Goal: Task Accomplishment & Management: Manage account settings

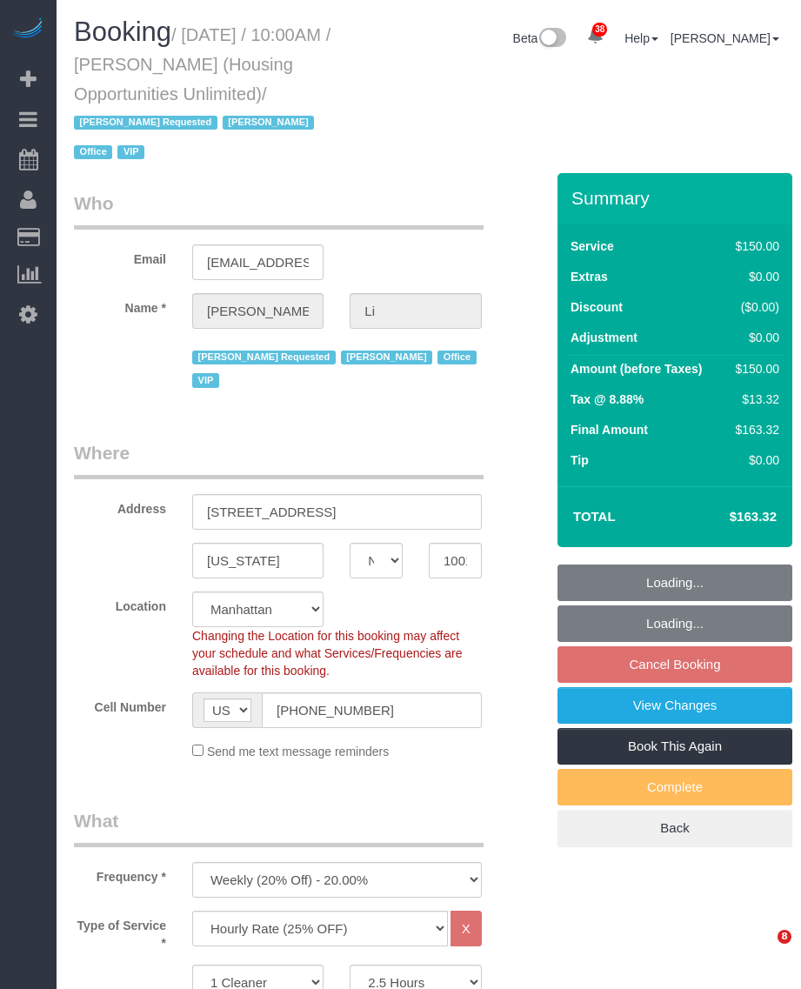
select select "NY"
select select "150"
select select "string:paypal"
select select "number:89"
select select "number:90"
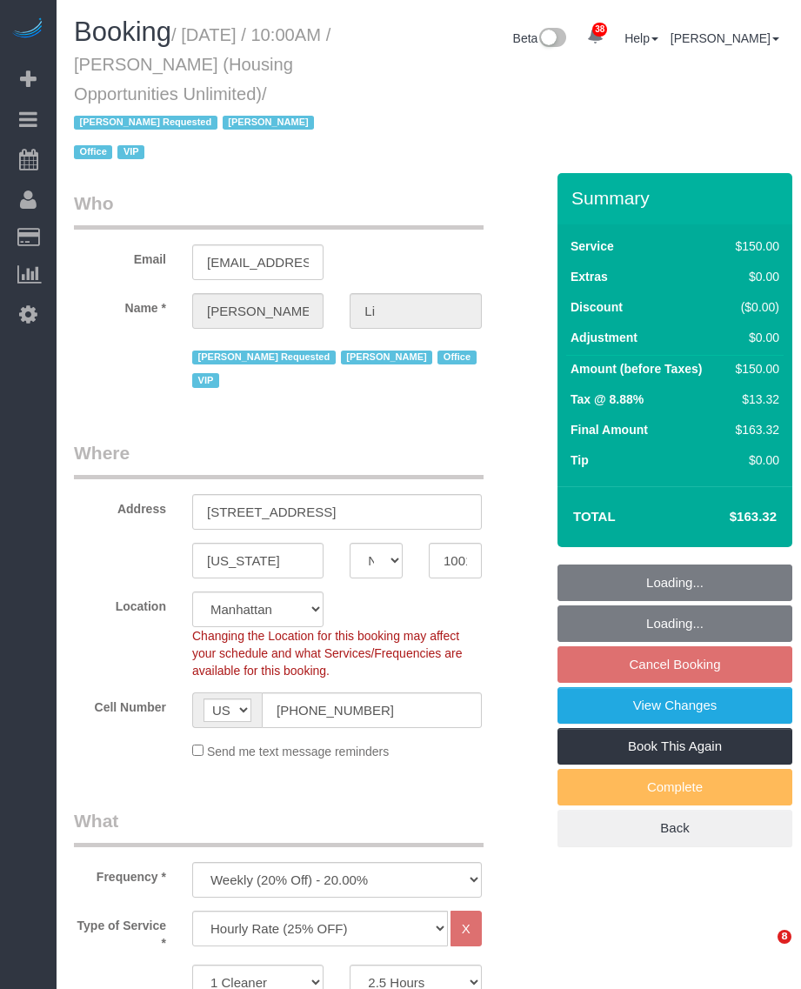
select select "number:15"
select select "number:7"
select select "54898"
select select "object:1727"
select select "spot3"
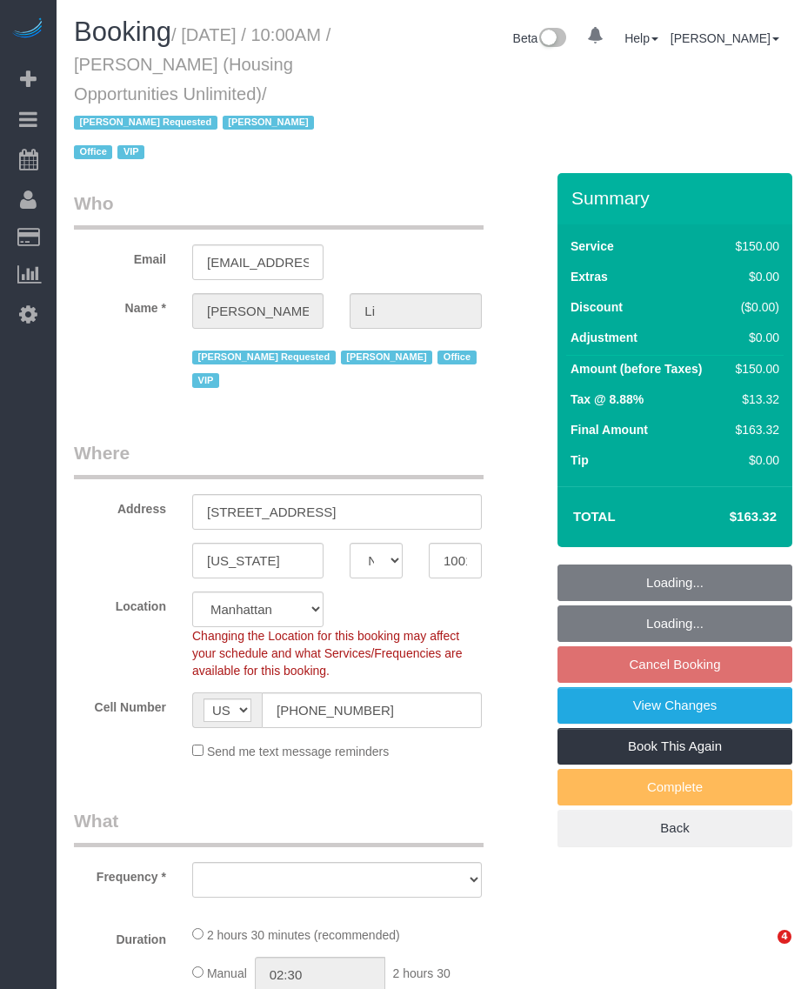
select select "NY"
select select "number:89"
select select "number:90"
select select "number:15"
select select "number:7"
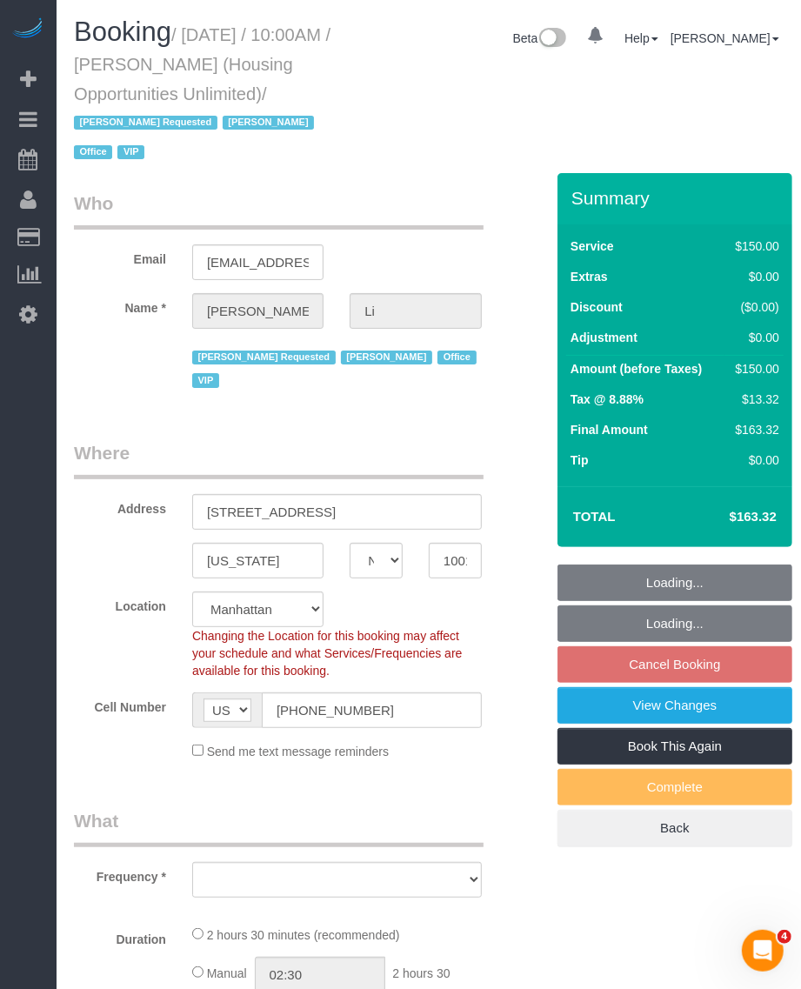
select select "object:963"
select select "spot3"
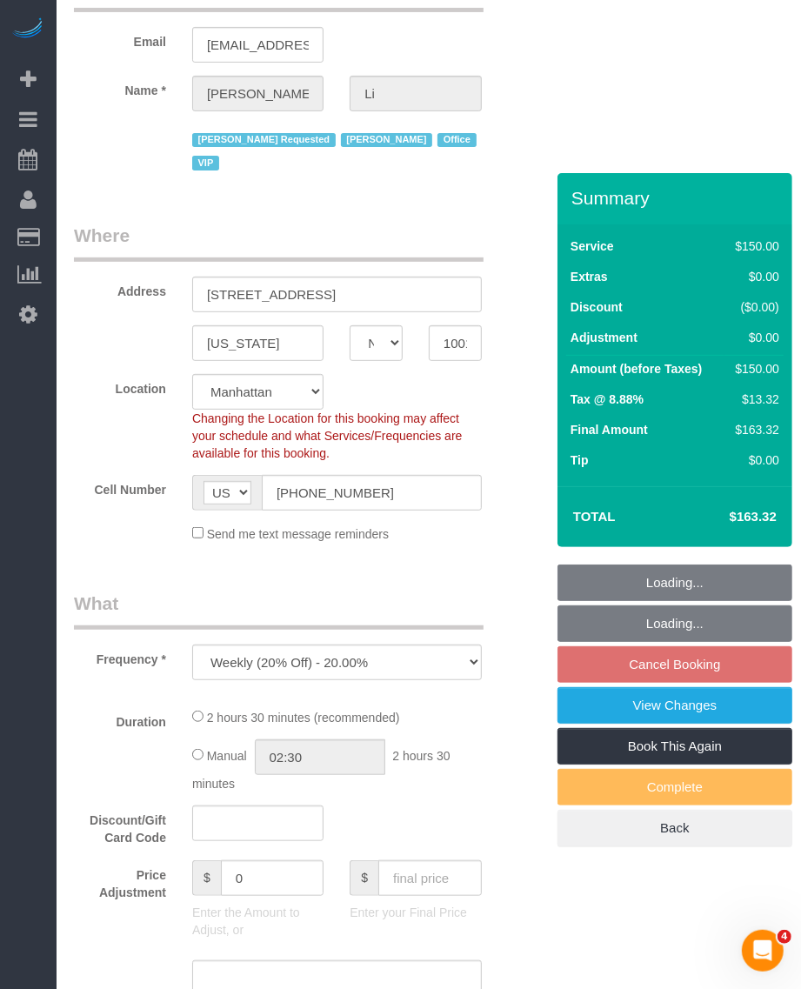
select select "object:1289"
select select "54898"
select select "150"
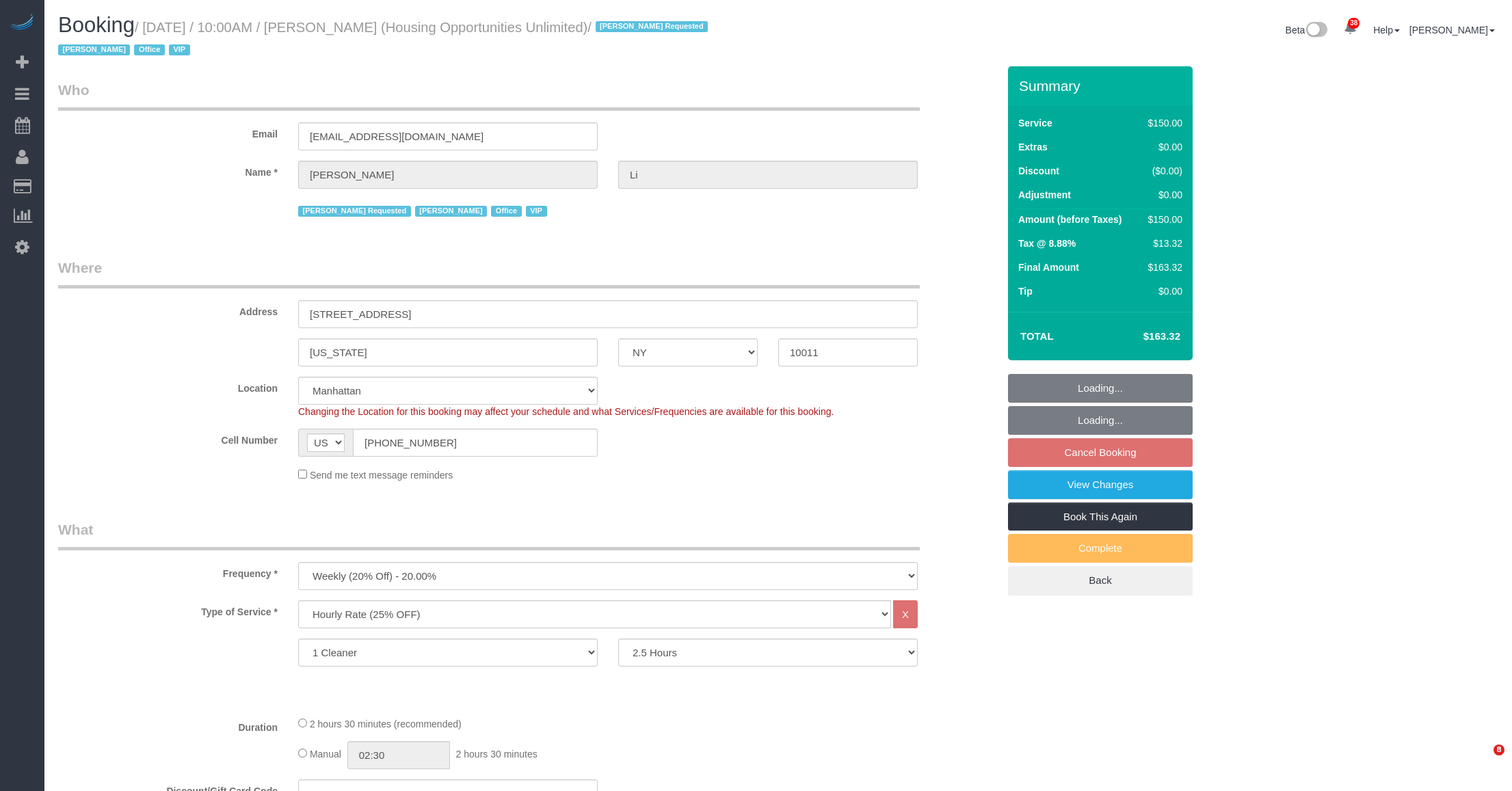
select select "NY"
select select "150"
select select "string:paypal"
select select "54898"
select select "spot3"
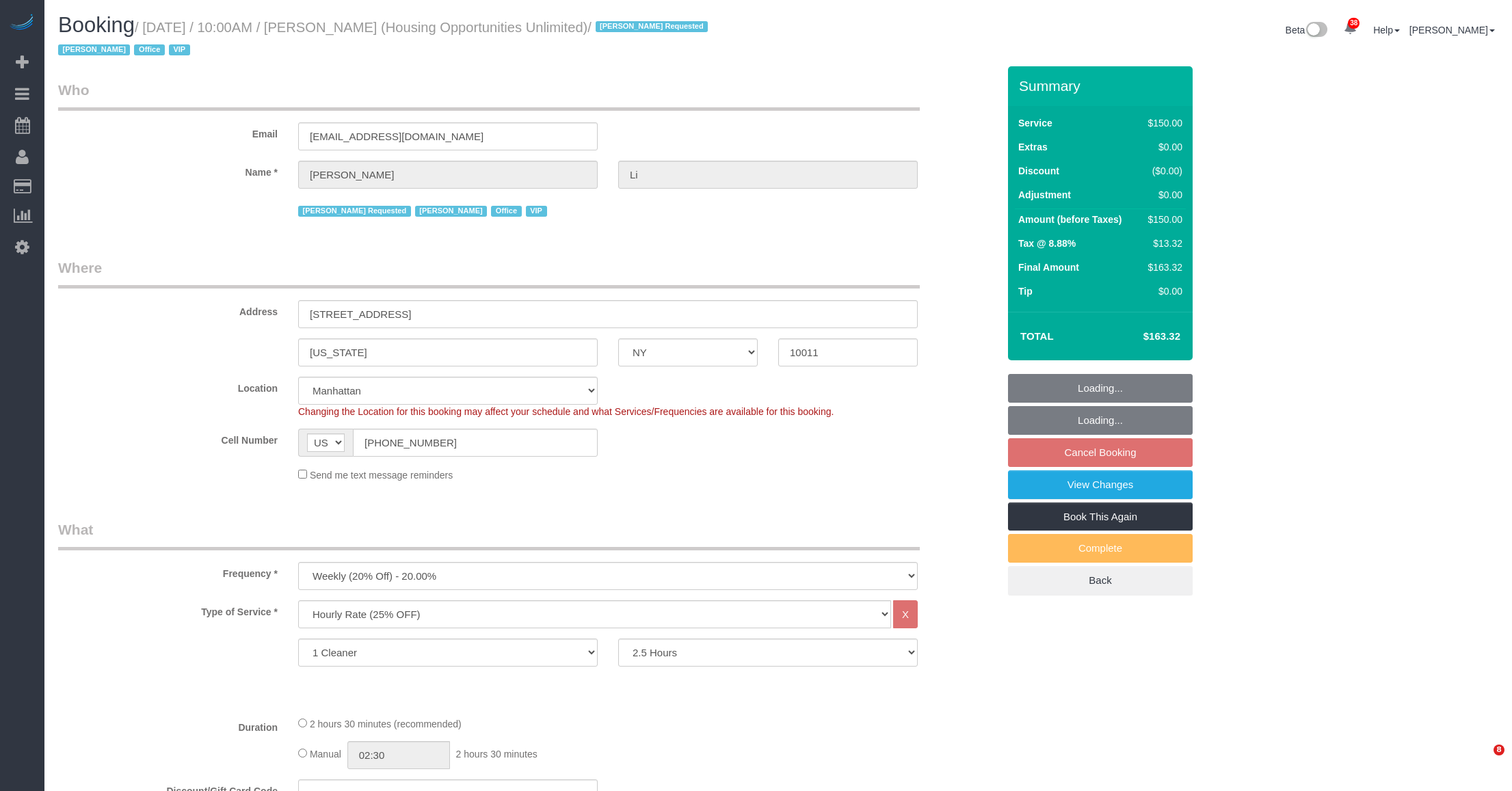
select select "number:89"
select select "number:90"
select select "number:15"
select select "number:7"
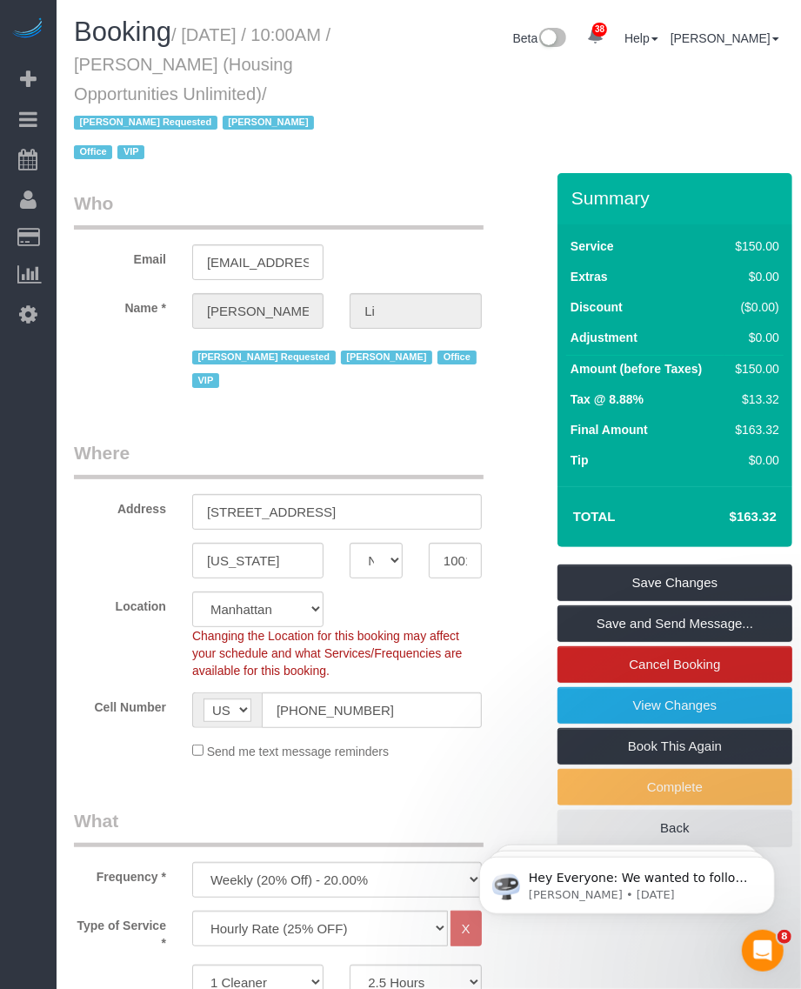
drag, startPoint x: 187, startPoint y: 30, endPoint x: 259, endPoint y: 89, distance: 92.8
click at [259, 89] on small "/ October 14, 2025 / 10:00AM / Henry Li (Housing Opportunities Unlimited) / Ane…" at bounding box center [202, 93] width 257 height 137
copy small "October 14, 2025 / 10:00AM / Henry Li (Housing Opportunities Unlimited)"
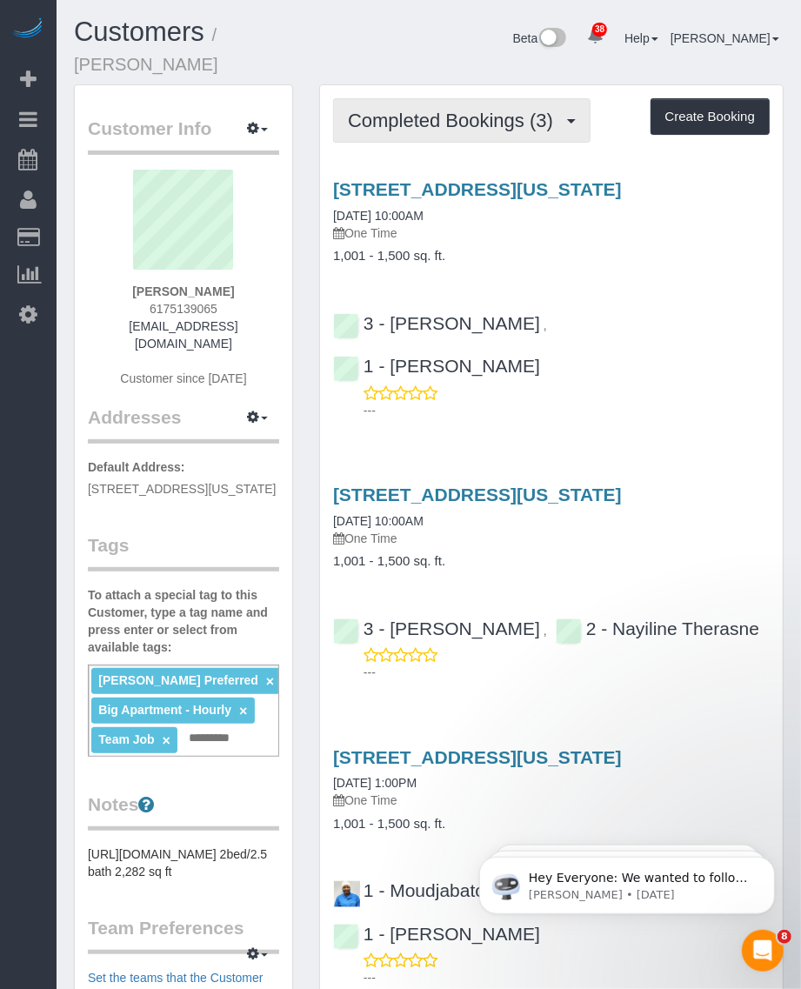
click at [471, 110] on span "Completed Bookings (3)" at bounding box center [455, 121] width 214 height 22
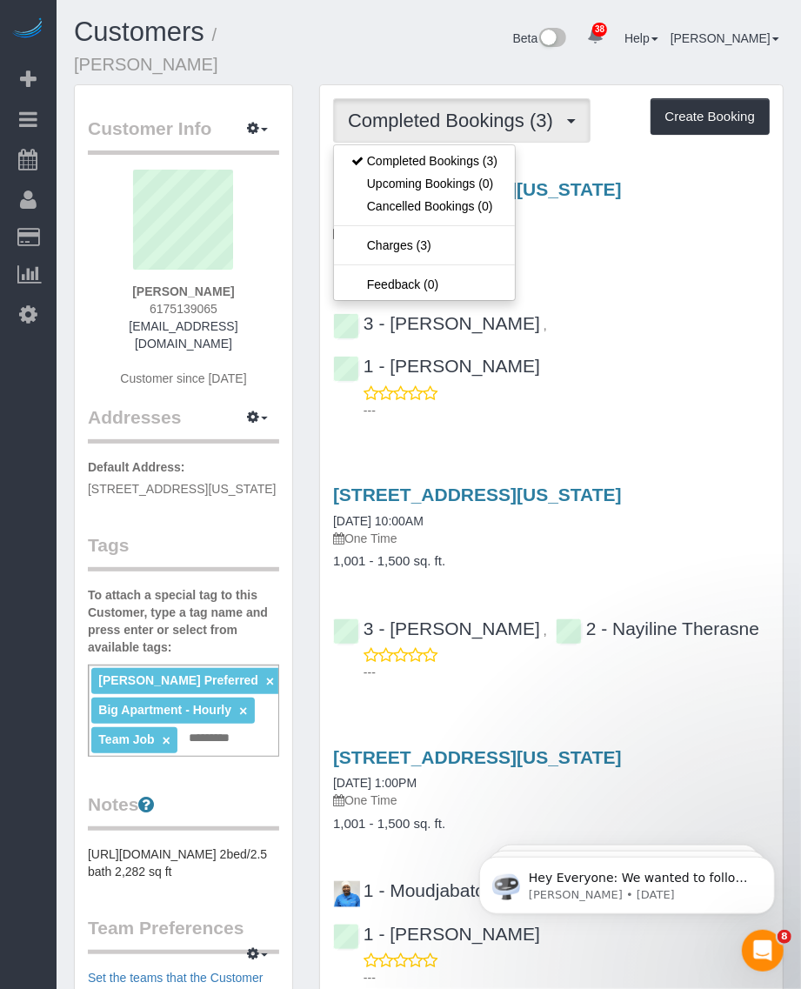
click at [650, 249] on h4 "1,001 - 1,500 sq. ft." at bounding box center [551, 256] width 437 height 15
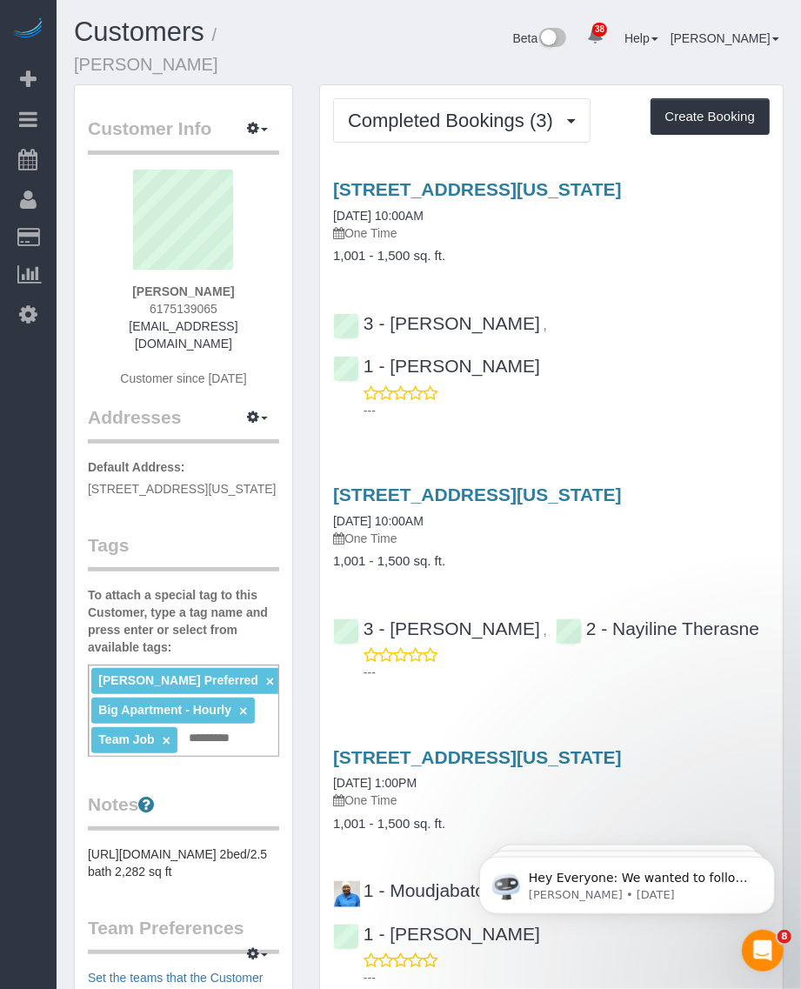
click at [511, 179] on h3 "15 Union Square West, Apt 3d, New York, NY 10003" at bounding box center [551, 189] width 437 height 20
click at [510, 179] on link "15 Union Square West, Apt 3d, New York, NY 10003" at bounding box center [477, 189] width 289 height 20
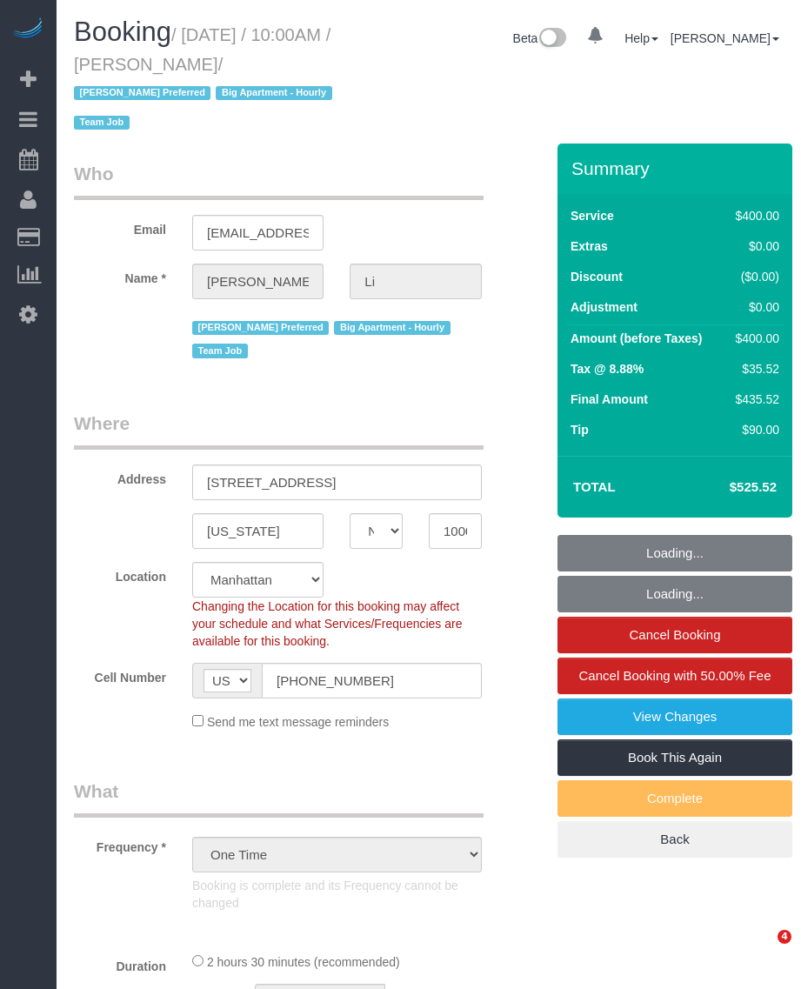
select select "NY"
select select "number:58"
select select "number:77"
select select "number:15"
select select "number:5"
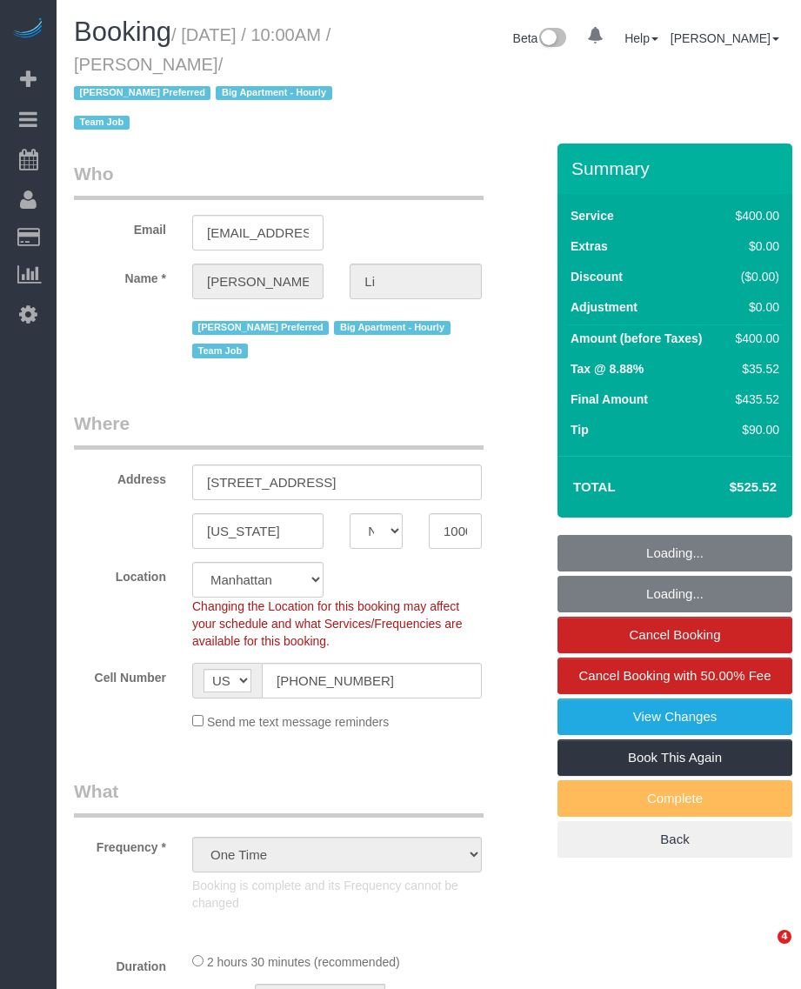
select select "object:1068"
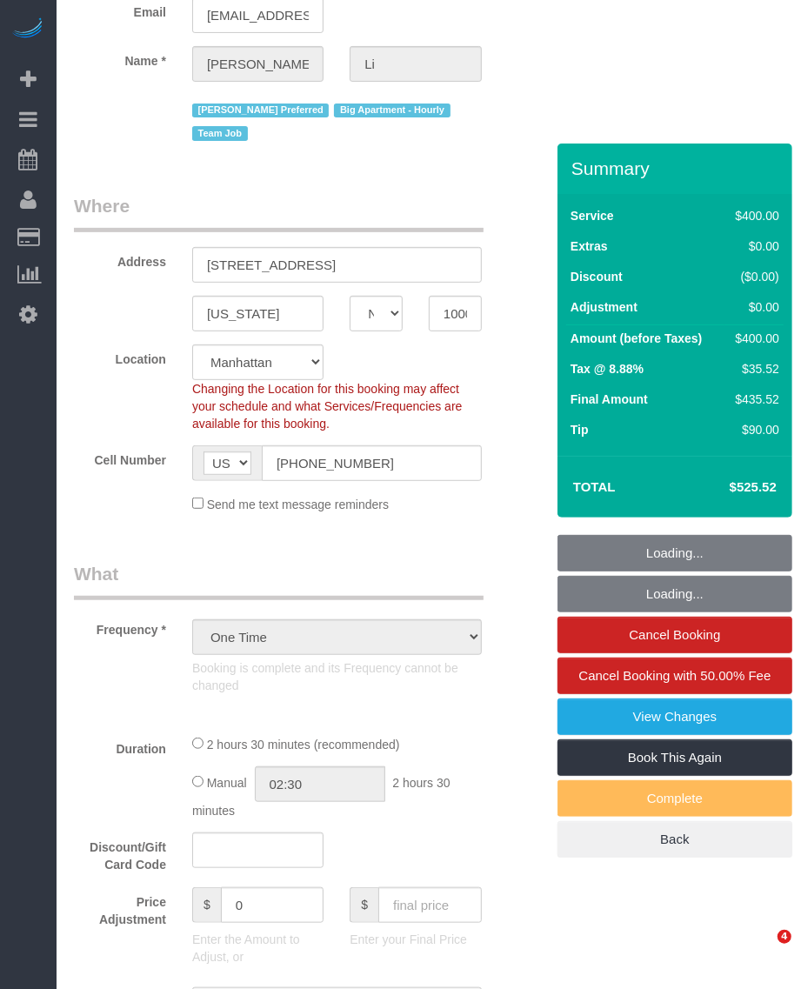
select select "2"
select select "150"
select select "spot1"
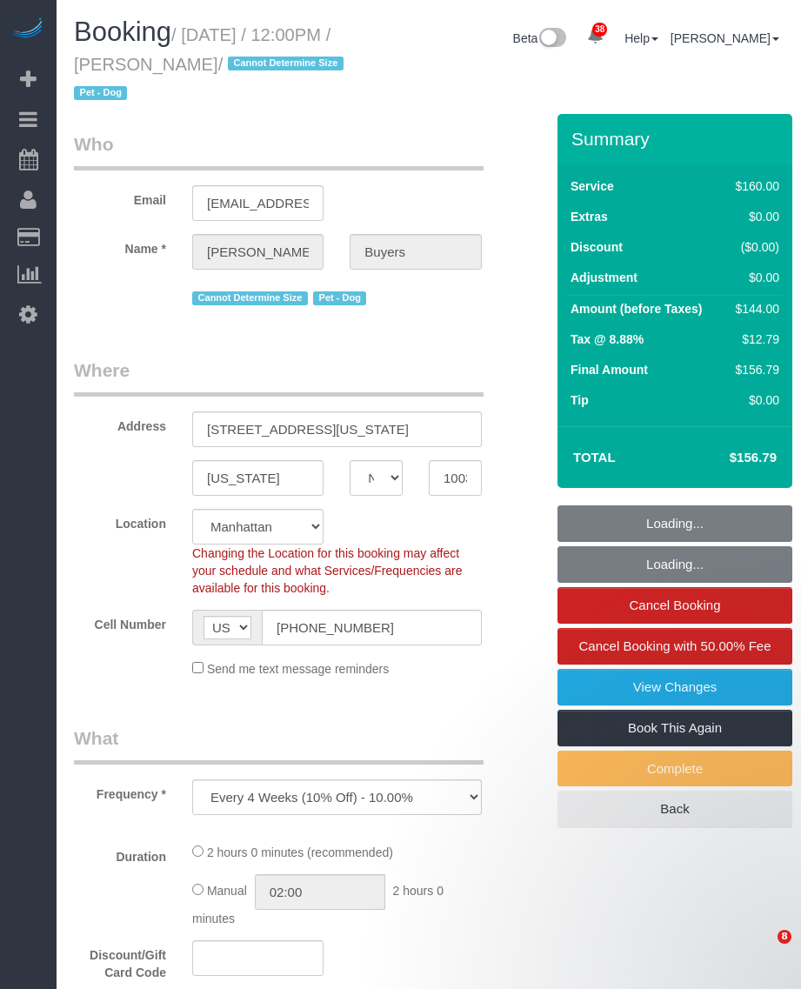
select select "NY"
select select "spot1"
select select "number:60"
select select "number:76"
select select "number:13"
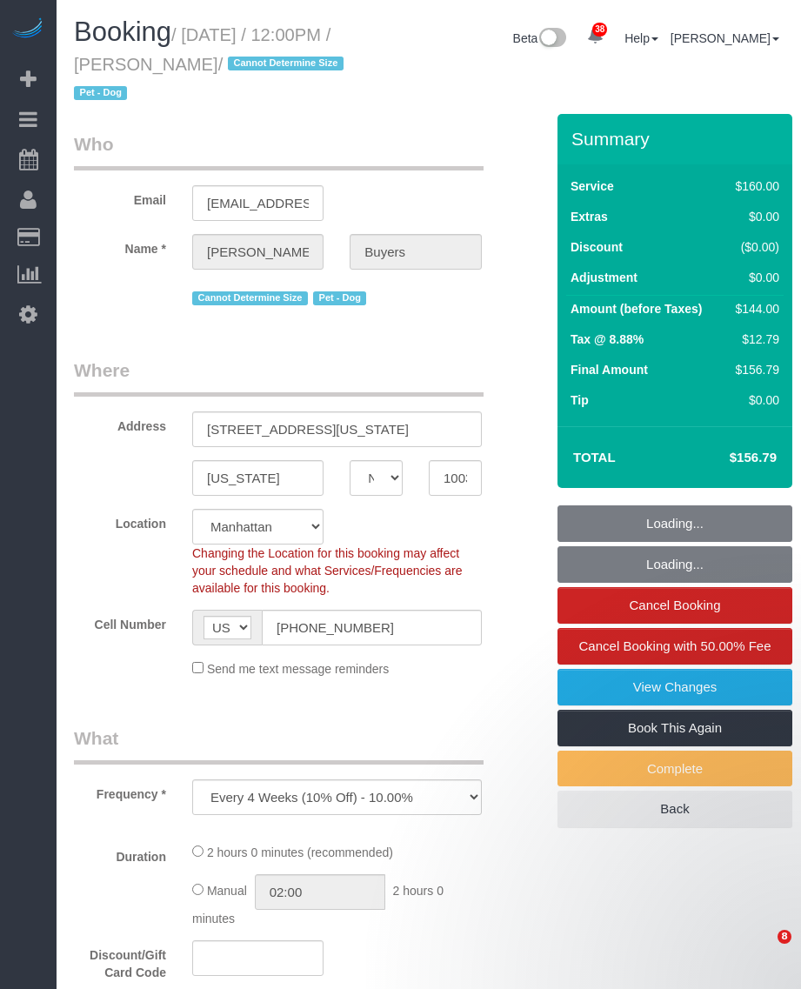
select select "number:5"
select select "object:1549"
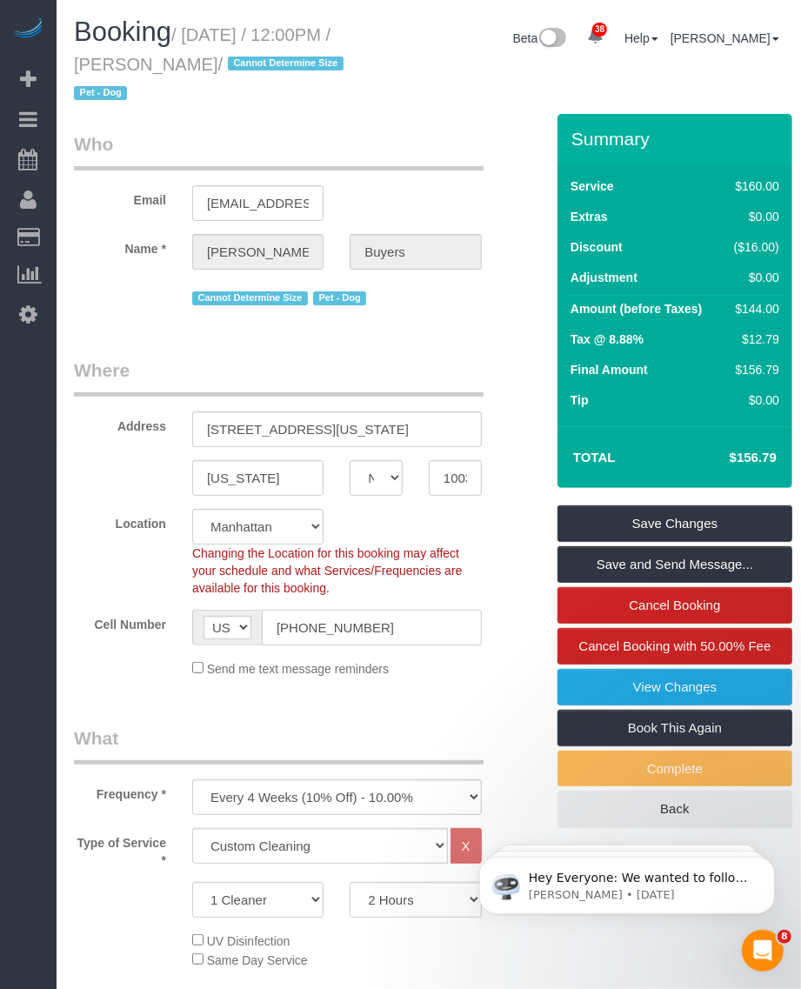
click at [315, 629] on input "(248) 778-5894" at bounding box center [372, 628] width 220 height 36
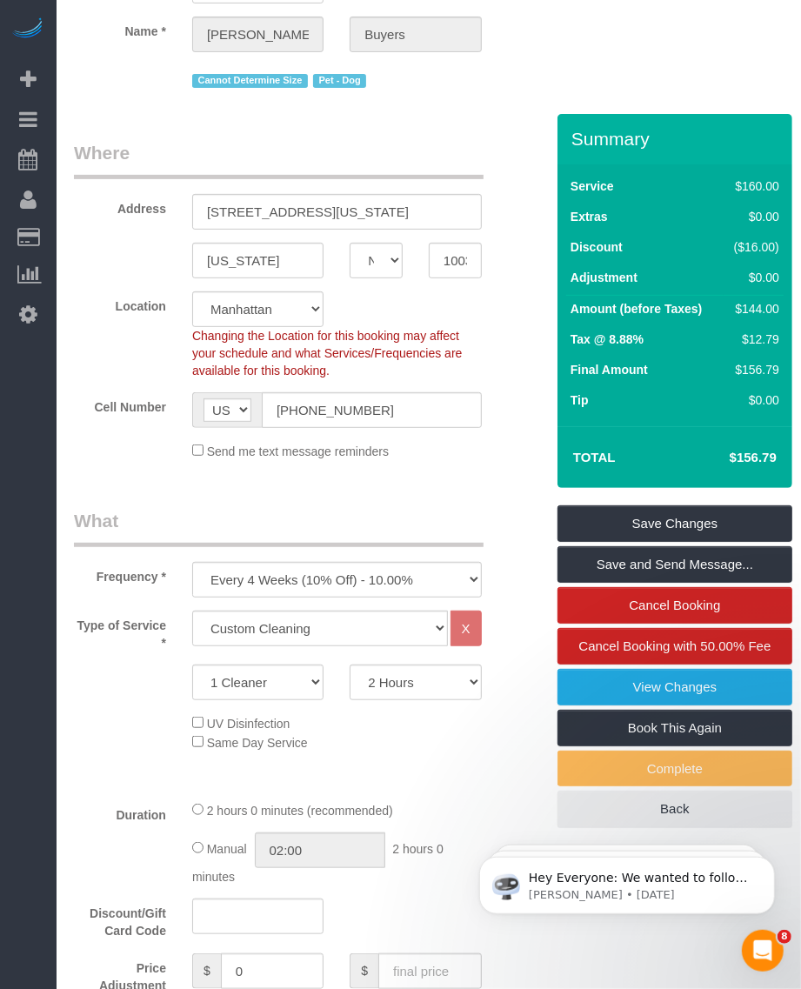
scroll to position [326, 0]
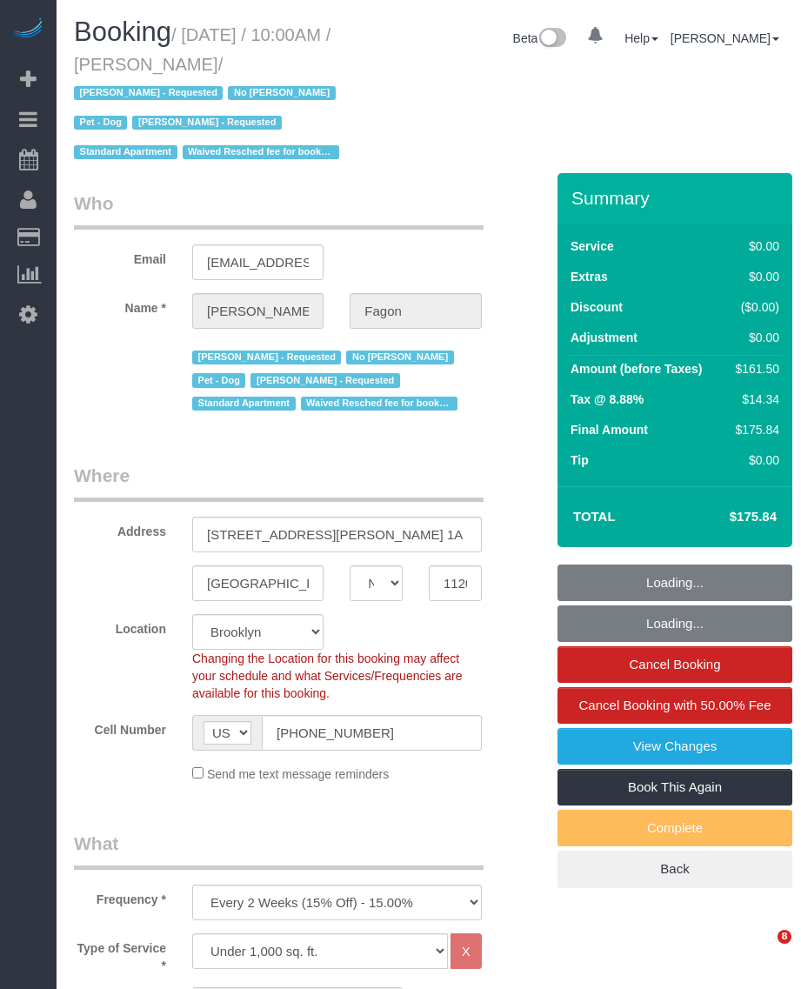
select select "NY"
select select "string:stripe-pm_1N7MCH4VGloSiKo7X7U6WIVW"
select select "spot1"
select select "number:60"
select select "number:74"
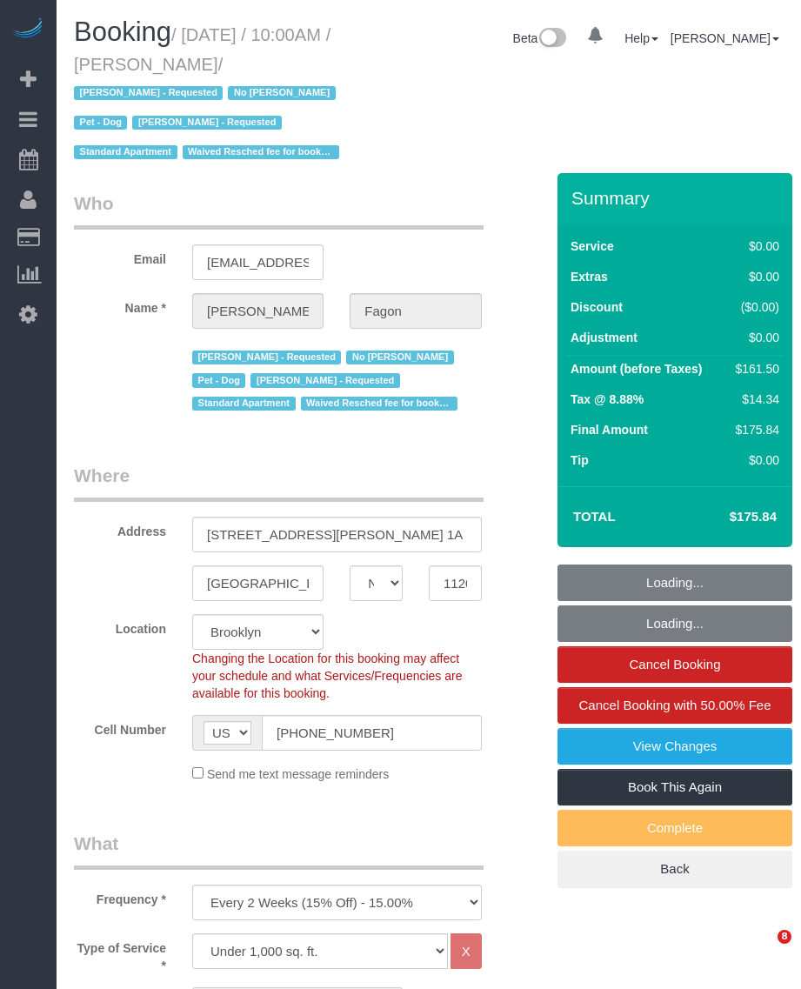
select select "number:13"
select select "number:5"
select select "1"
select select "2"
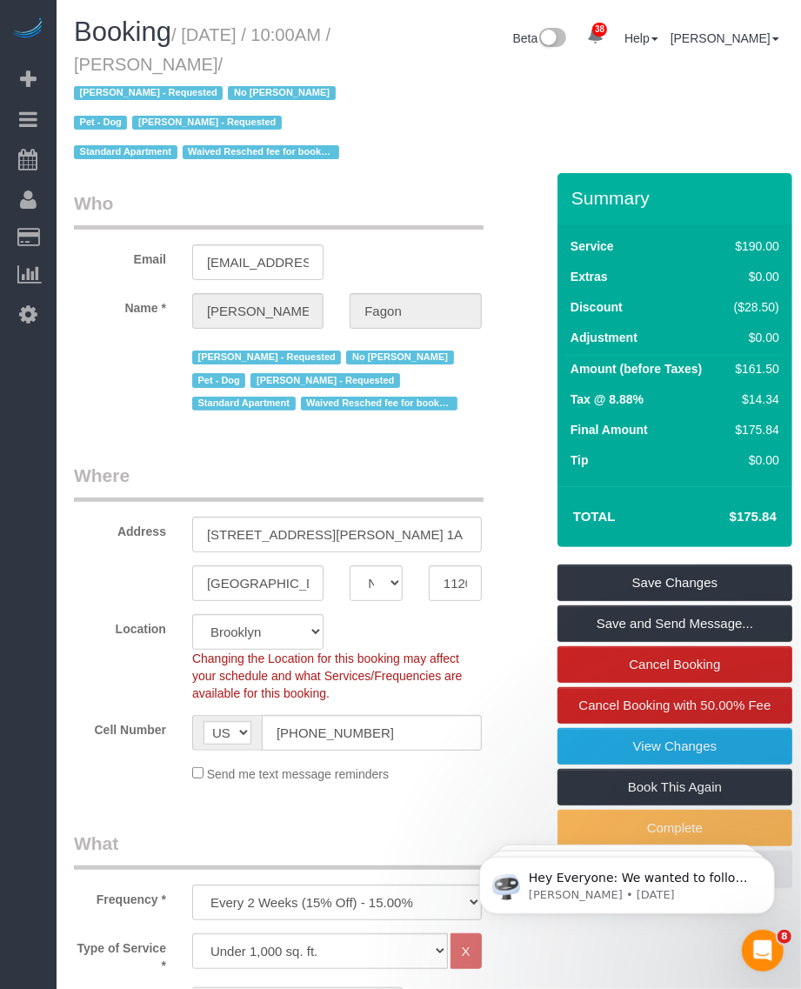
drag, startPoint x: 193, startPoint y: 29, endPoint x: 255, endPoint y: 57, distance: 68.1
click at [255, 57] on small "/ October 13, 2025 / 10:00AM / Olivia Fagon / Andrea Thomas - Requested No Warr…" at bounding box center [209, 93] width 271 height 137
copy small "October 13, 2025 / 10:00AM / Olivia Fagon"
click at [255, 536] on input "30 Saint Felix Street, Apt. 1A" at bounding box center [337, 535] width 290 height 36
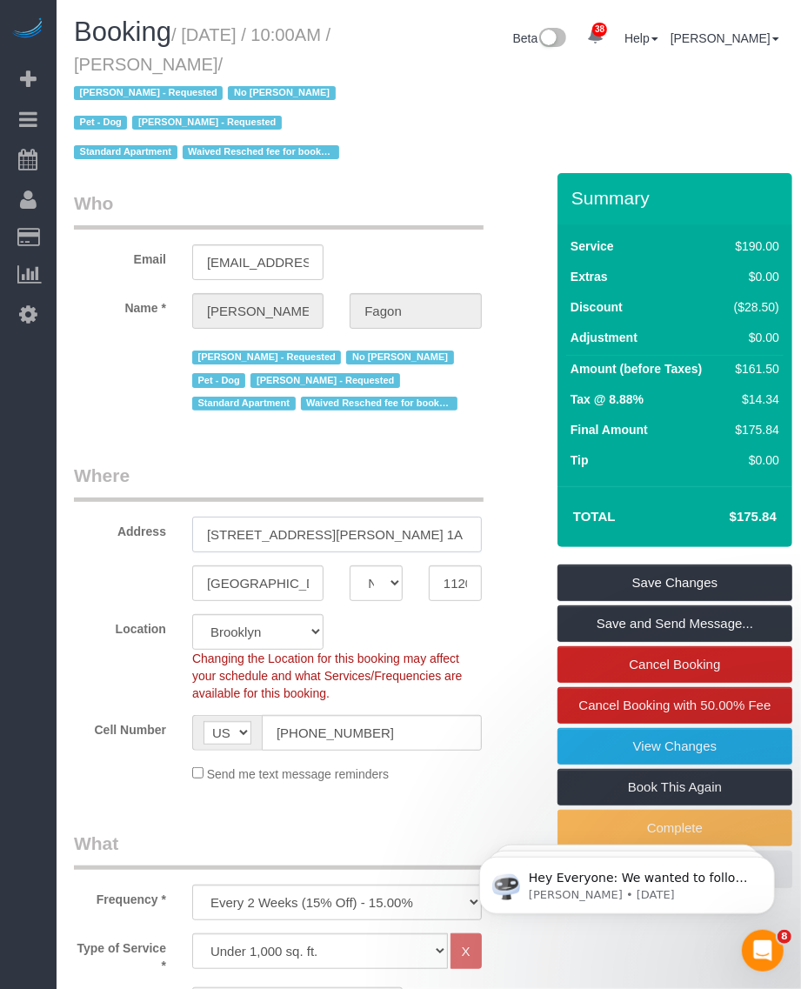
click at [255, 536] on input "30 Saint Felix Street, Apt. 1A" at bounding box center [337, 535] width 290 height 36
click at [220, 584] on input "[GEOGRAPHIC_DATA]" at bounding box center [257, 583] width 131 height 36
click at [436, 592] on input "11201" at bounding box center [455, 583] width 53 height 36
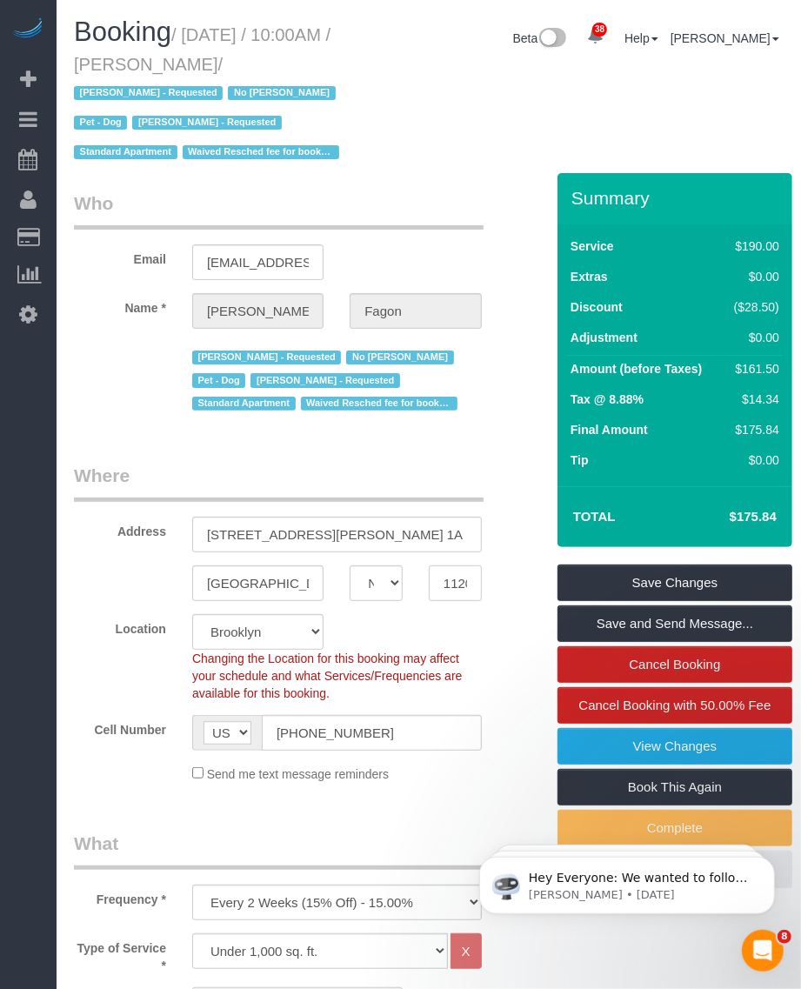
click at [436, 592] on input "11201" at bounding box center [455, 583] width 53 height 36
click at [572, 737] on link "View Changes" at bounding box center [675, 746] width 235 height 37
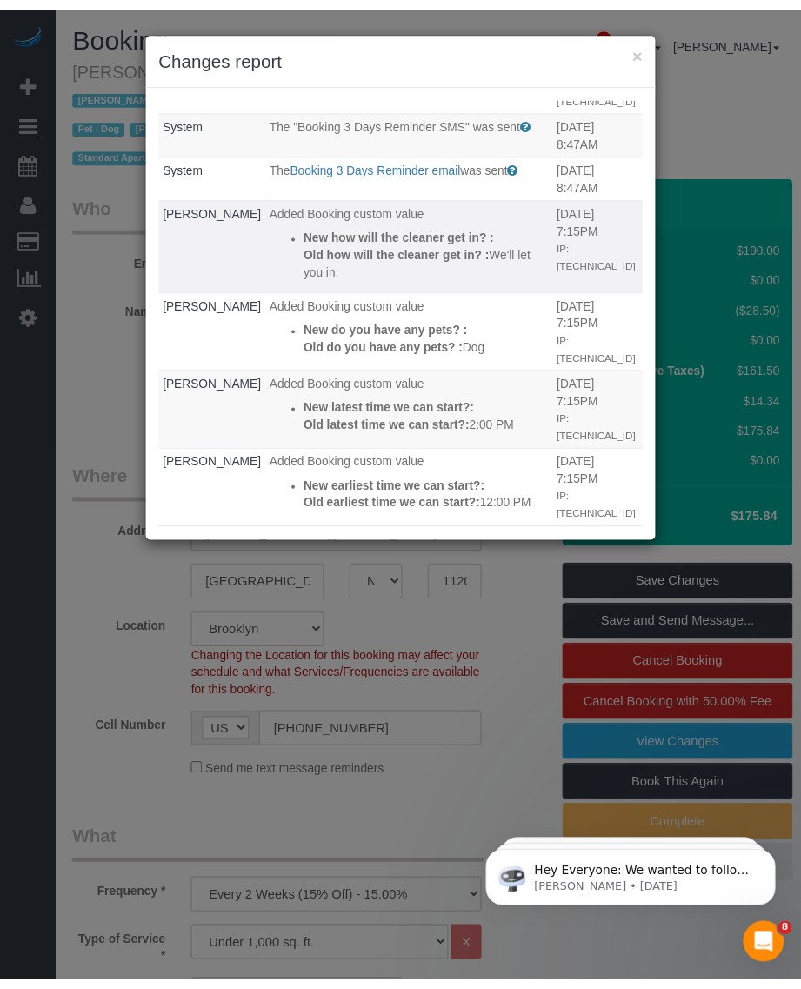
scroll to position [888, 0]
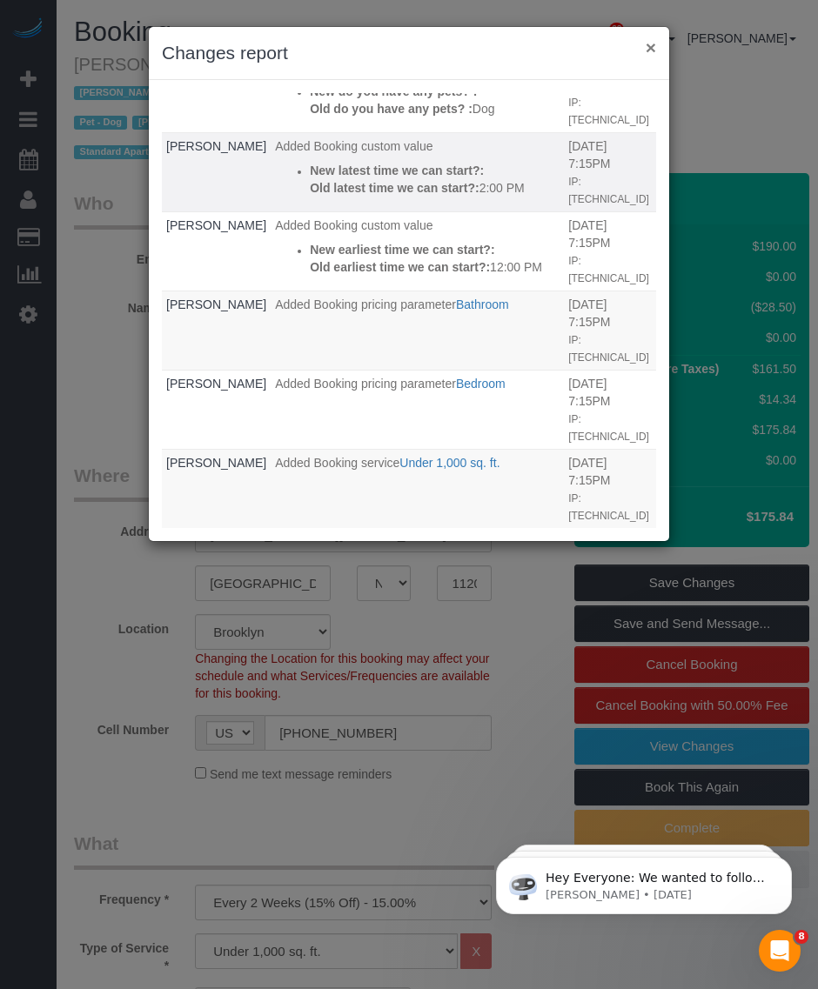
drag, startPoint x: 651, startPoint y: 45, endPoint x: 570, endPoint y: 92, distance: 93.5
click at [652, 46] on button "×" at bounding box center [650, 47] width 10 height 18
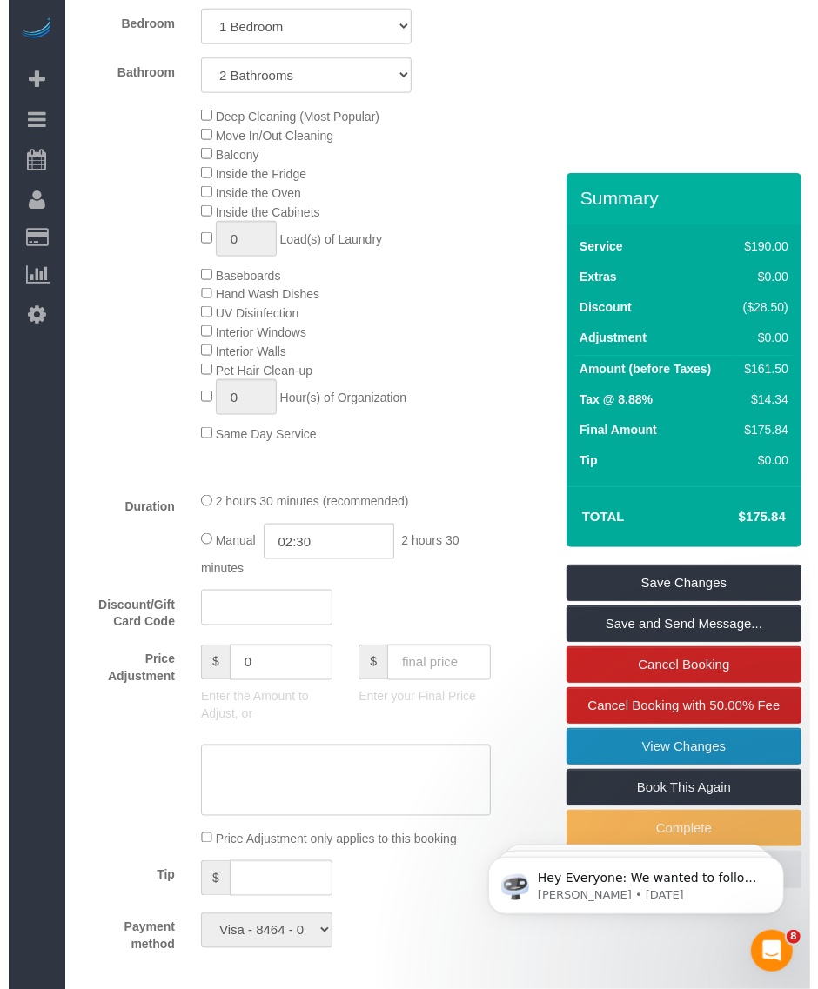
scroll to position [1522, 0]
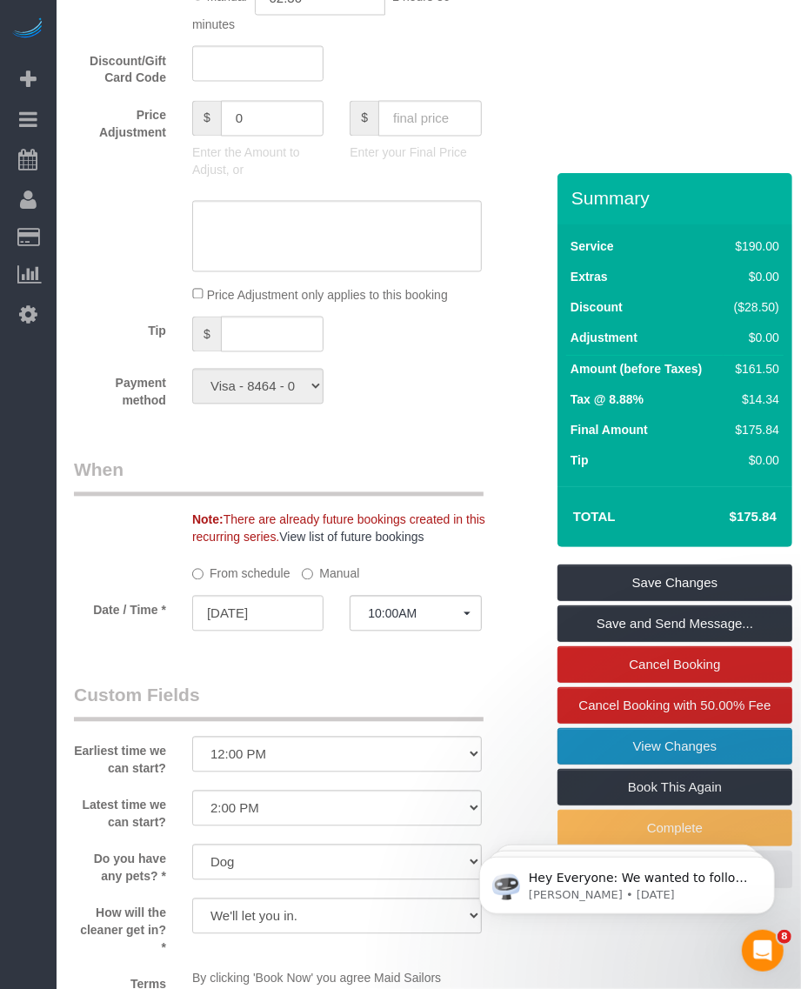
click at [614, 742] on link "View Changes" at bounding box center [675, 746] width 235 height 37
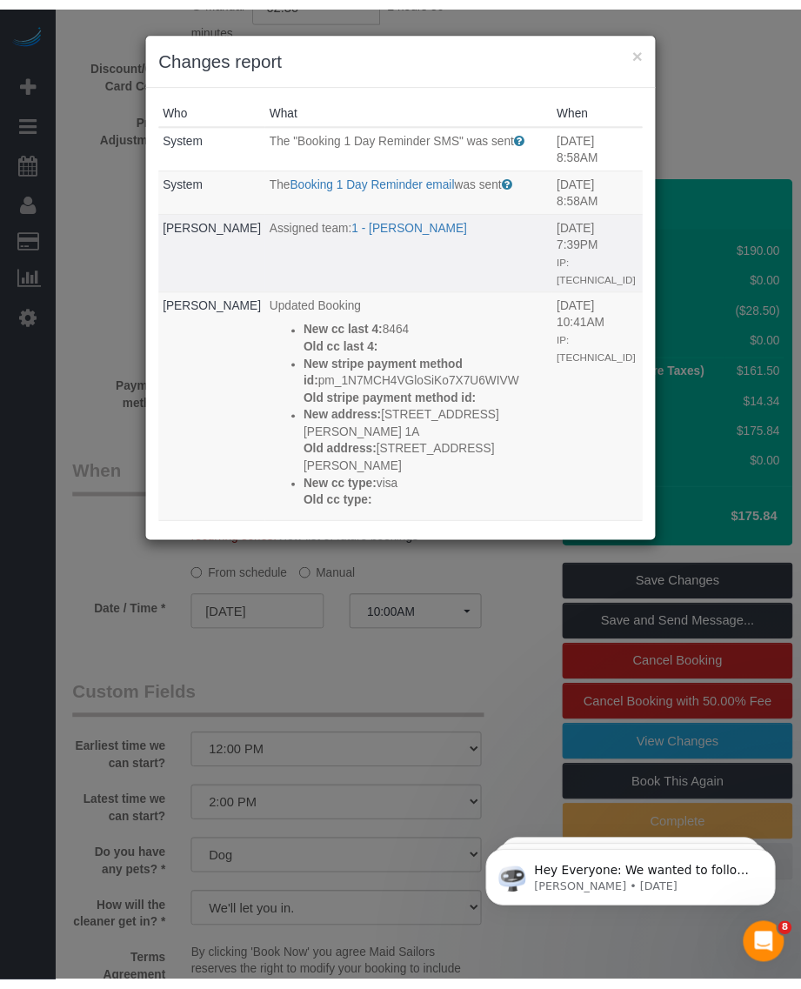
scroll to position [217, 0]
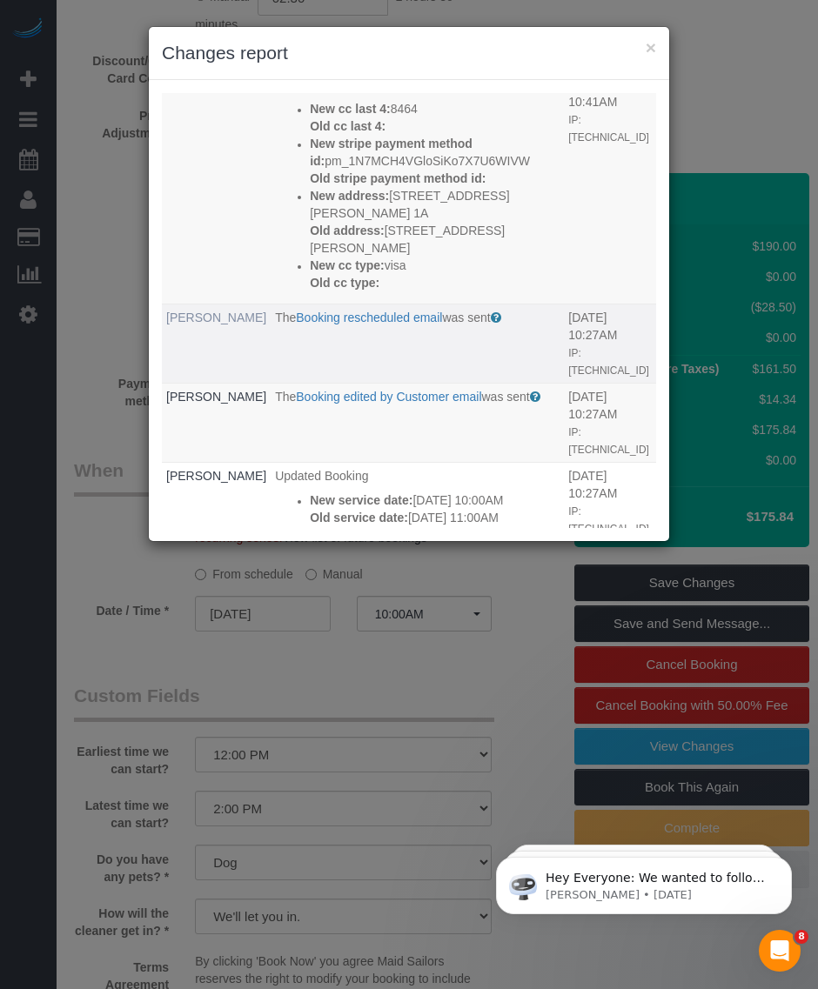
drag, startPoint x: 209, startPoint y: 317, endPoint x: 166, endPoint y: 294, distance: 48.7
click at [166, 304] on td "Olivia Fagon" at bounding box center [216, 343] width 109 height 79
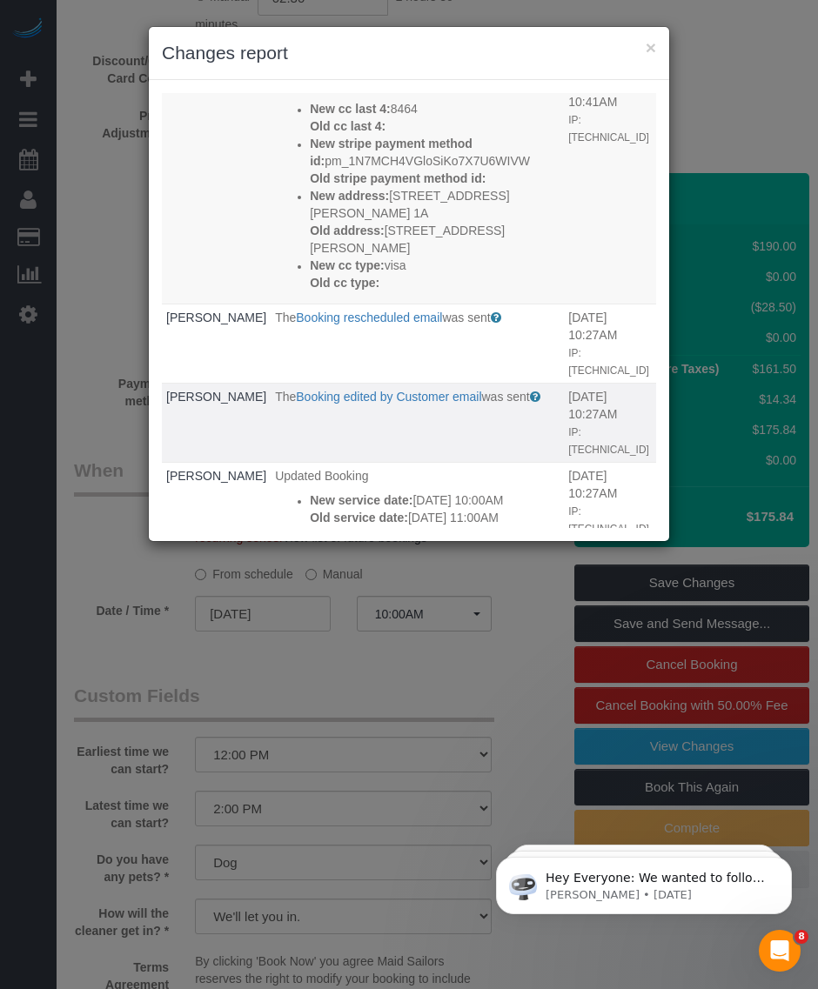
copy link "Olivia Fagon"
click at [652, 46] on button "×" at bounding box center [650, 47] width 10 height 18
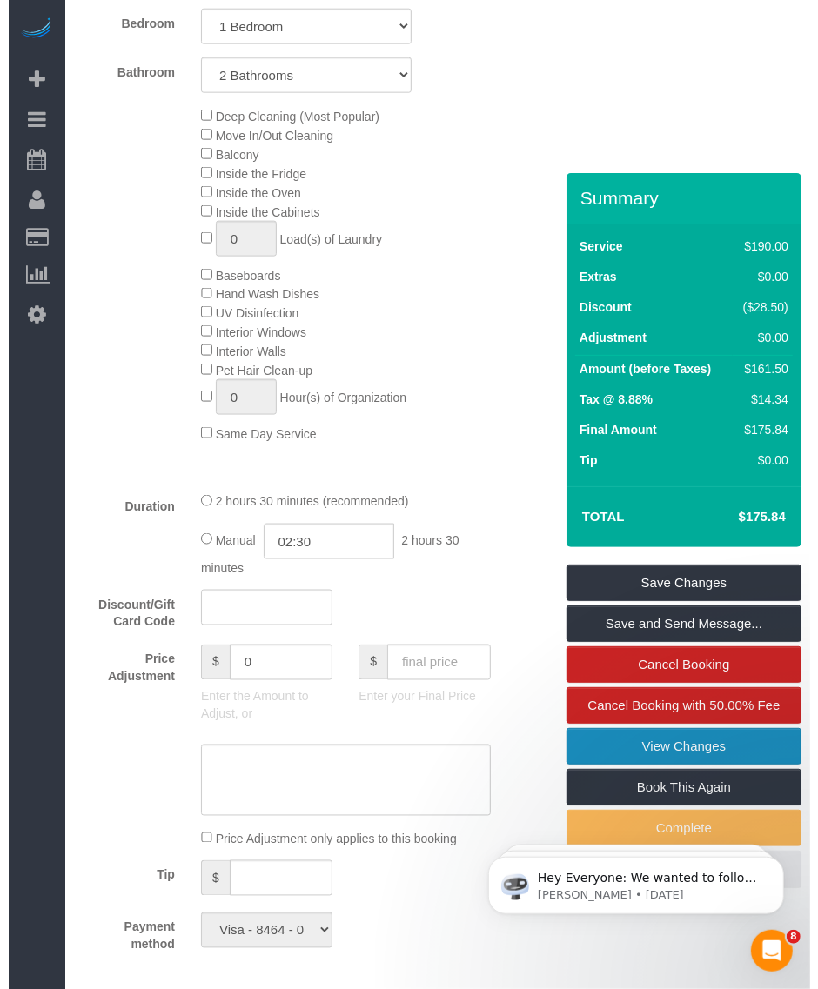
scroll to position [870, 0]
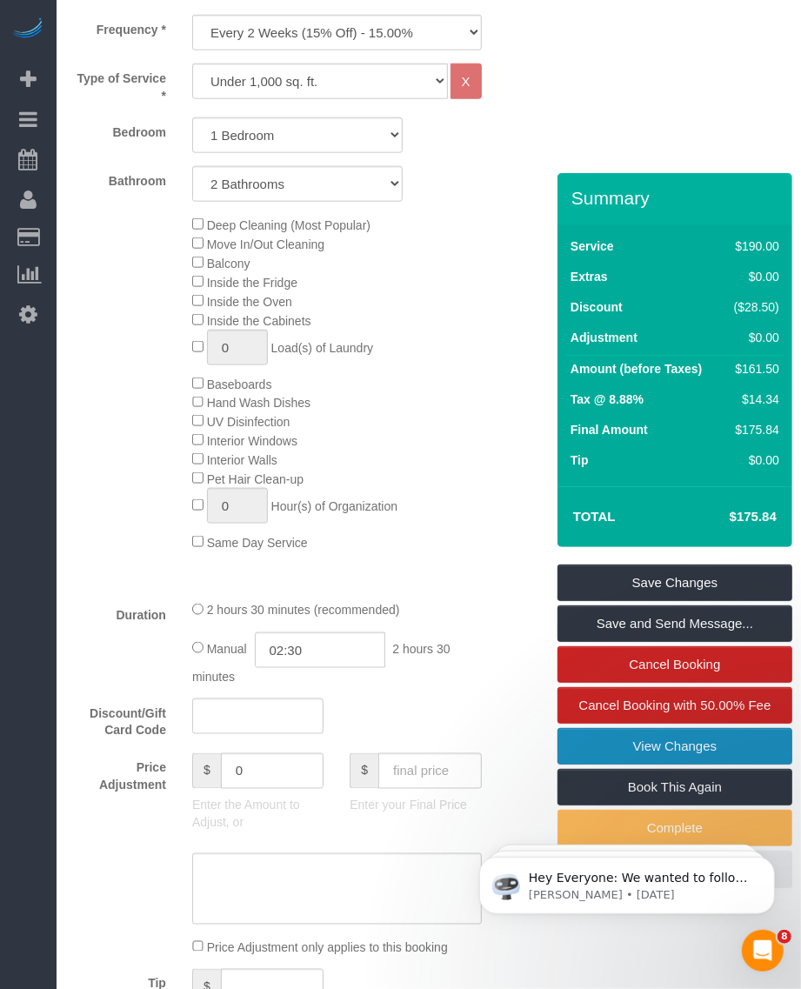
click at [631, 733] on link "View Changes" at bounding box center [675, 746] width 235 height 37
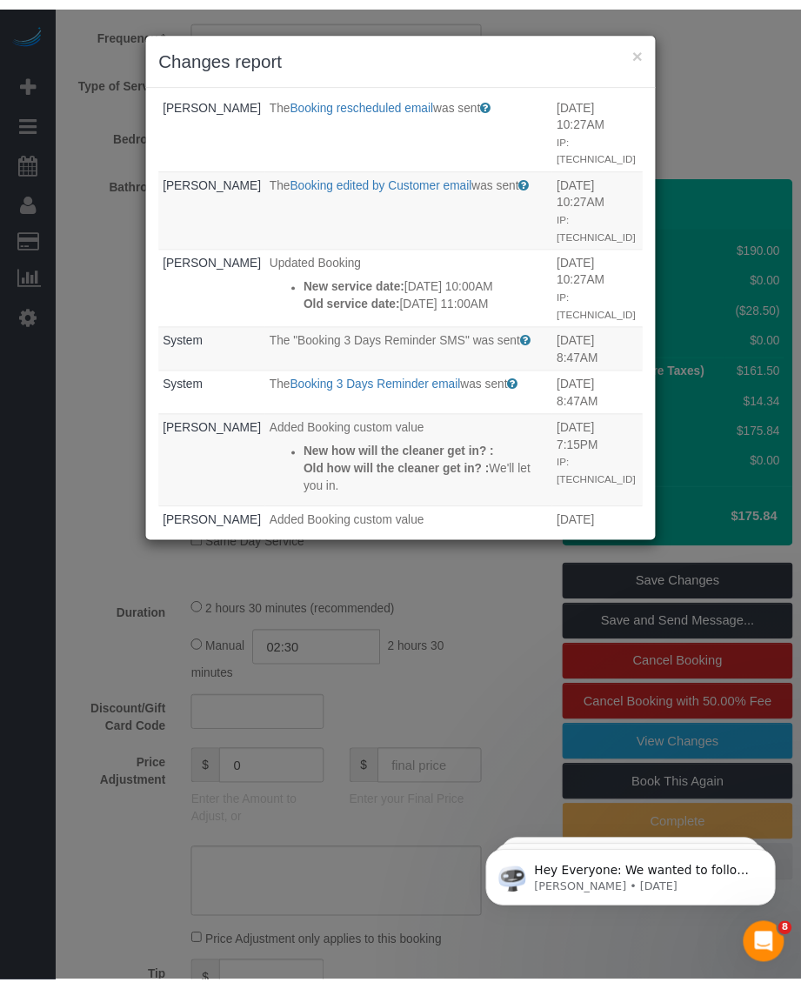
scroll to position [0, 0]
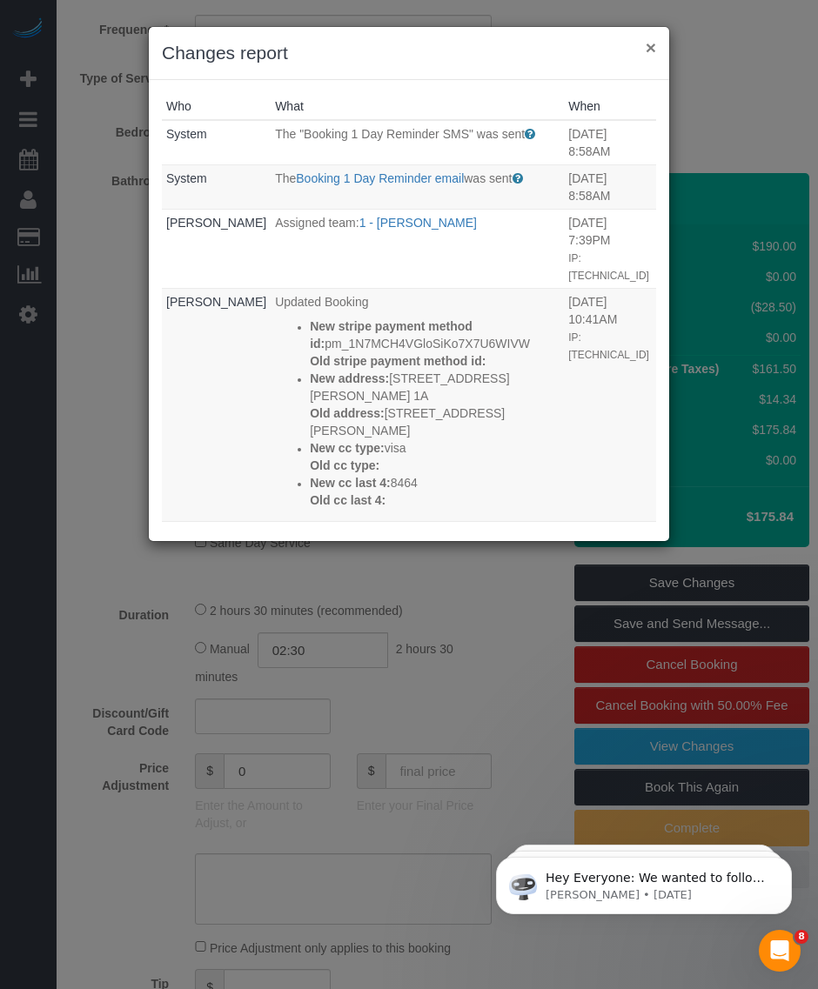
click at [649, 42] on button "×" at bounding box center [650, 47] width 10 height 18
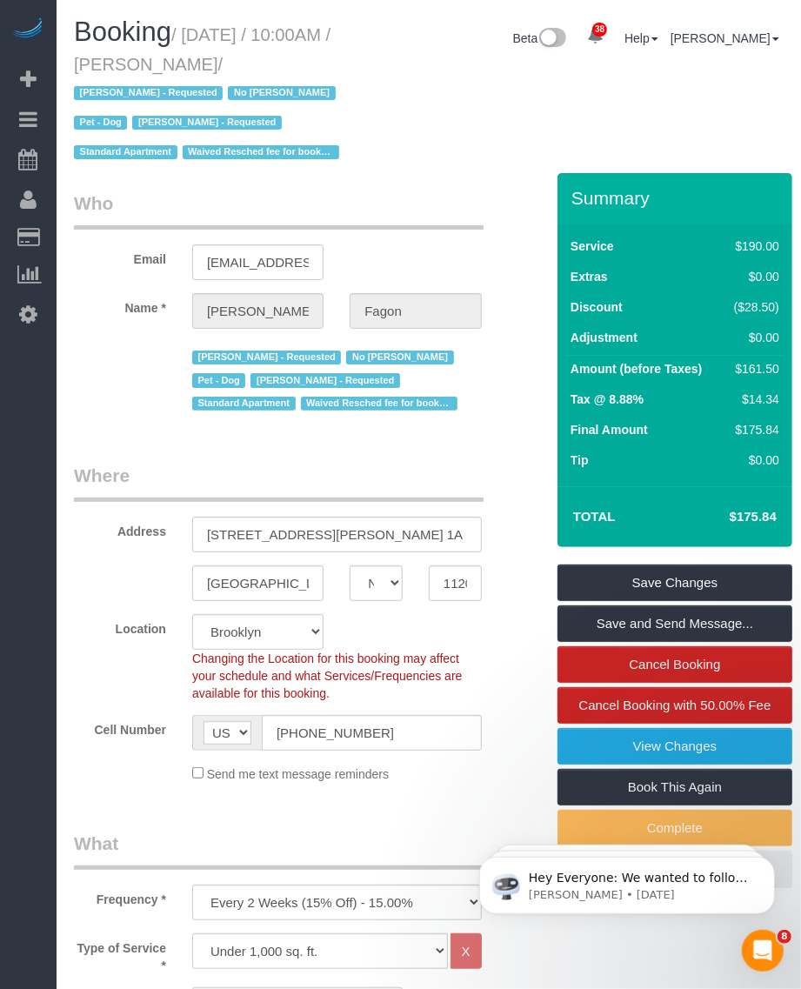
drag, startPoint x: 164, startPoint y: 62, endPoint x: 257, endPoint y: 61, distance: 93.9
click at [257, 61] on small "/ October 13, 2025 / 10:00AM / Olivia Fagon / Andrea Thomas - Requested No Warr…" at bounding box center [209, 93] width 271 height 137
copy small "Olivia Fagon"
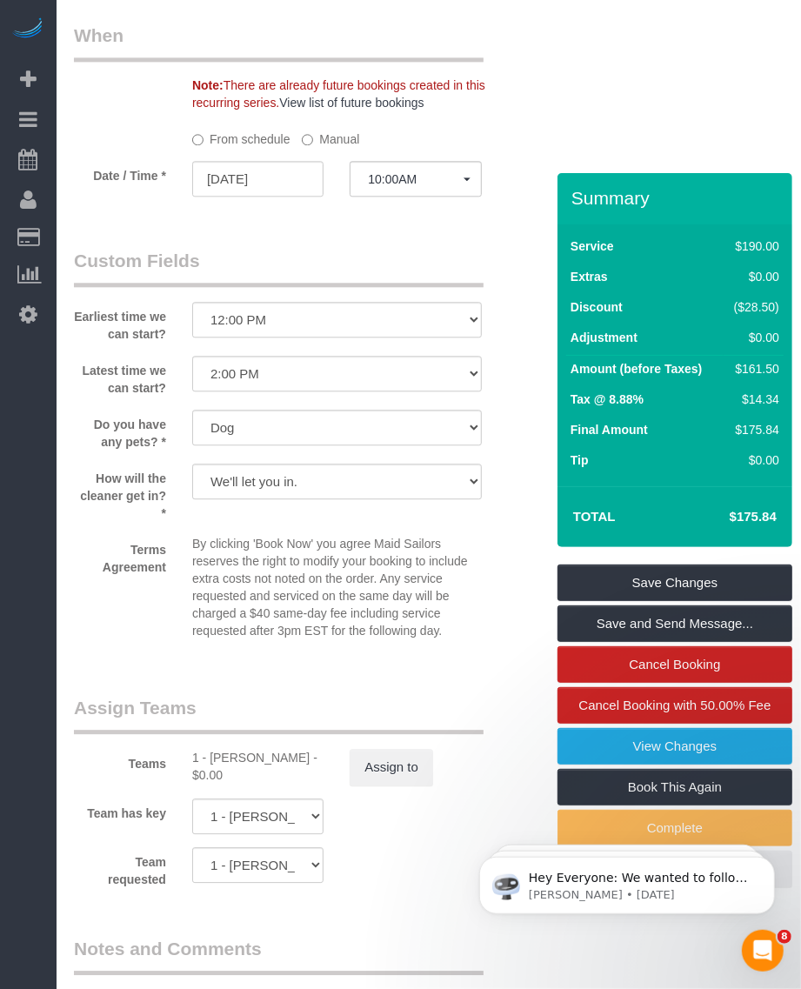
scroll to position [2501, 0]
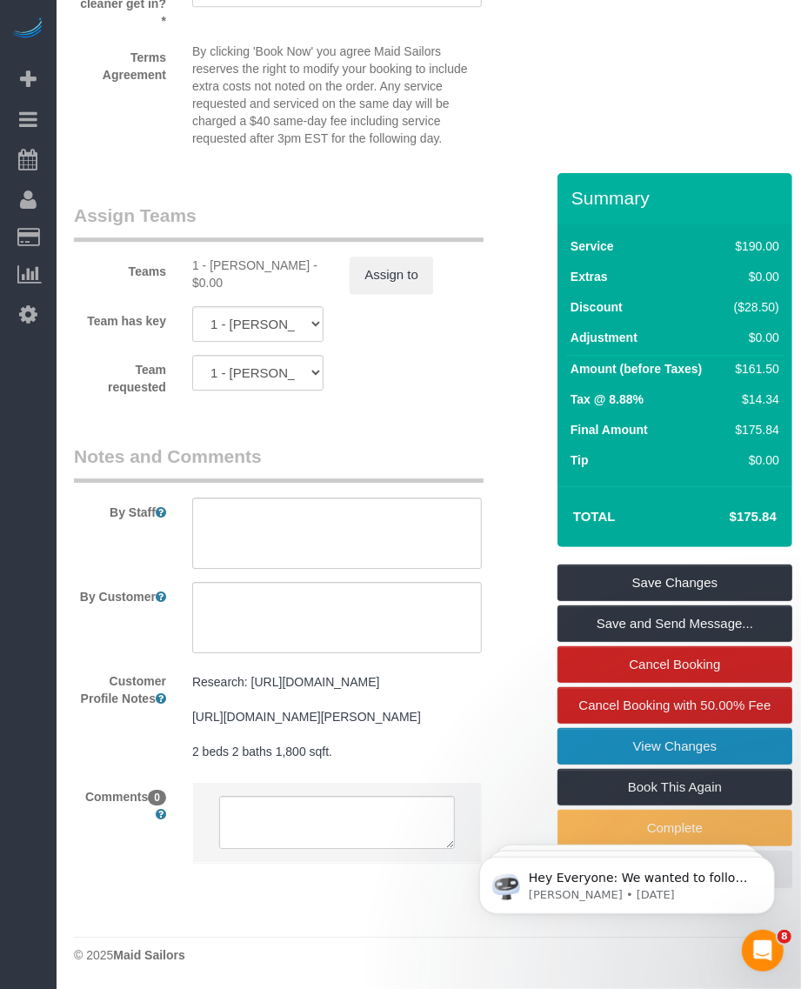
click at [696, 748] on link "View Changes" at bounding box center [675, 746] width 235 height 37
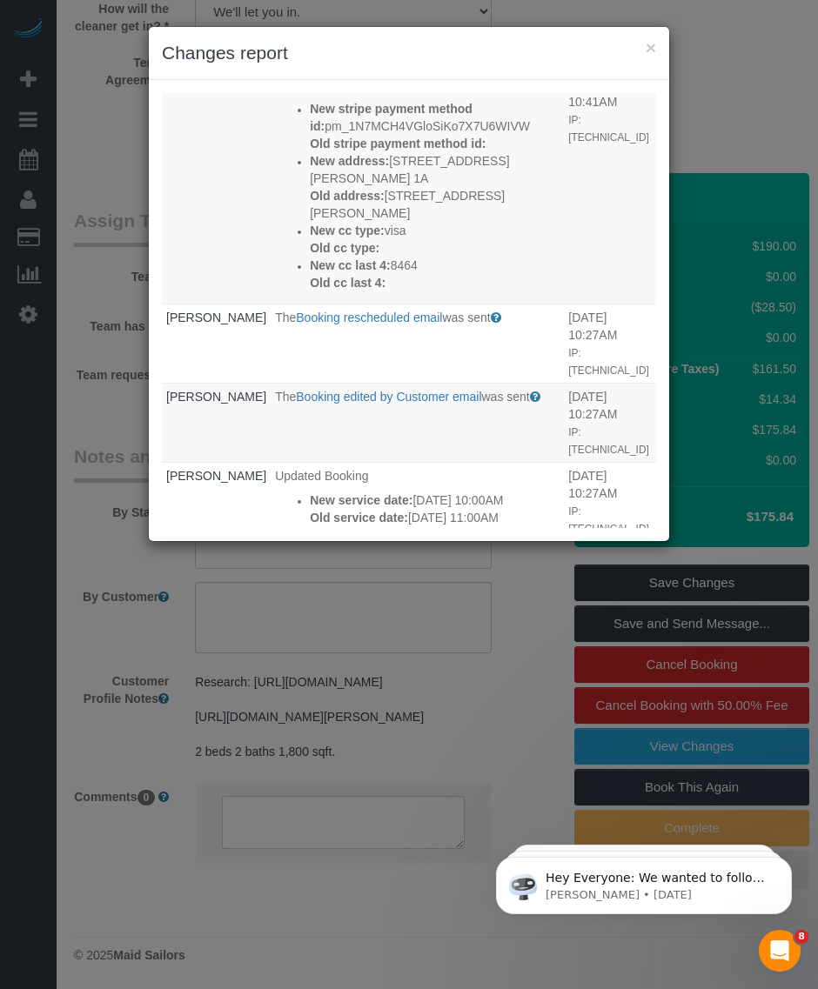
scroll to position [0, 0]
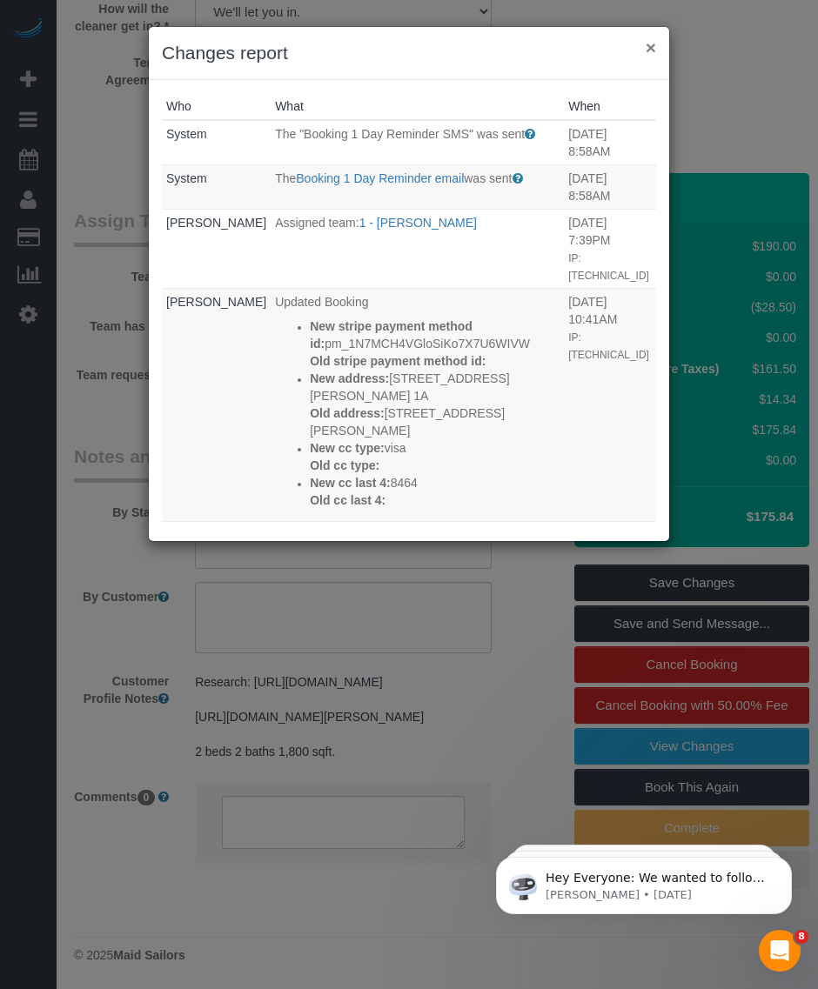
drag, startPoint x: 649, startPoint y: 49, endPoint x: 23, endPoint y: 233, distance: 652.0
click at [648, 48] on button "×" at bounding box center [650, 47] width 10 height 18
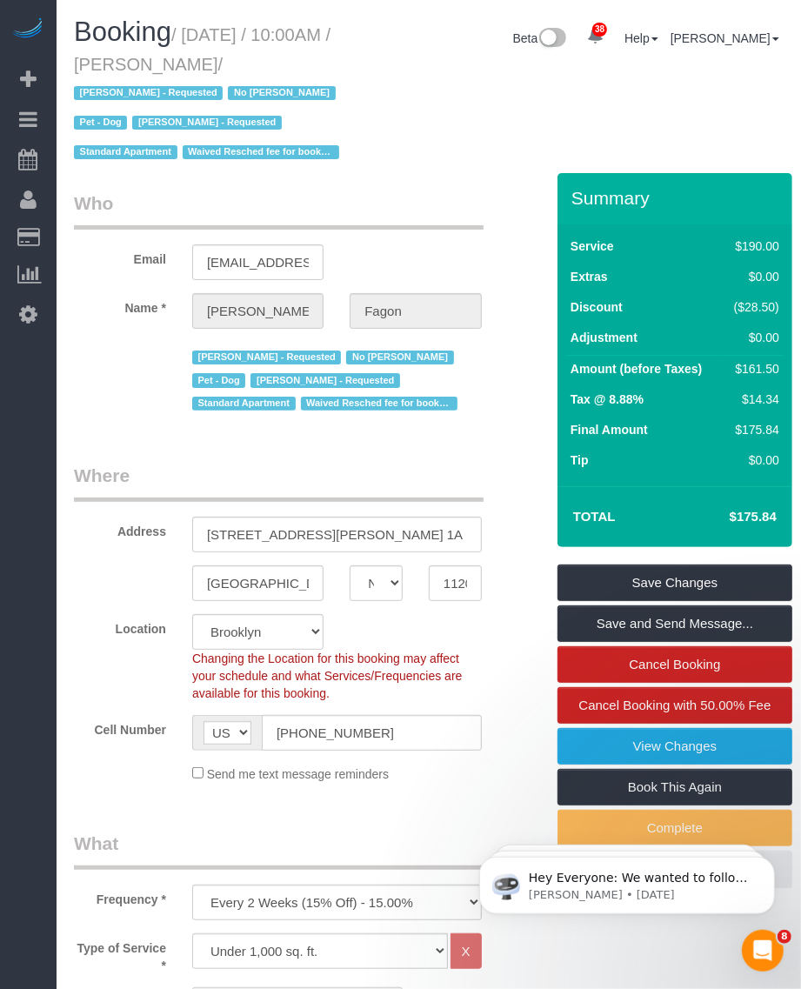
click at [180, 23] on h1 "Booking / October 13, 2025 / 10:00AM / Olivia Fagon / Andrea Thomas - Requested…" at bounding box center [214, 91] width 281 height 148
drag, startPoint x: 184, startPoint y: 37, endPoint x: 249, endPoint y: 67, distance: 70.8
click at [249, 67] on small "/ October 13, 2025 / 10:00AM / Olivia Fagon / Andrea Thomas - Requested No Warr…" at bounding box center [209, 93] width 271 height 137
drag, startPoint x: 249, startPoint y: 68, endPoint x: 183, endPoint y: 68, distance: 66.1
click at [183, 68] on small "/ October 13, 2025 / 10:00AM / Olivia Fagon / Andrea Thomas - Requested No Warr…" at bounding box center [209, 93] width 271 height 137
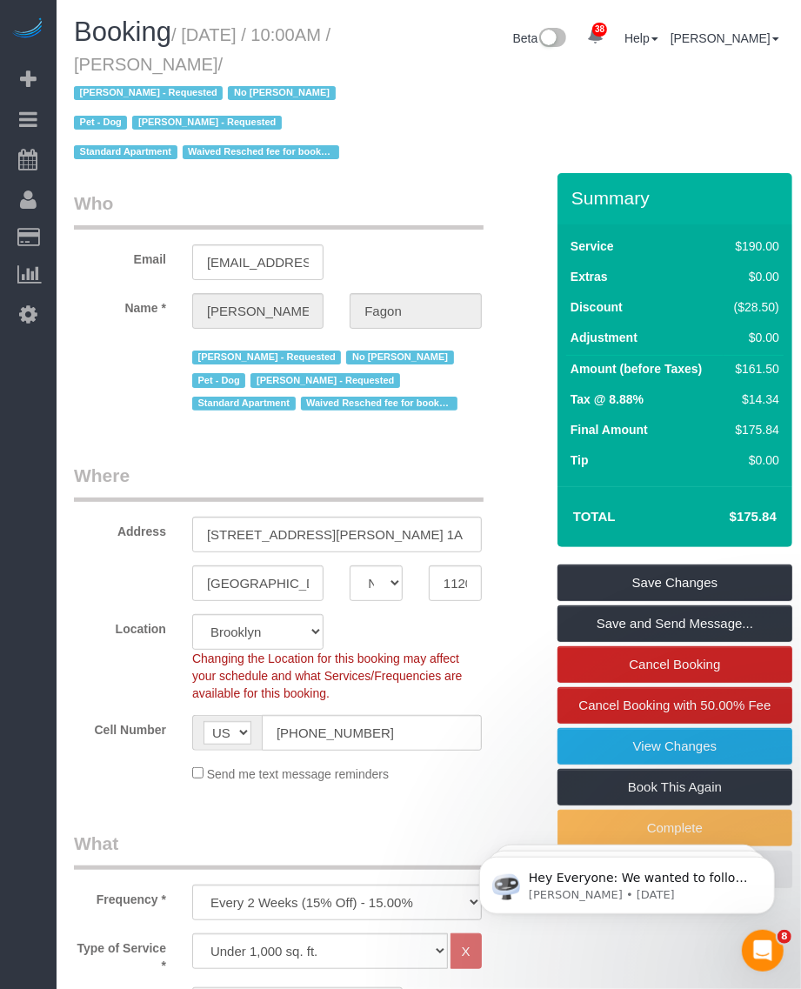
drag, startPoint x: 187, startPoint y: 32, endPoint x: 257, endPoint y: 61, distance: 75.3
click at [257, 61] on small "/ October 13, 2025 / 10:00AM / Olivia Fagon / Andrea Thomas - Requested No Warr…" at bounding box center [209, 93] width 271 height 137
drag, startPoint x: 257, startPoint y: 61, endPoint x: 174, endPoint y: 57, distance: 82.7
click at [174, 57] on small "/ October 13, 2025 / 10:00AM / Olivia Fagon / Andrea Thomas - Requested No Warr…" at bounding box center [209, 93] width 271 height 137
drag, startPoint x: 222, startPoint y: 36, endPoint x: 261, endPoint y: 62, distance: 47.0
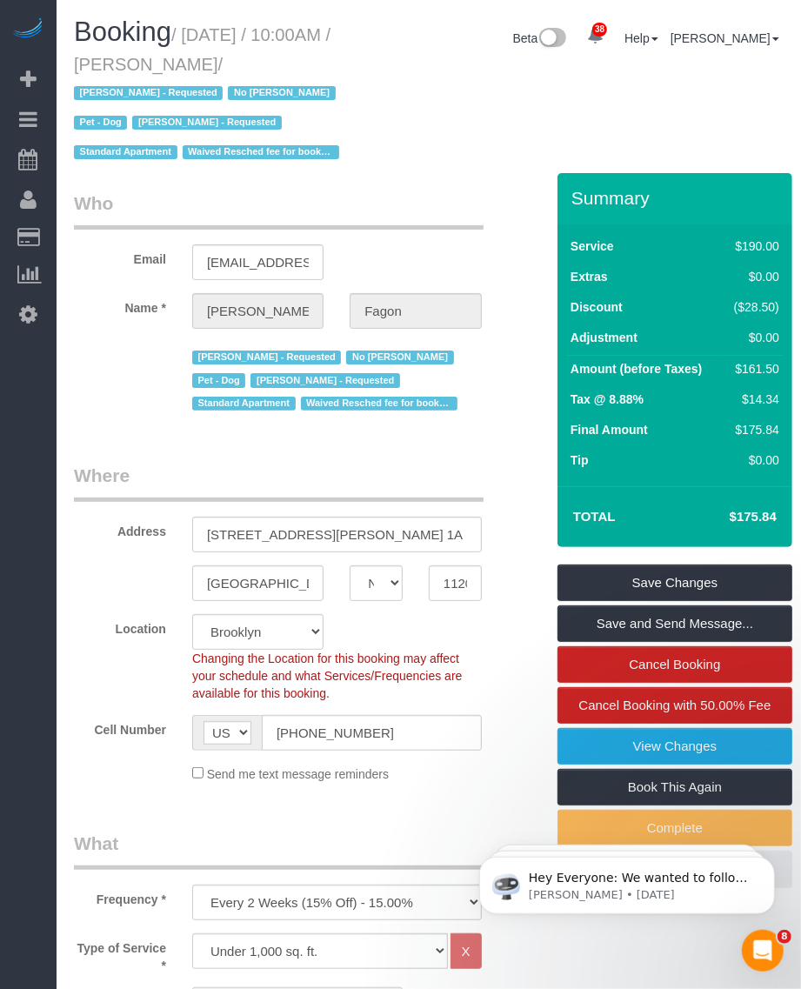
click at [261, 62] on small "/ October 13, 2025 / 10:00AM / Olivia Fagon / Andrea Thomas - Requested No Warr…" at bounding box center [209, 93] width 271 height 137
drag, startPoint x: 261, startPoint y: 62, endPoint x: 181, endPoint y: 40, distance: 82.9
click at [181, 40] on small "/ October 13, 2025 / 10:00AM / Olivia Fagon / Andrea Thomas - Requested No Warr…" at bounding box center [209, 93] width 271 height 137
drag, startPoint x: 197, startPoint y: 37, endPoint x: 239, endPoint y: 59, distance: 48.2
click at [239, 59] on small "/ October 13, 2025 / 10:00AM / Olivia Fagon / Andrea Thomas - Requested No Warr…" at bounding box center [209, 93] width 271 height 137
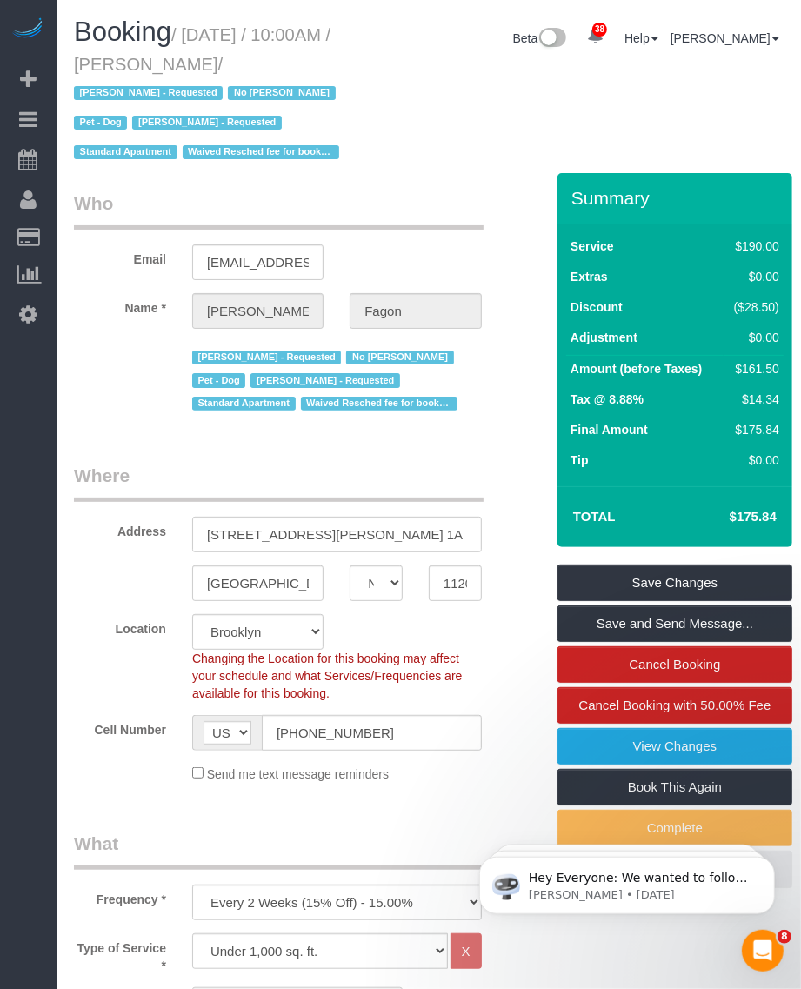
drag, startPoint x: 239, startPoint y: 59, endPoint x: 194, endPoint y: 50, distance: 46.1
click at [194, 50] on h1 "Booking / October 13, 2025 / 10:00AM / Olivia Fagon / Andrea Thomas - Requested…" at bounding box center [214, 91] width 281 height 148
drag, startPoint x: 177, startPoint y: 35, endPoint x: 235, endPoint y: 43, distance: 58.9
click at [235, 43] on h1 "Booking / October 13, 2025 / 10:00AM / Olivia Fagon / Andrea Thomas - Requested…" at bounding box center [214, 91] width 281 height 148
drag, startPoint x: 235, startPoint y: 43, endPoint x: 210, endPoint y: 55, distance: 26.9
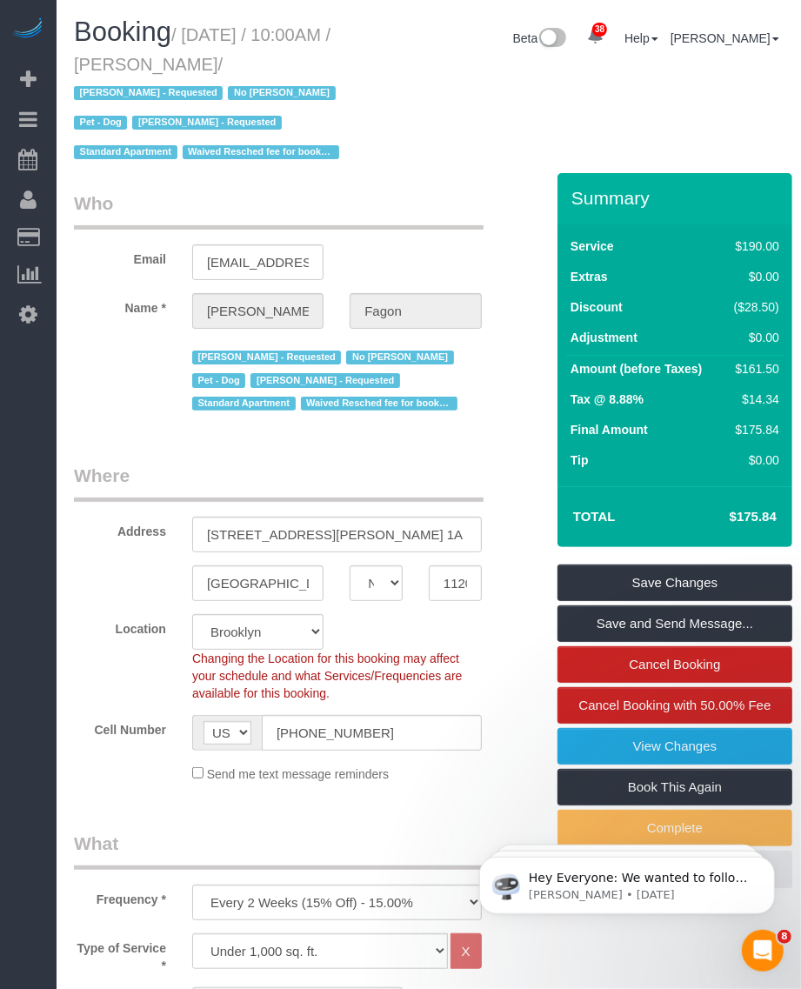
click at [210, 55] on small "/ October 13, 2025 / 10:00AM / Olivia Fagon / Andrea Thomas - Requested No Warr…" at bounding box center [209, 93] width 271 height 137
drag, startPoint x: 187, startPoint y: 33, endPoint x: 262, endPoint y: 61, distance: 79.8
click at [262, 61] on small "/ October 13, 2025 / 10:00AM / Olivia Fagon / Andrea Thomas - Requested No Warr…" at bounding box center [209, 93] width 271 height 137
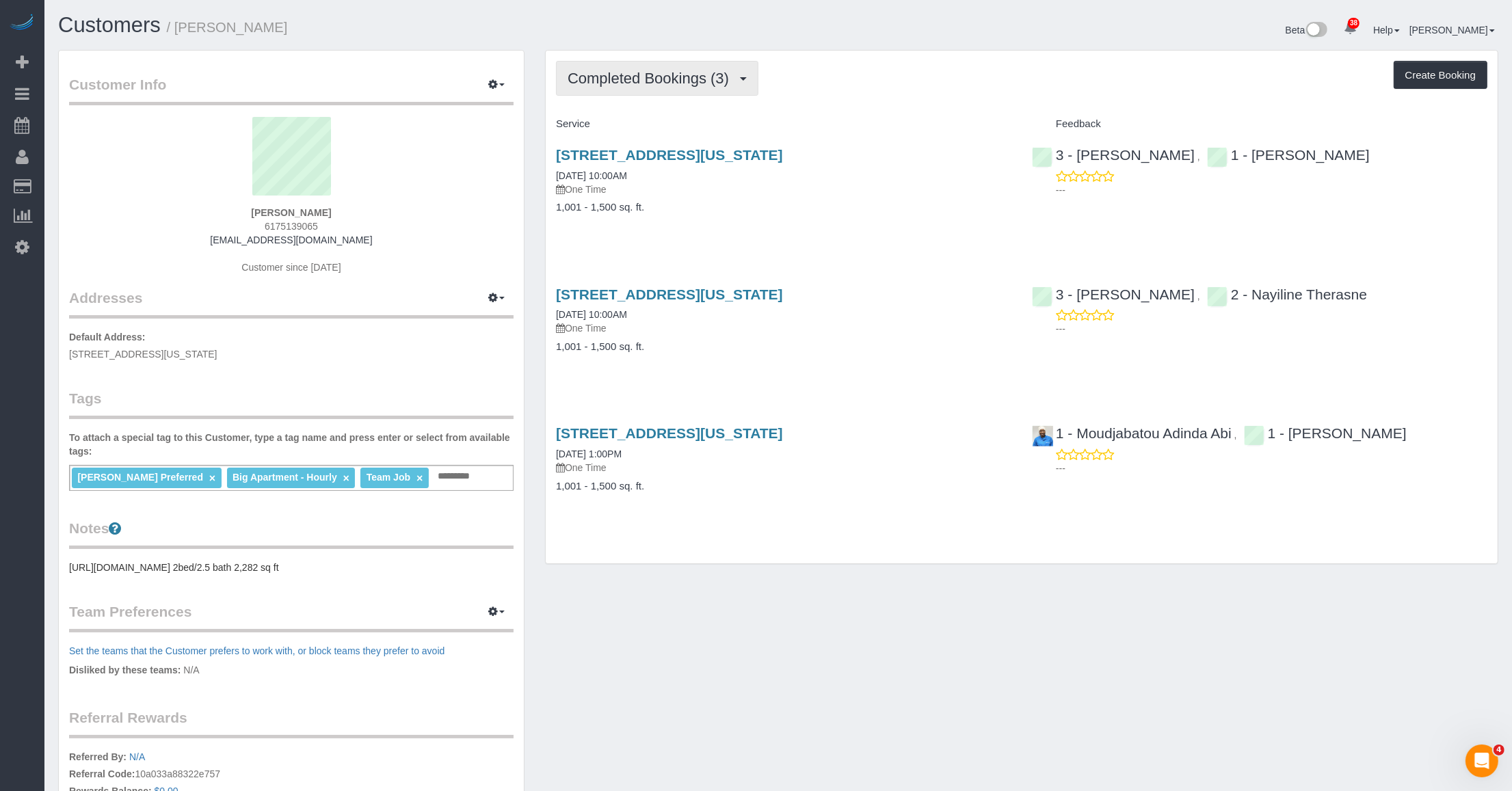
click at [679, 83] on span "Completed Bookings (3)" at bounding box center [652, 79] width 168 height 17
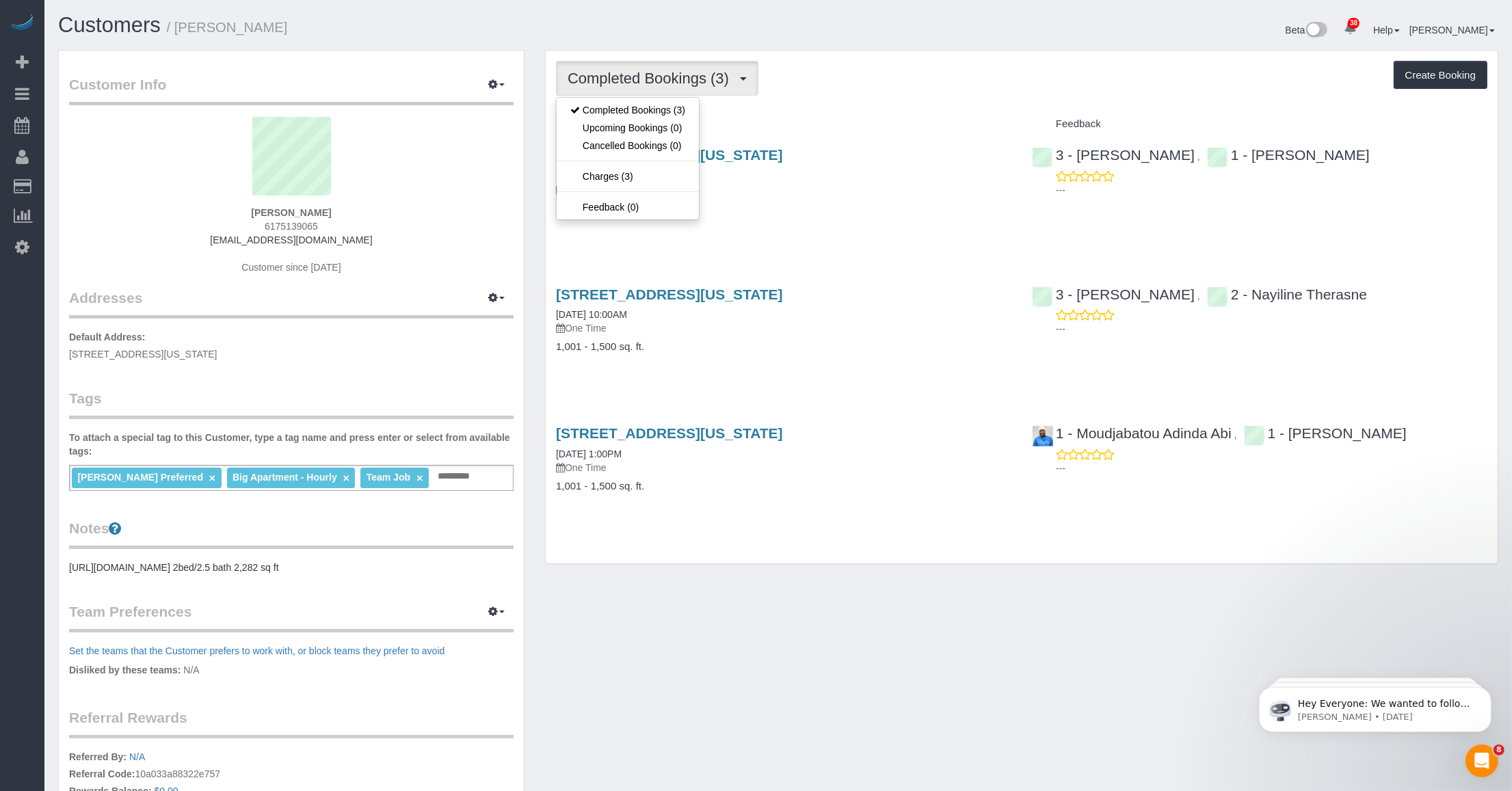
click at [716, 613] on div "Customer Info Edit Contact Info Send Message Email Preferences Special Sales Ta…" at bounding box center [778, 495] width 1461 height 892
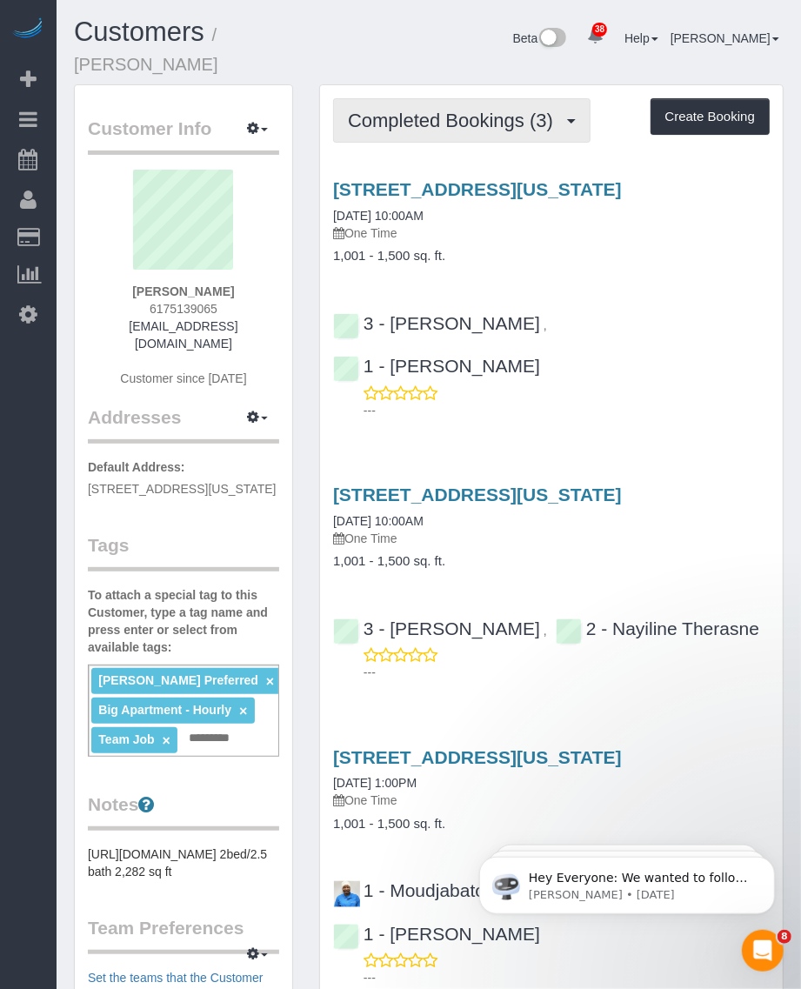
click at [472, 110] on span "Completed Bookings (3)" at bounding box center [455, 121] width 214 height 22
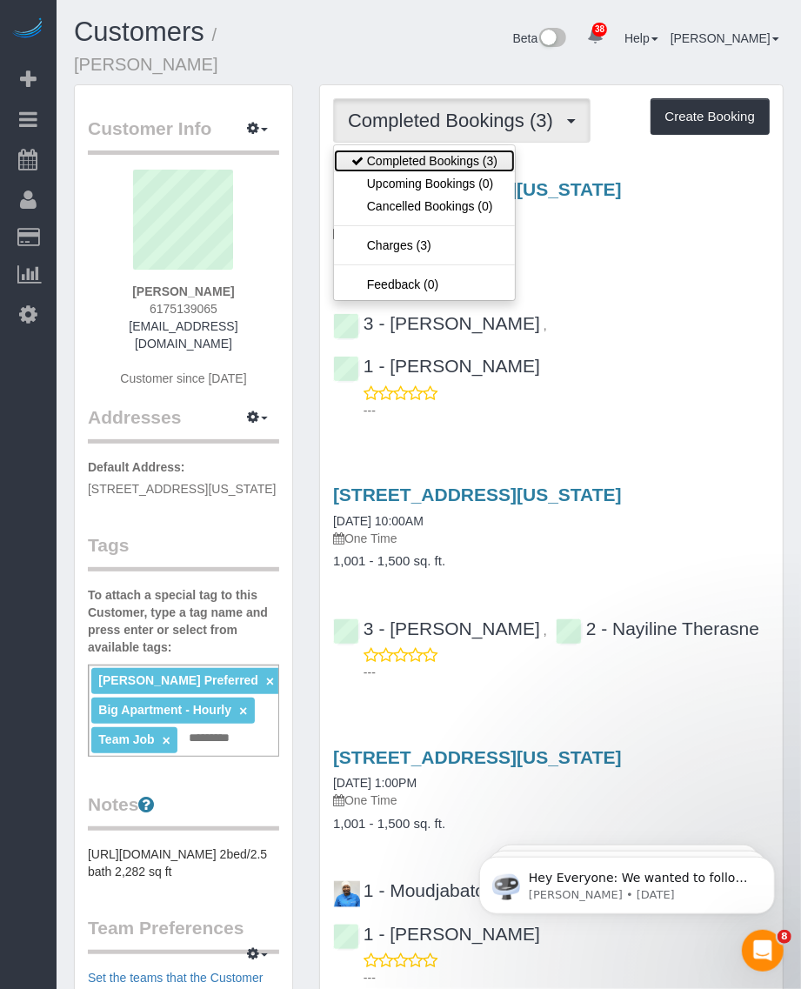
click at [436, 150] on link "Completed Bookings (3)" at bounding box center [424, 161] width 181 height 23
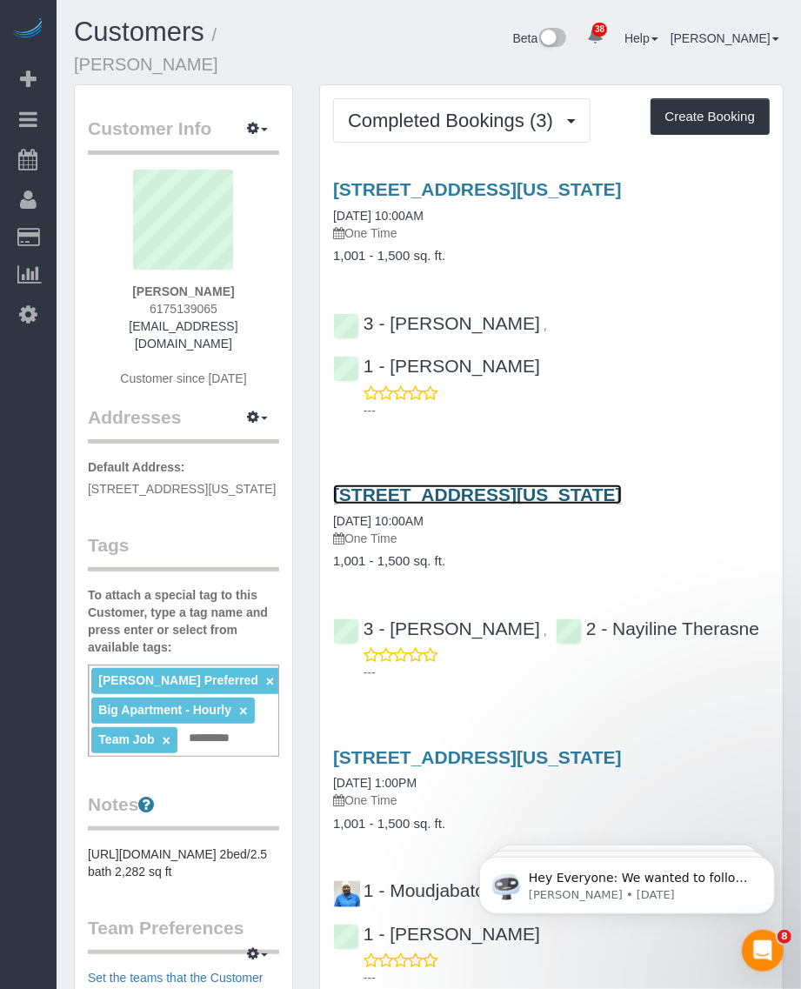
click at [392, 484] on link "15 Union Square West, Apt 3d, New York, NY 10003" at bounding box center [477, 494] width 289 height 20
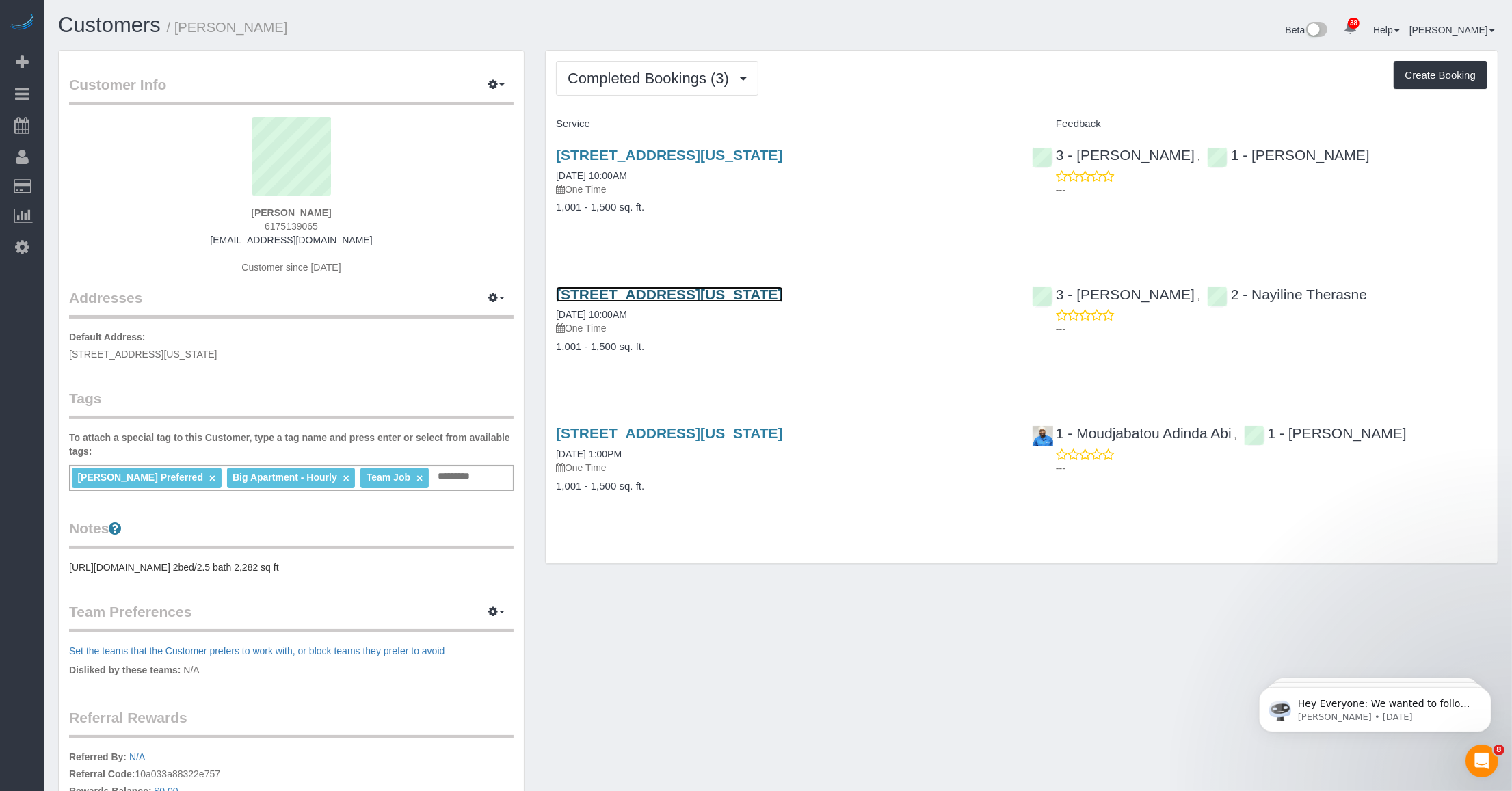
click at [635, 292] on link "15 Union Square West, Apt 3d, New York, NY 10003" at bounding box center [669, 294] width 227 height 16
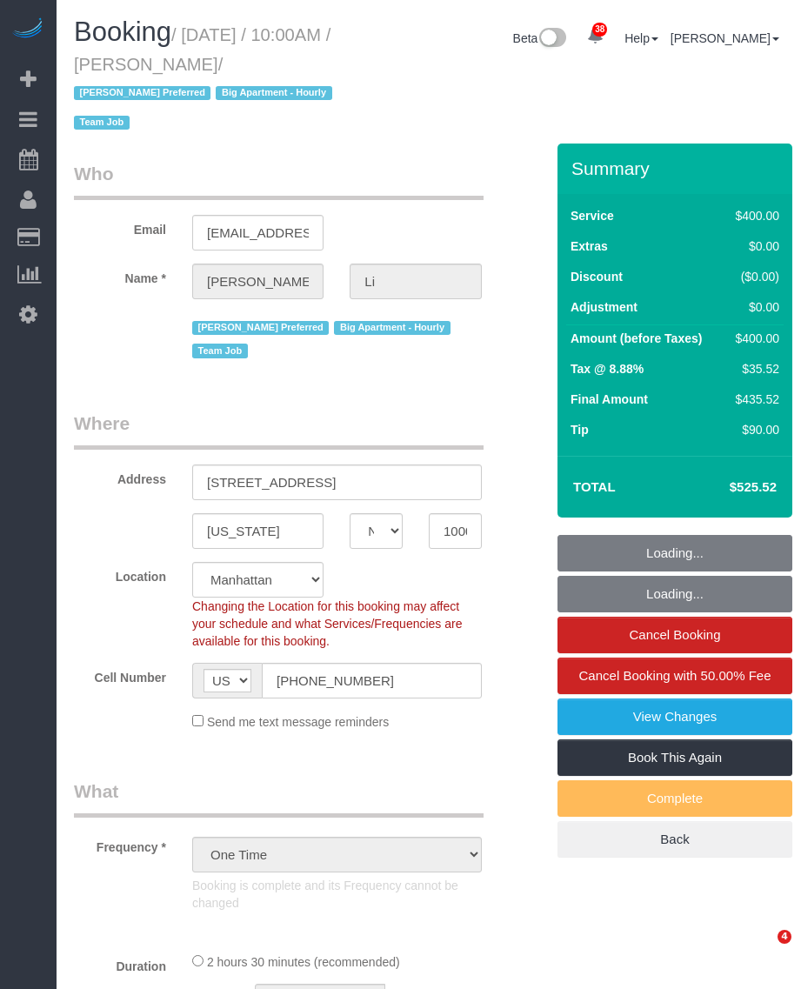
select select "NY"
select select "number:58"
select select "number:77"
select select "number:15"
select select "number:5"
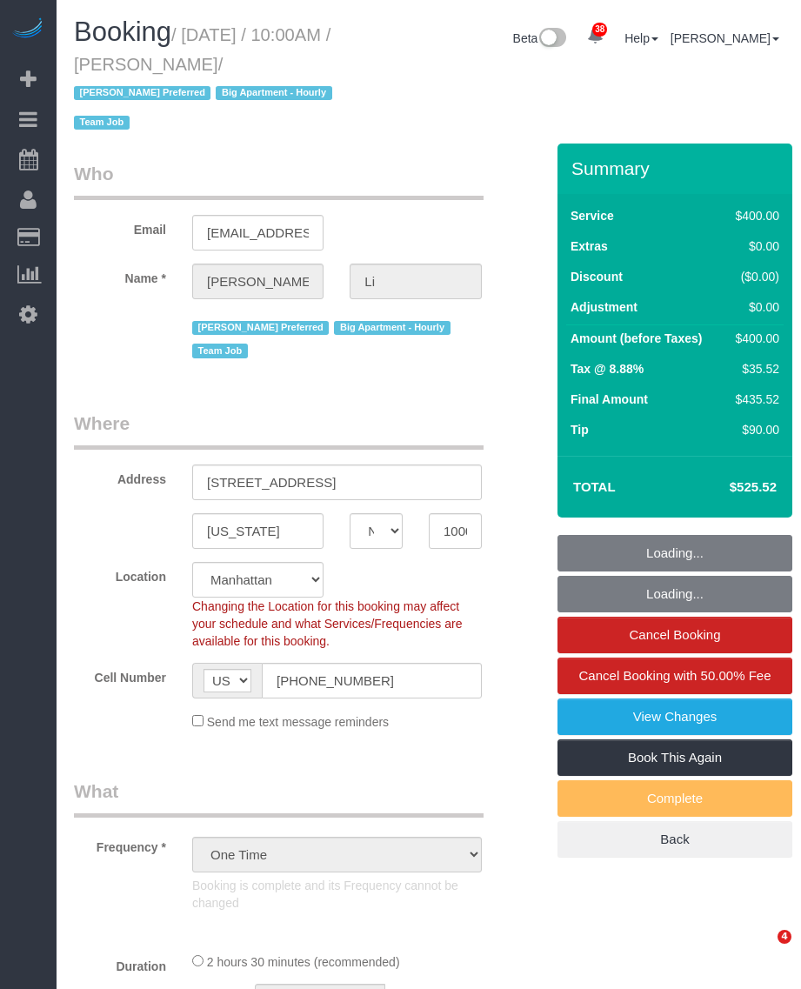
select select "object:987"
select select "2"
select select "150"
select select "spot1"
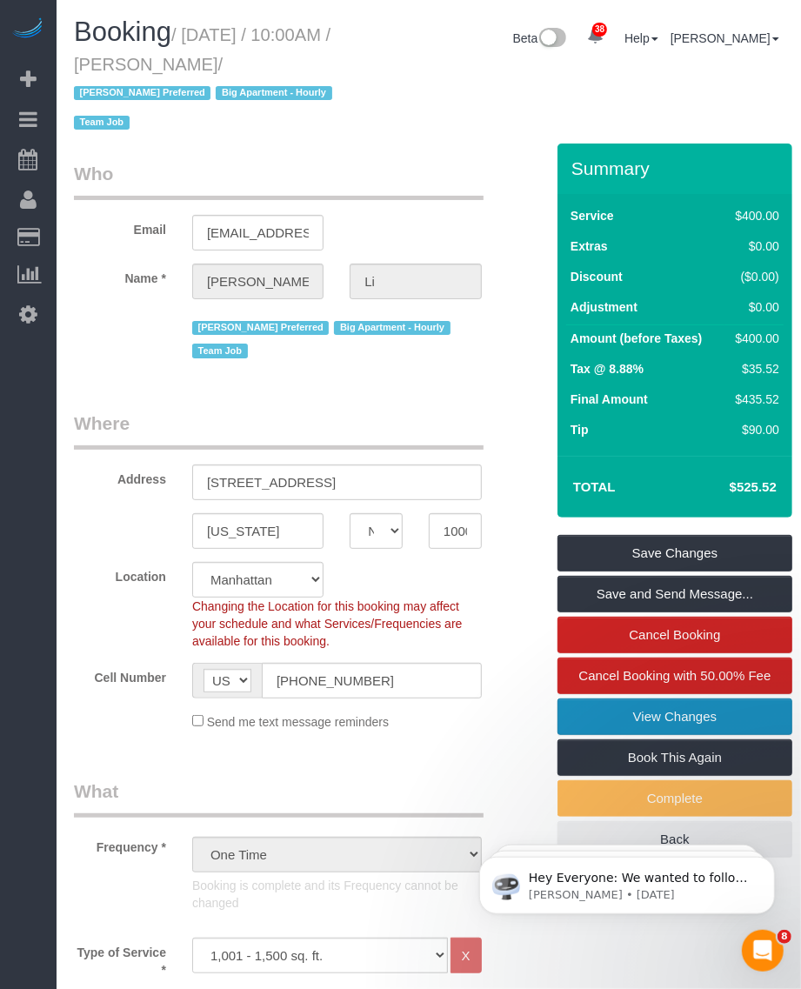
scroll to position [217, 0]
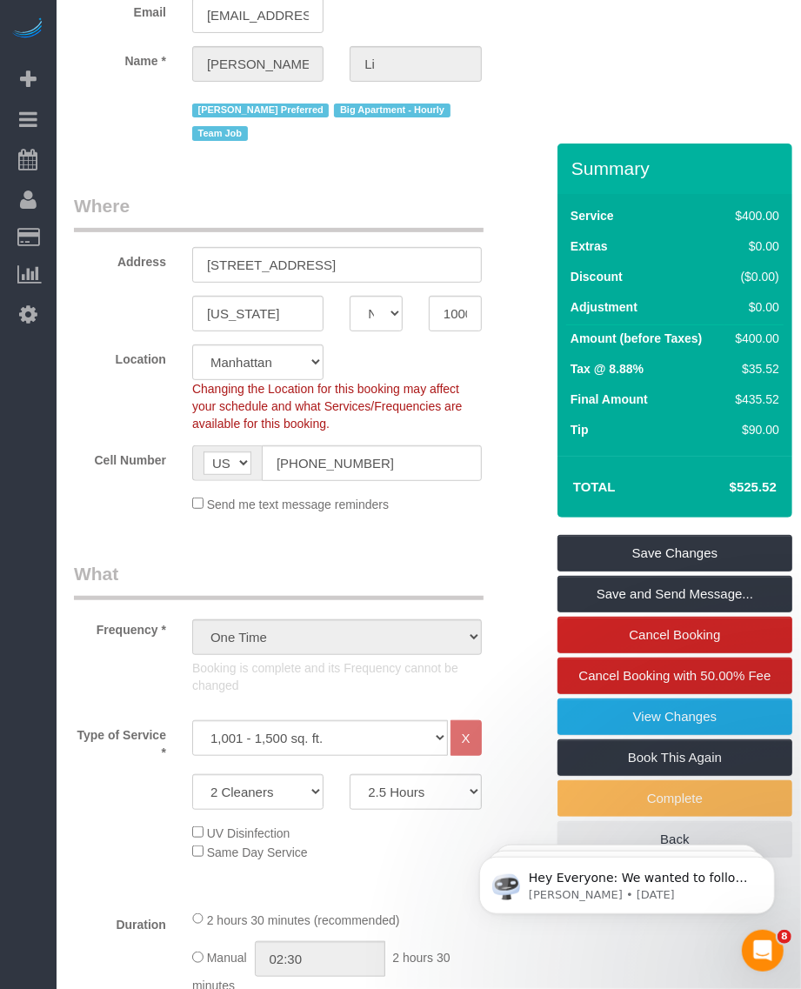
click at [752, 481] on h4 "$525.52" at bounding box center [727, 487] width 99 height 15
copy div "$525.52 Save Changes Save and Send Message... Cancel Booking Cancel Booking wit…"
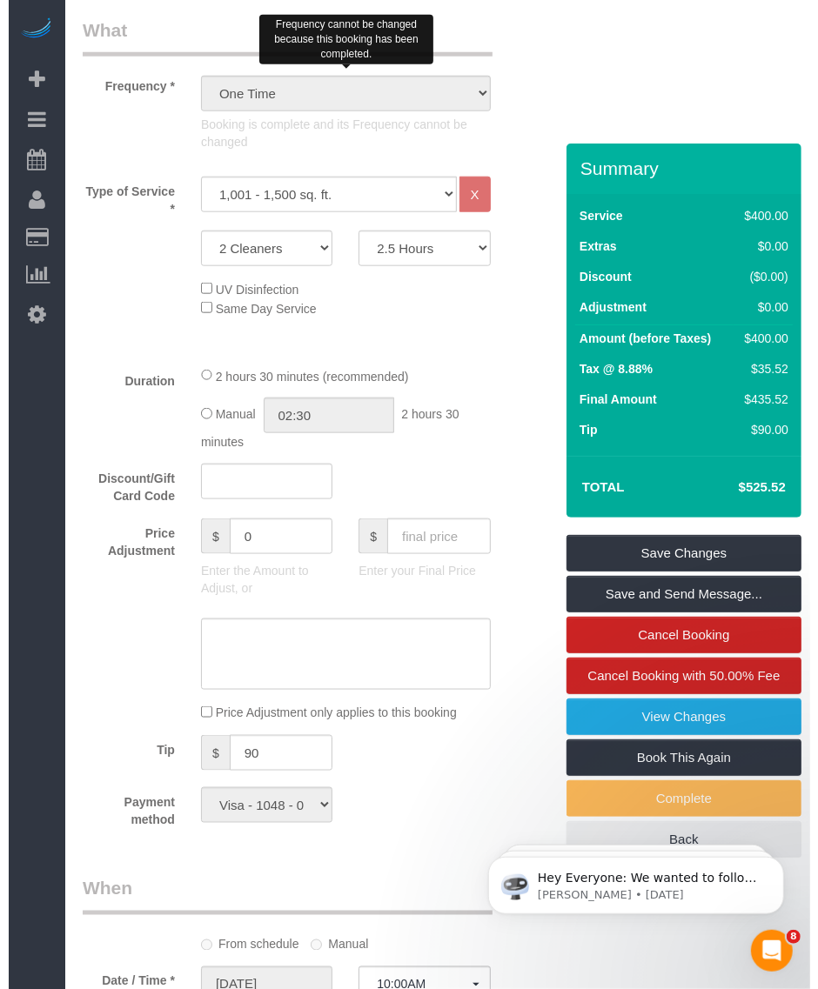
scroll to position [870, 0]
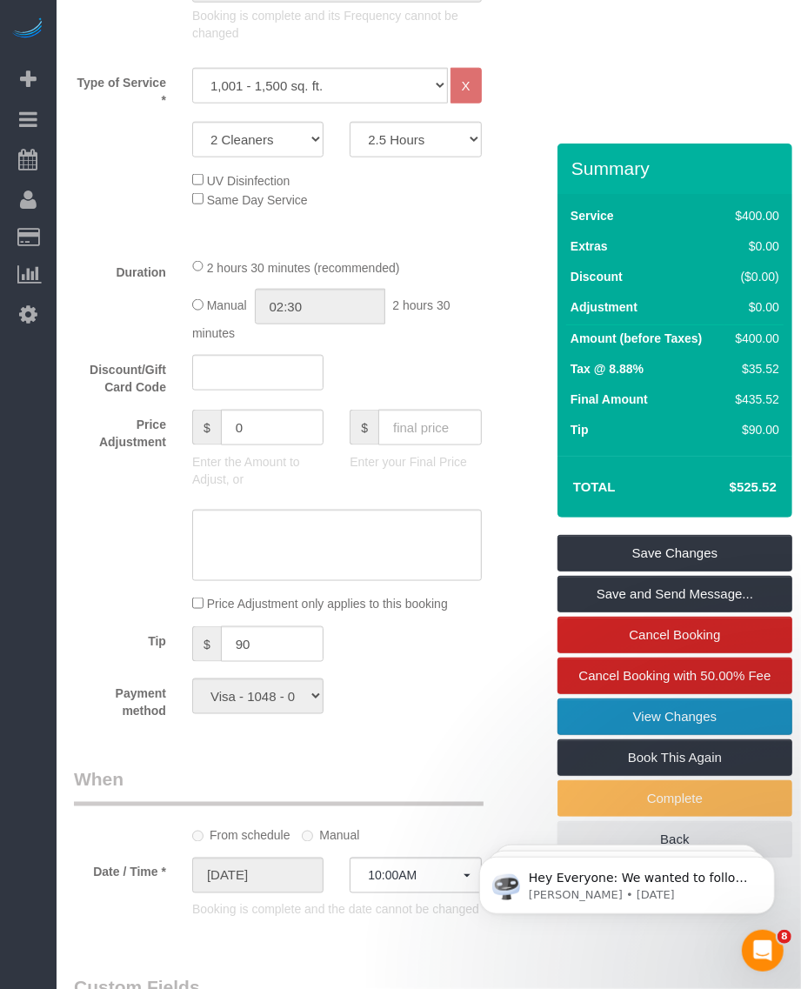
click at [603, 715] on link "View Changes" at bounding box center [675, 716] width 235 height 37
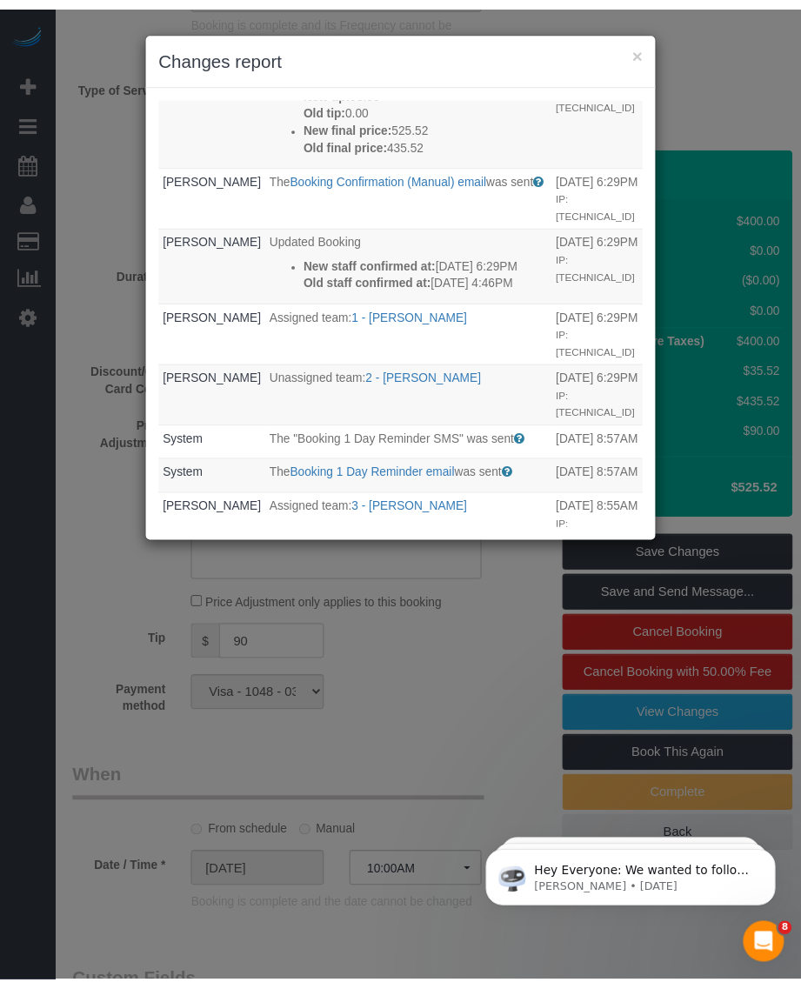
scroll to position [652, 0]
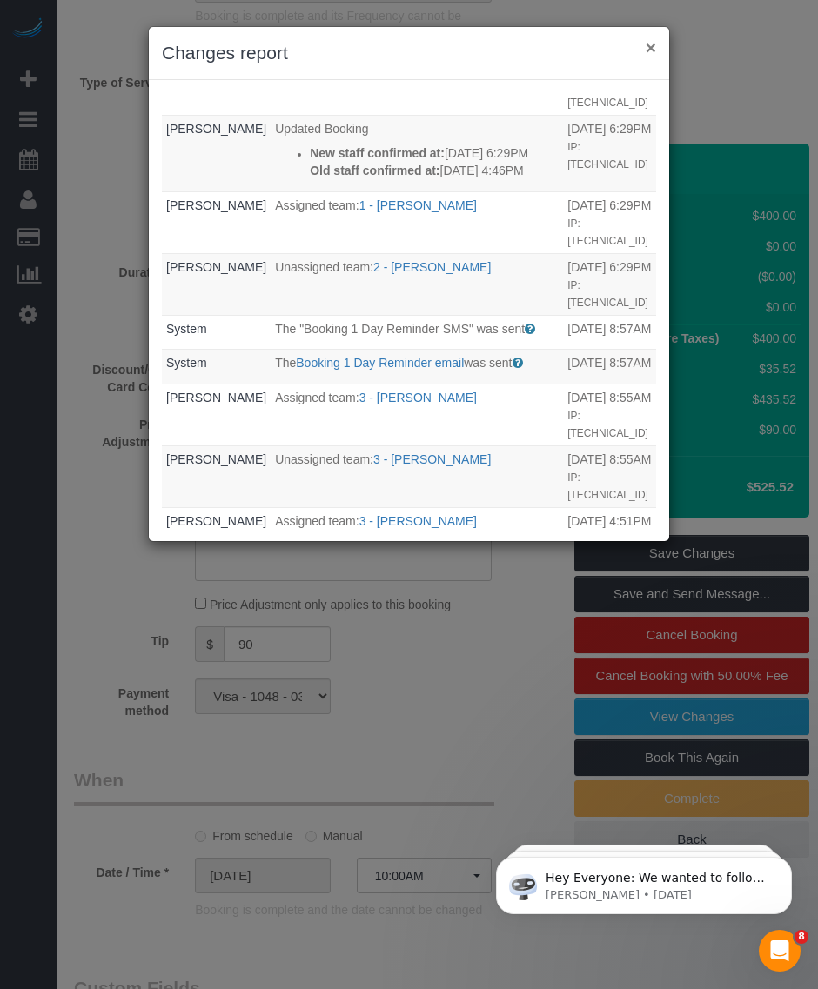
click at [652, 46] on button "×" at bounding box center [650, 47] width 10 height 18
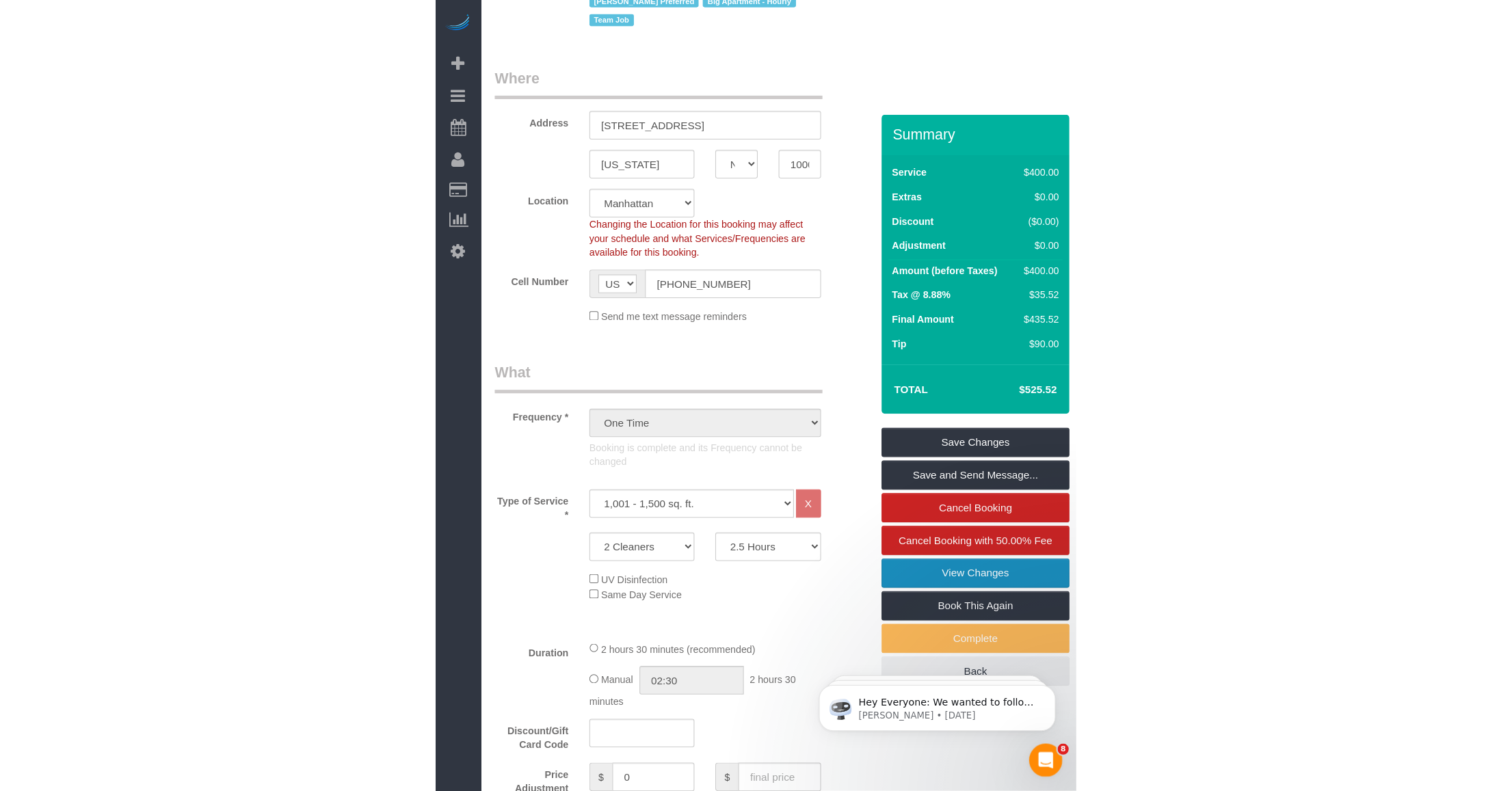
scroll to position [0, 0]
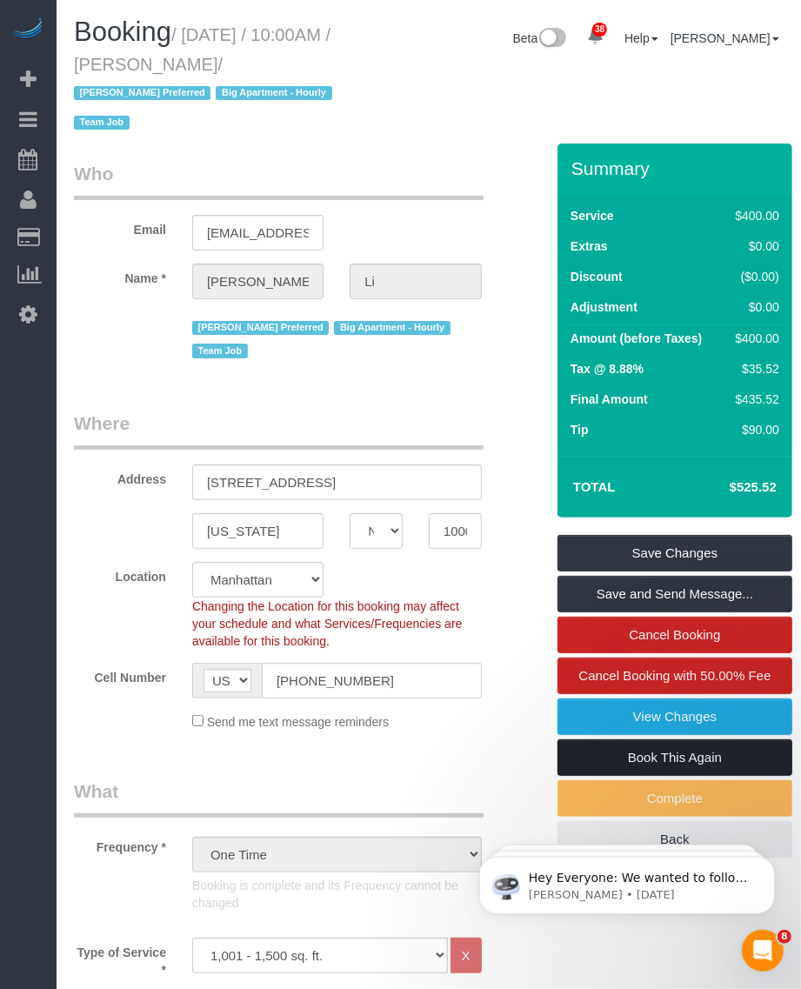
click at [671, 755] on link "Book This Again" at bounding box center [675, 757] width 235 height 37
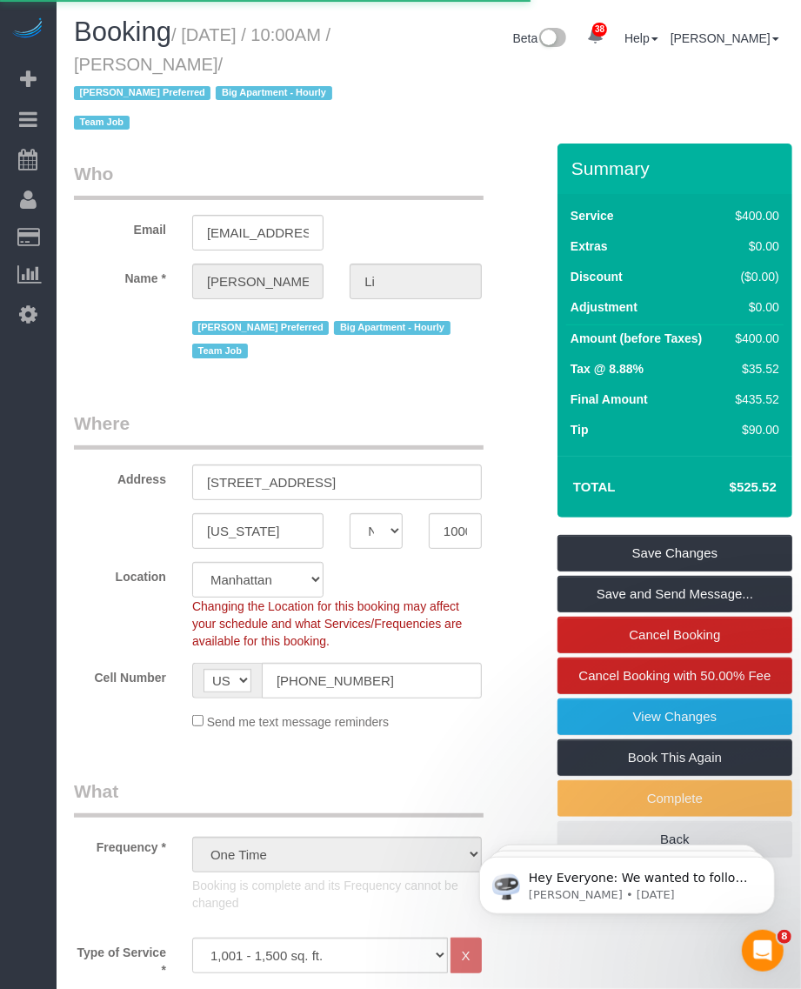
select select "NY"
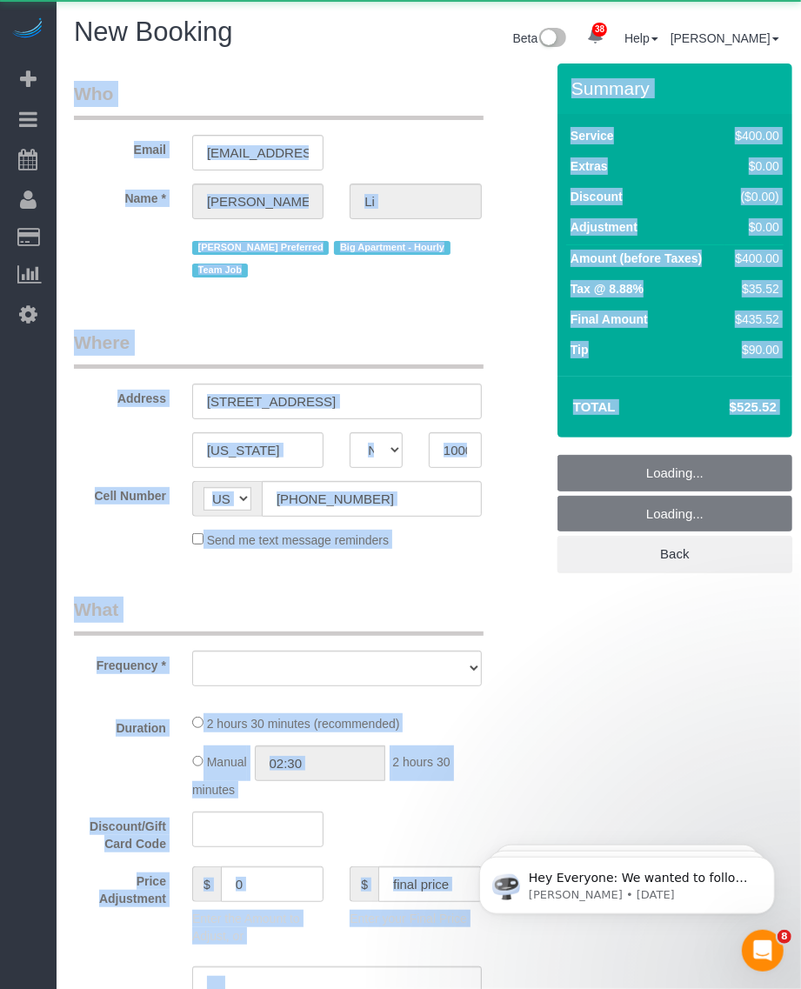
select select "string:stripe-pm_1PnXaH4VGloSiKo7zAqKxqVO"
select select "number:58"
select select "number:77"
select select "number:15"
select select "number:5"
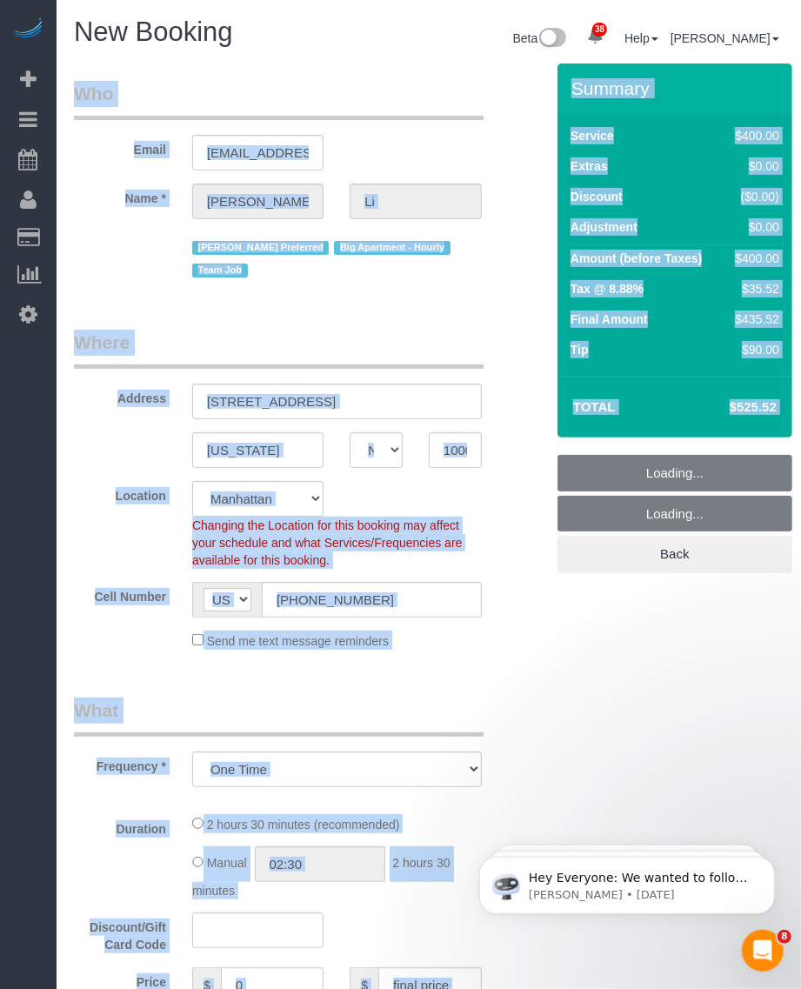
select select "object:3302"
select select "2"
select select "150"
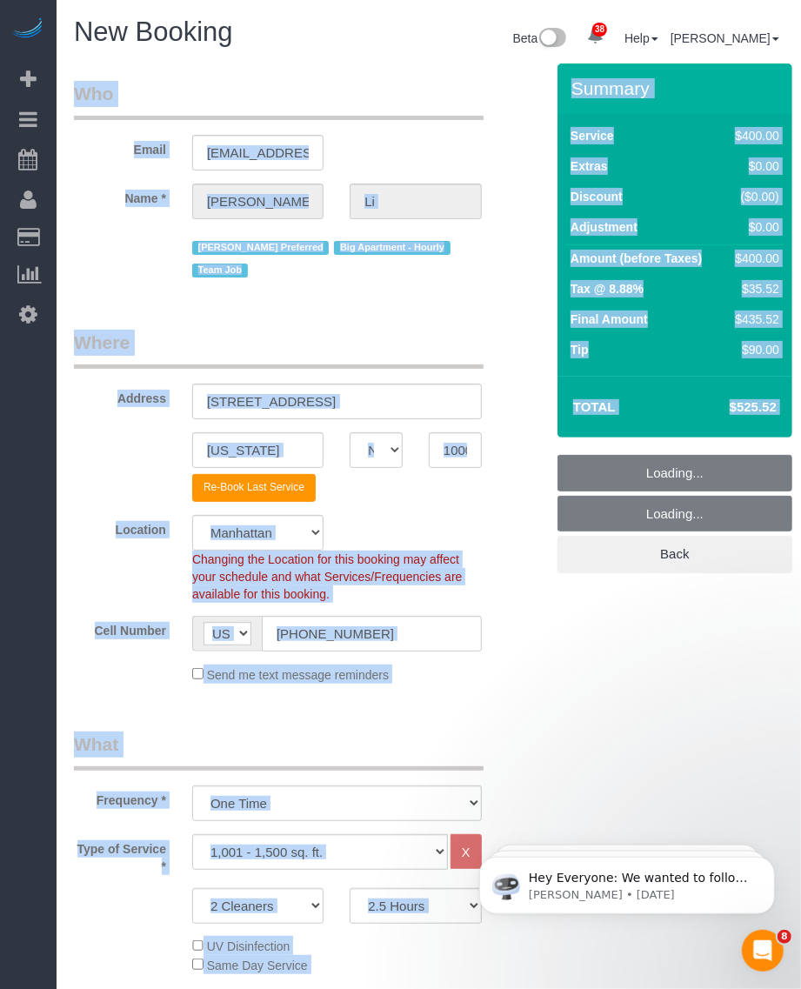
select select "object:3311"
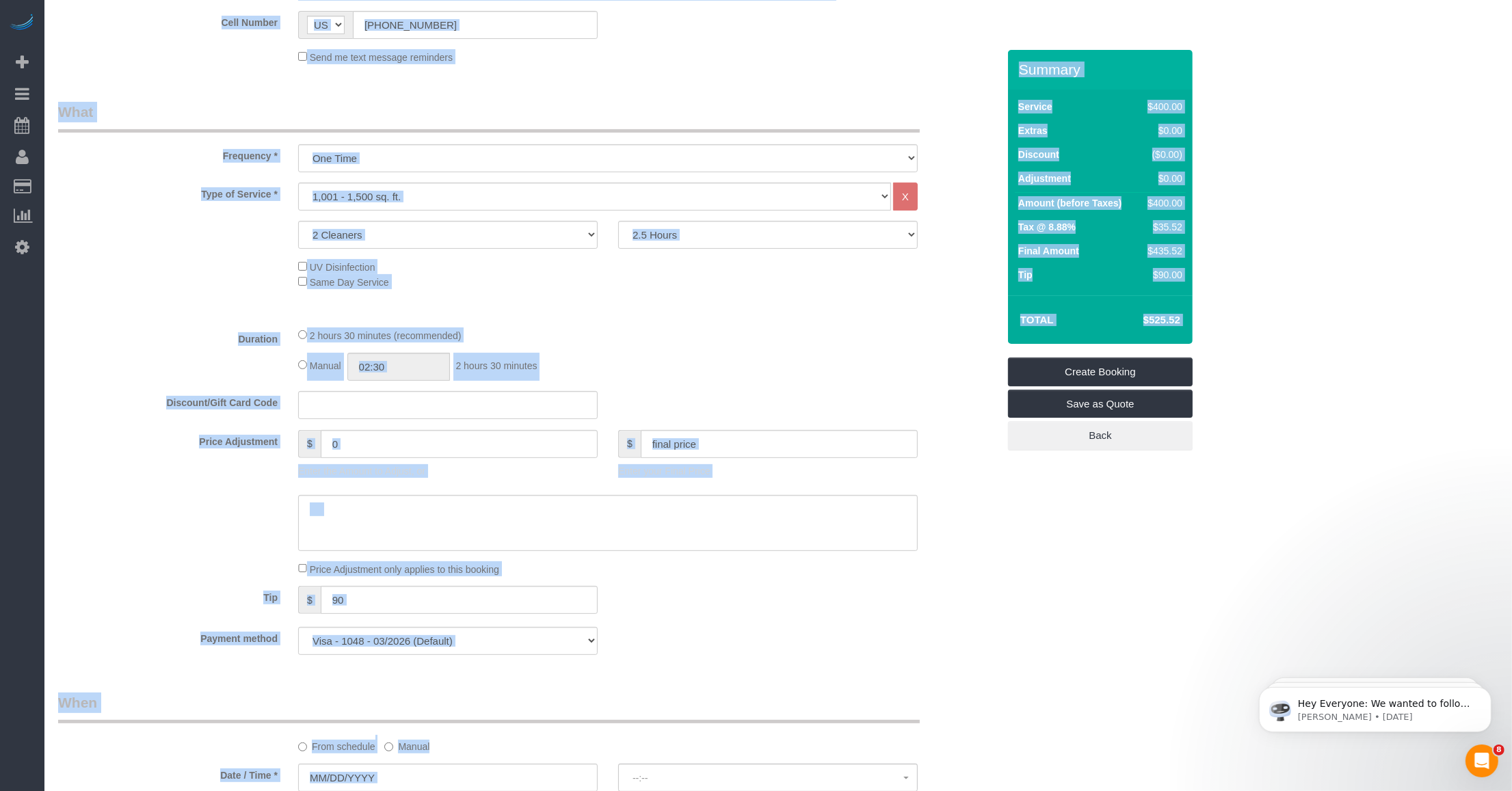
scroll to position [513, 0]
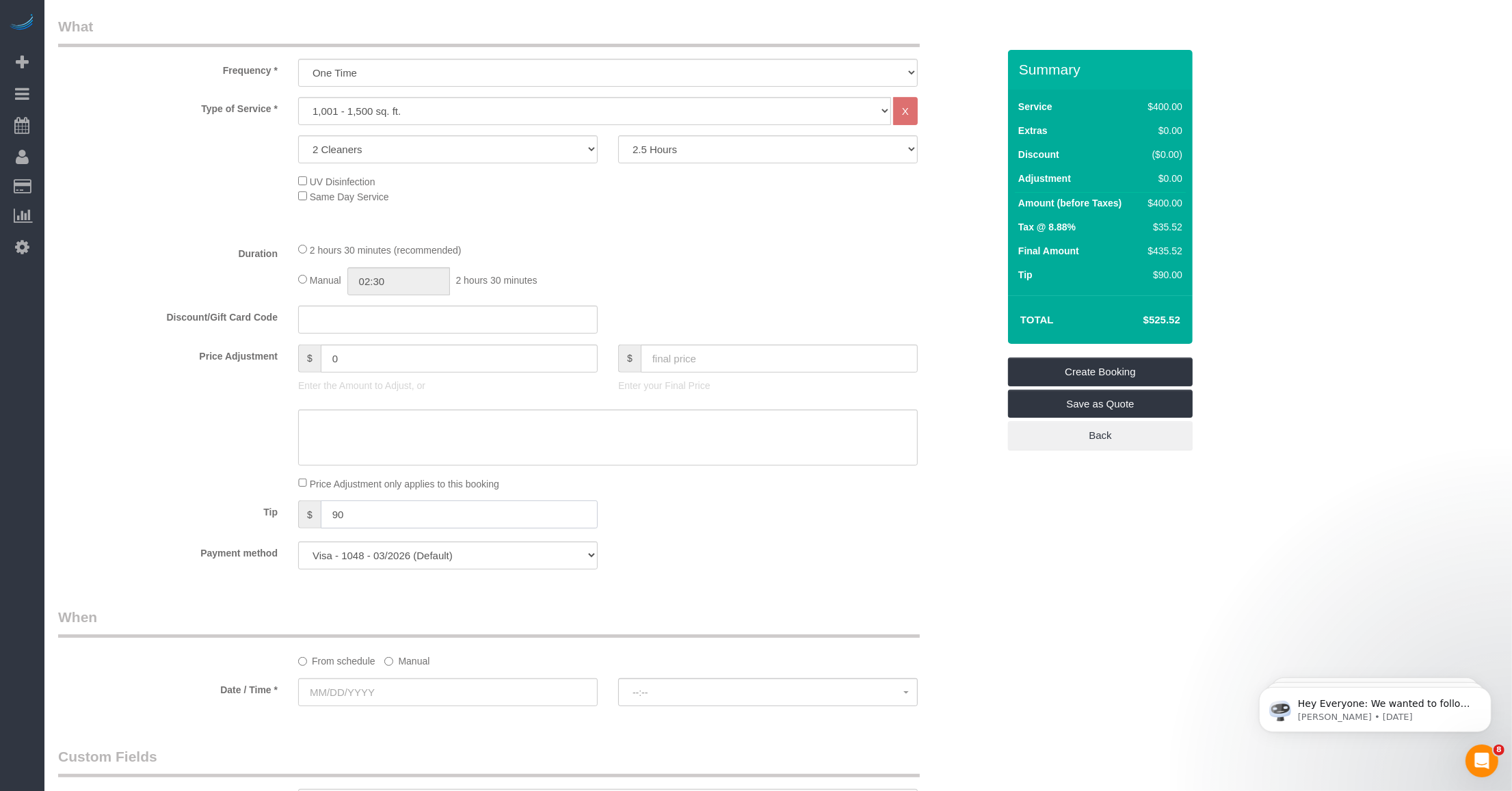
click at [353, 507] on input "90" at bounding box center [459, 515] width 277 height 28
click at [629, 576] on div "Who Email nick68er@gmail.com Name * Nicholas Li Anette Lopez Preferred Big Apar…" at bounding box center [778, 492] width 1440 height 1911
click at [629, 325] on h4 "$435.52" at bounding box center [1141, 320] width 78 height 12
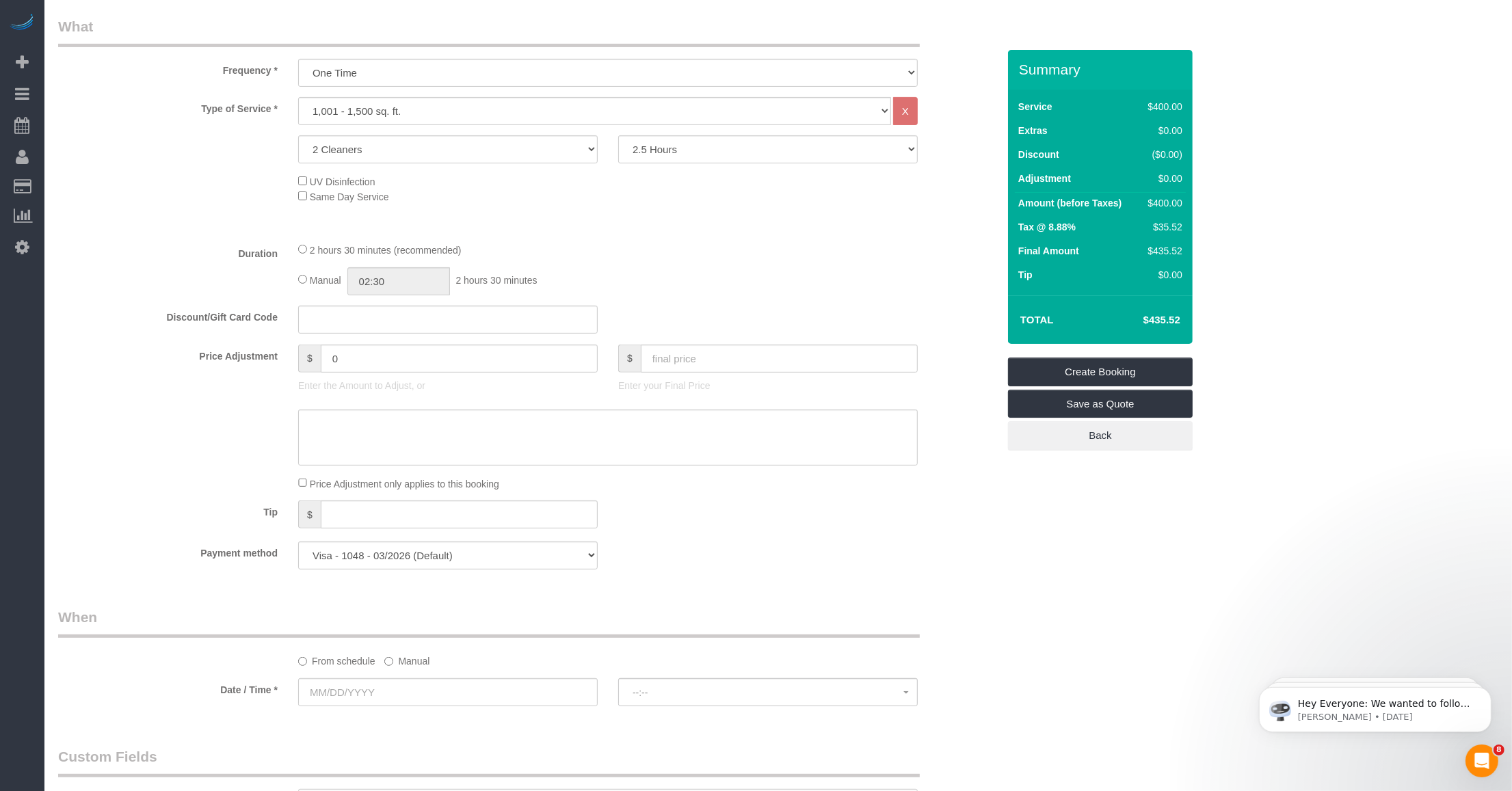
click at [629, 325] on h4 "$435.52" at bounding box center [1141, 320] width 78 height 12
copy div "$435.52 Create Booking Save as Quote Back"
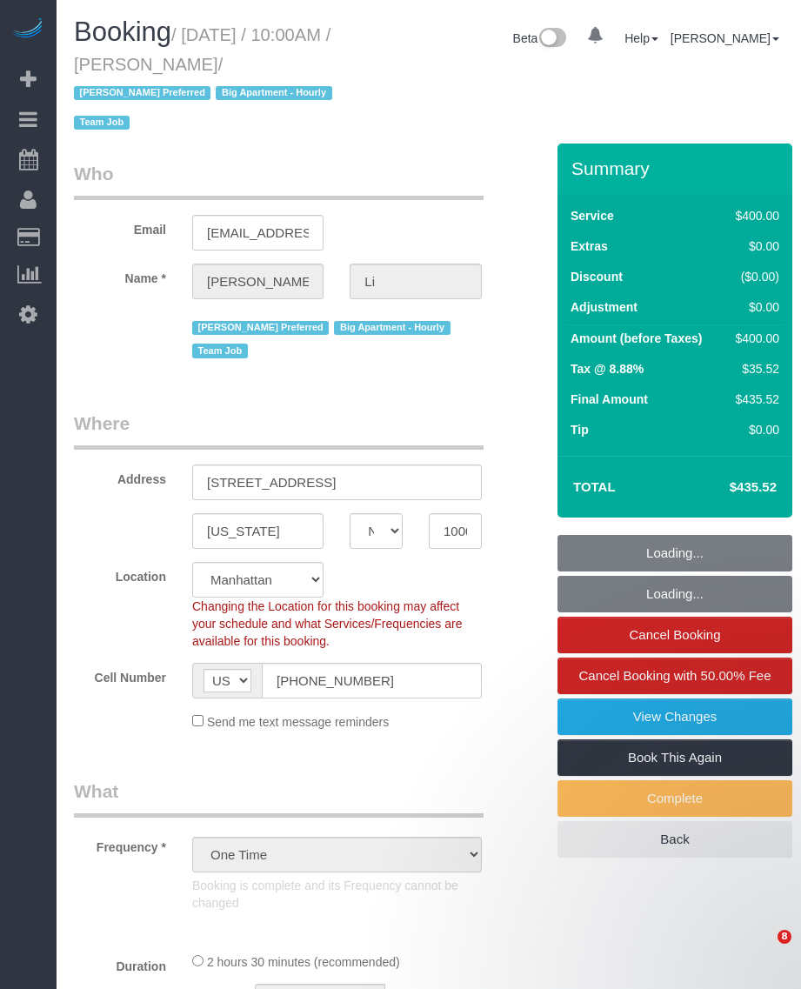
select select "NY"
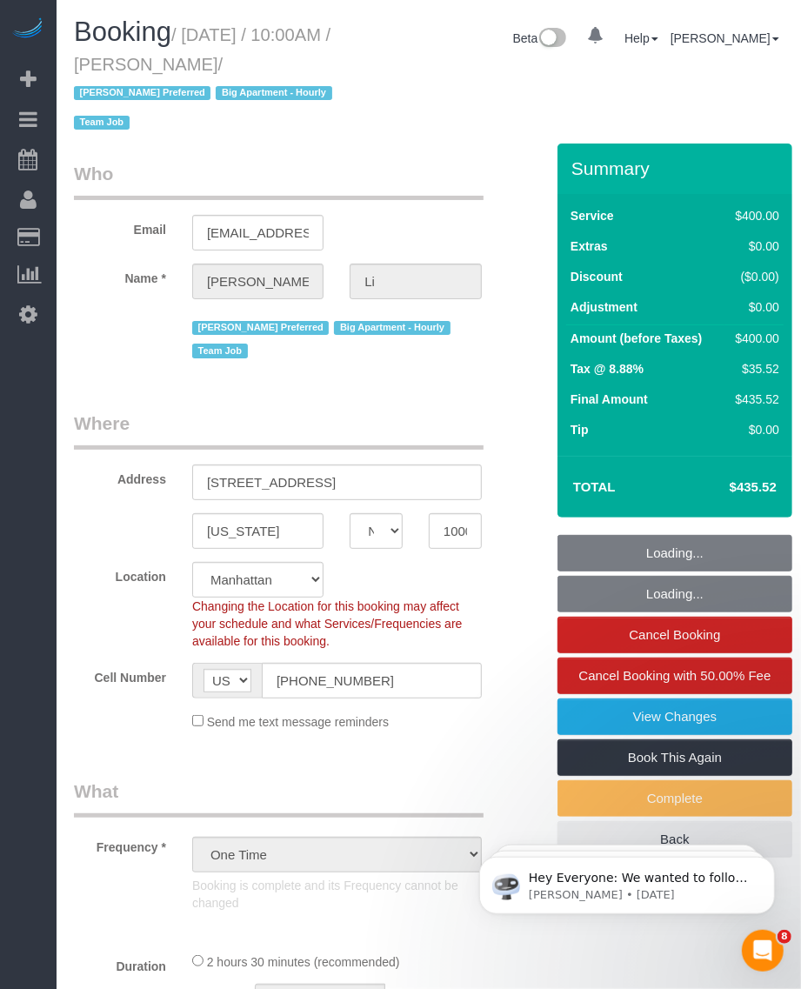
select select "object:987"
select select "string:stripe-pm_1PnXaH4VGloSiKo7zAqKxqVO"
select select "number:58"
select select "number:77"
select select "number:15"
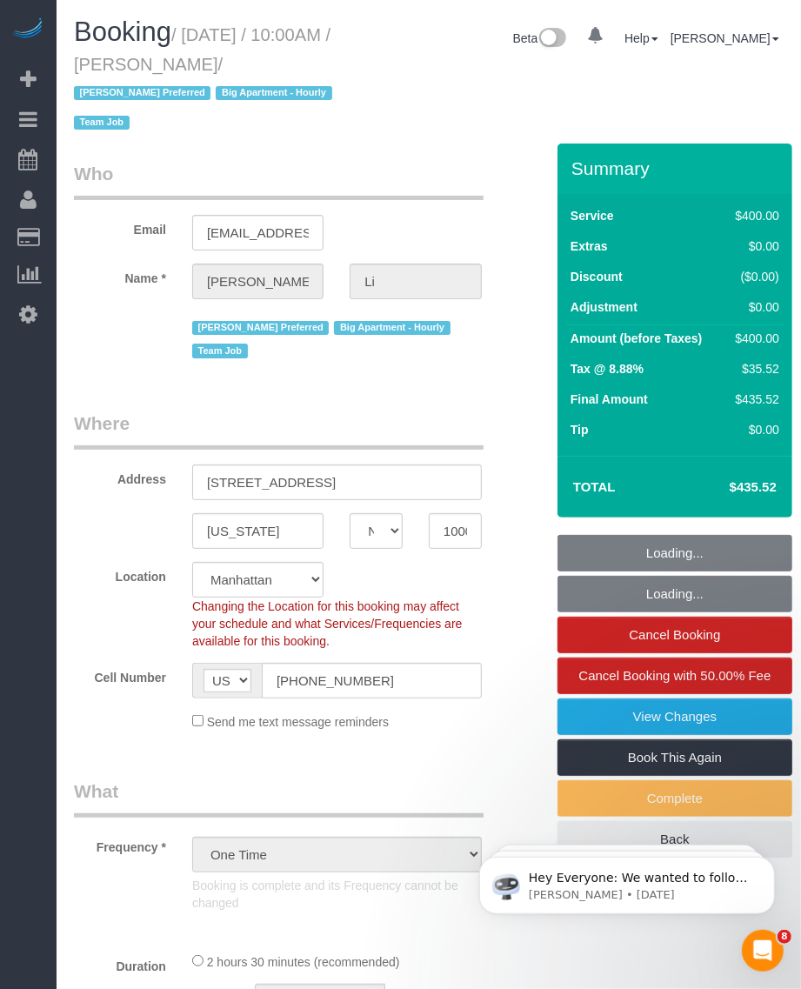
select select "number:5"
select select "2"
select select "150"
select select "spot1"
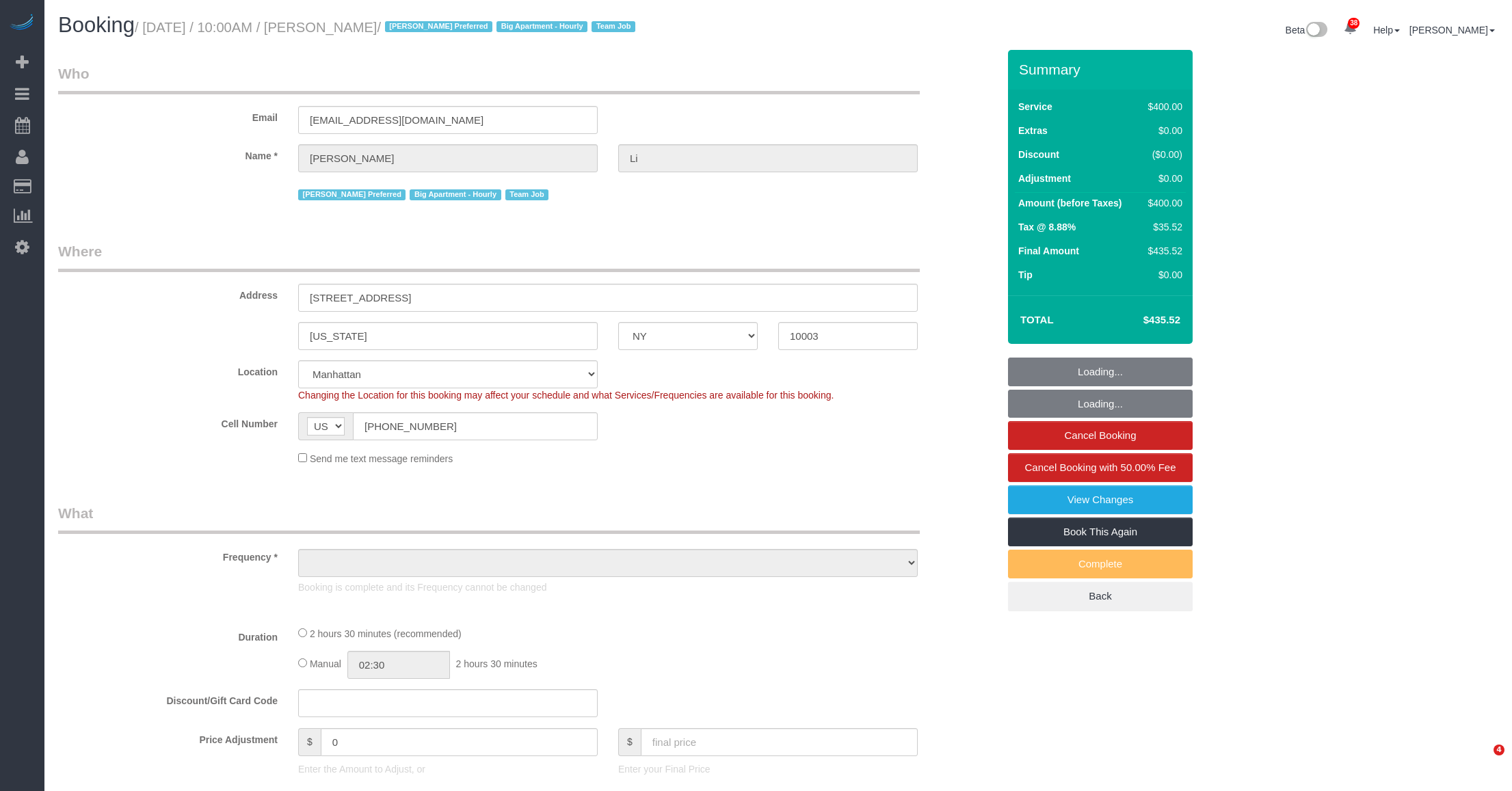
select select "NY"
select select "number:58"
select select "number:77"
select select "number:15"
select select "number:5"
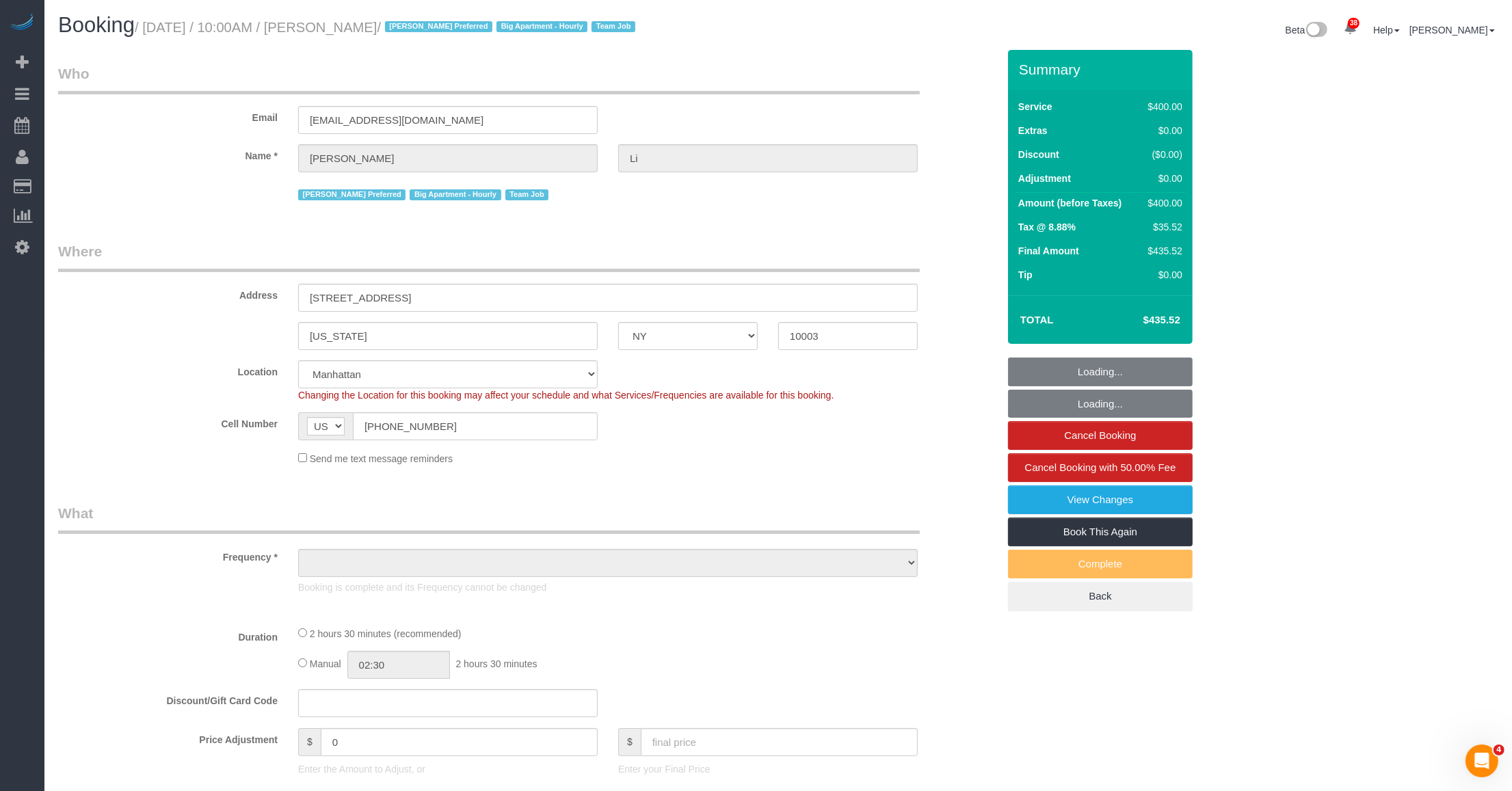
select select "object:990"
select select "2"
select select "150"
select select "spot1"
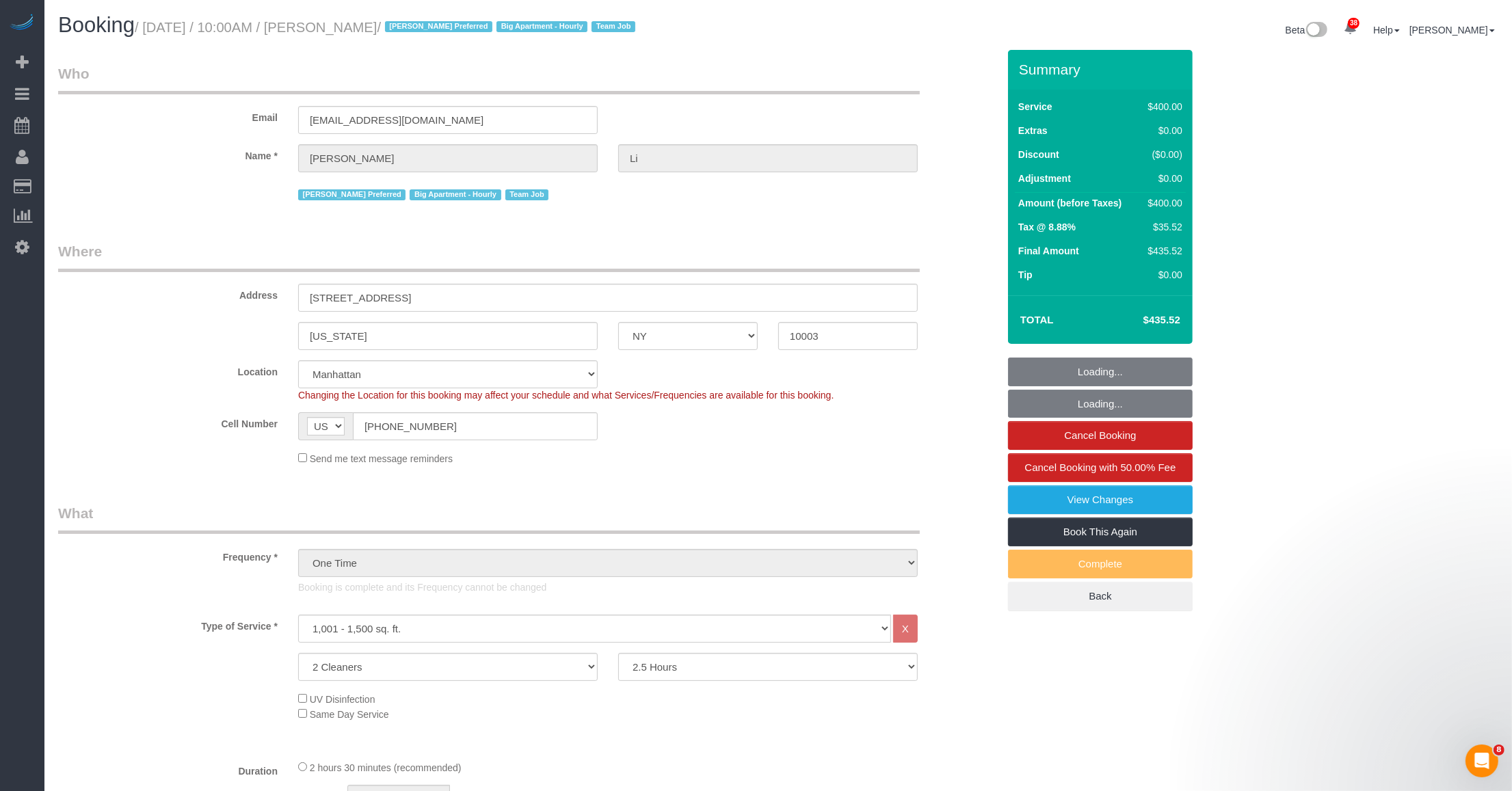
select select "object:1515"
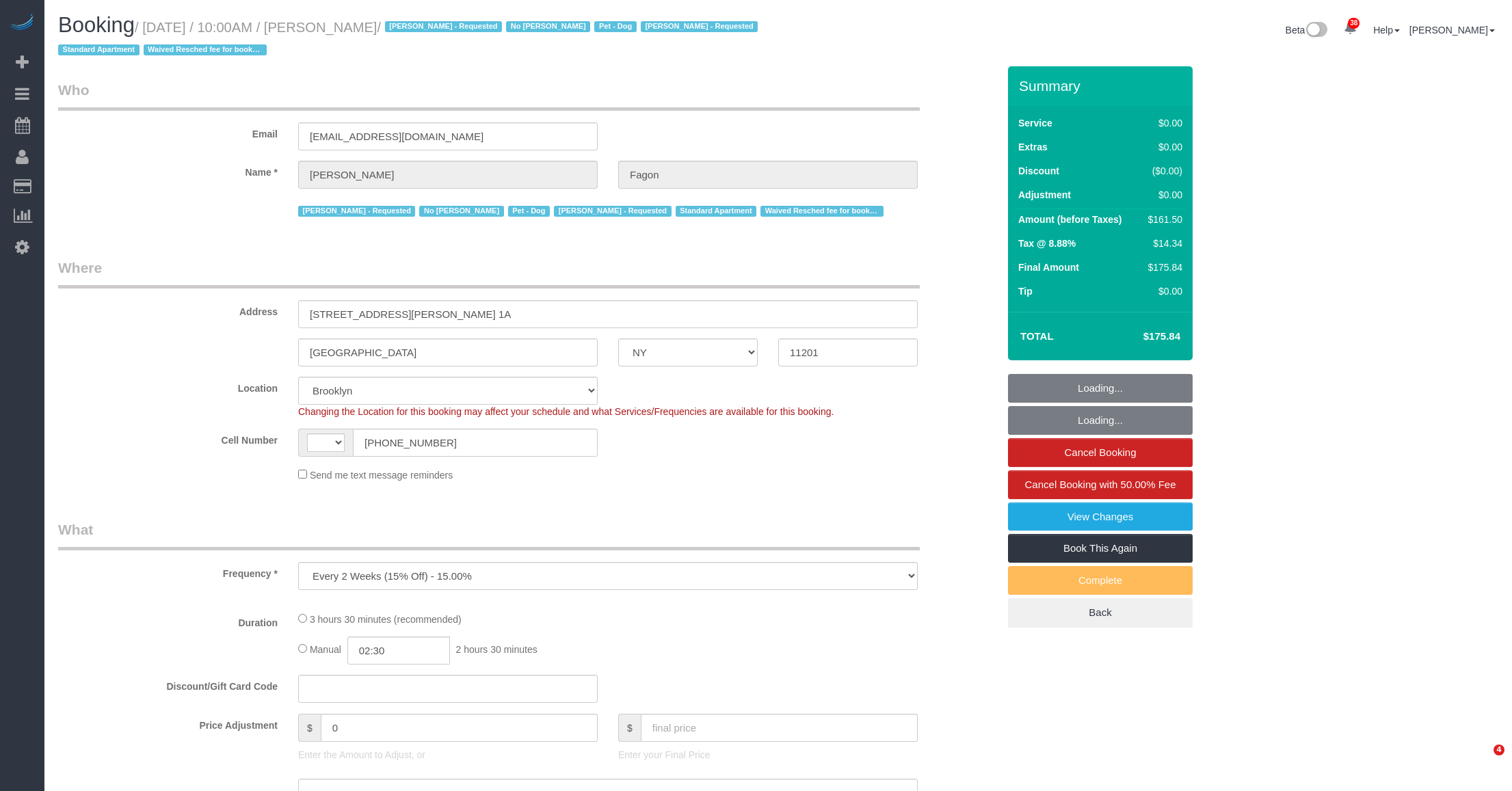
select select "NY"
select select "number:60"
select select "number:74"
select select "number:13"
select select "number:5"
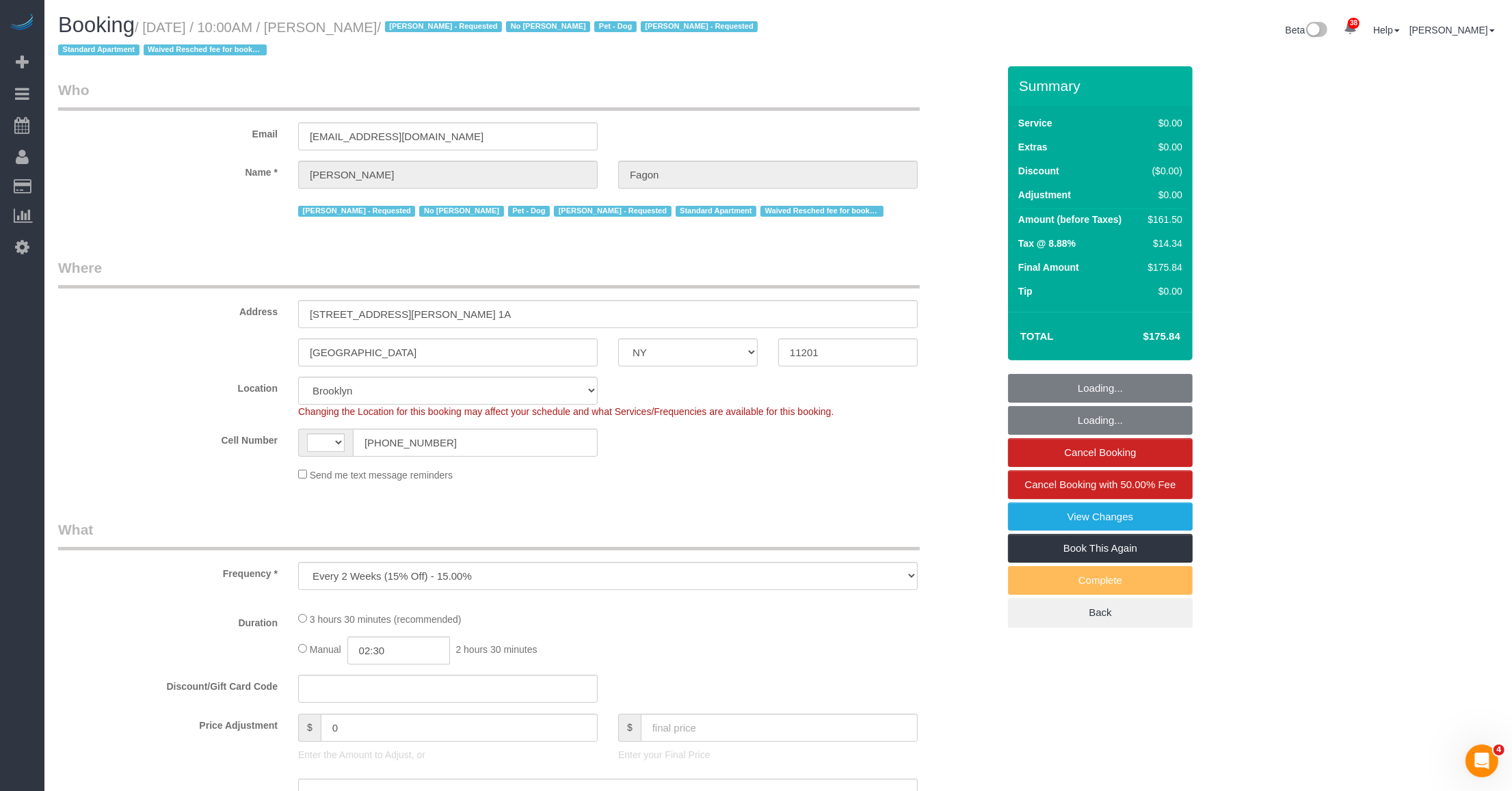
select select "object:747"
select select "string:US"
select select "string:stripe-pm_1N7MCH4VGloSiKo7X7U6WIVW"
select select "spot1"
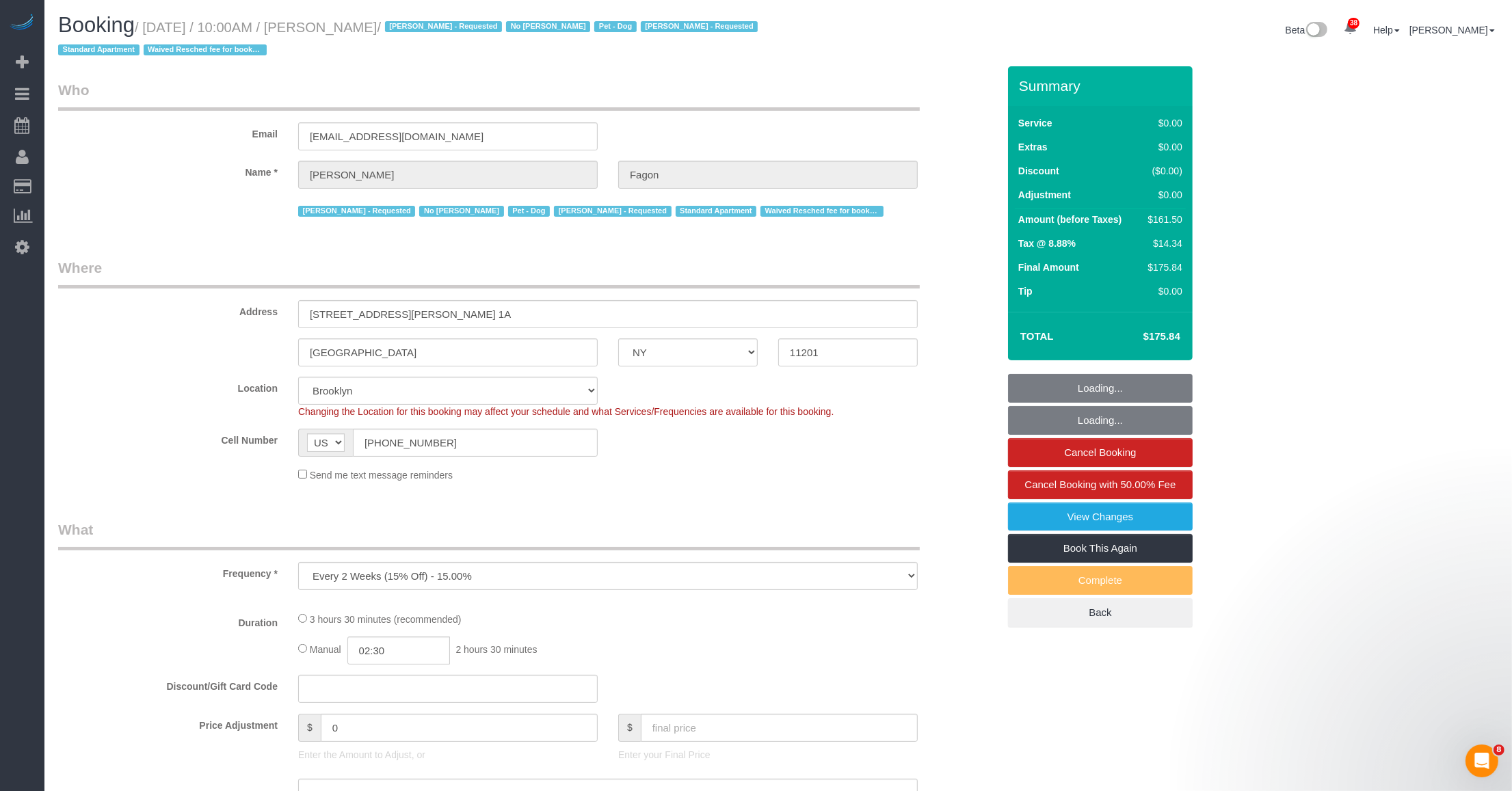
select select "1"
select select "2"
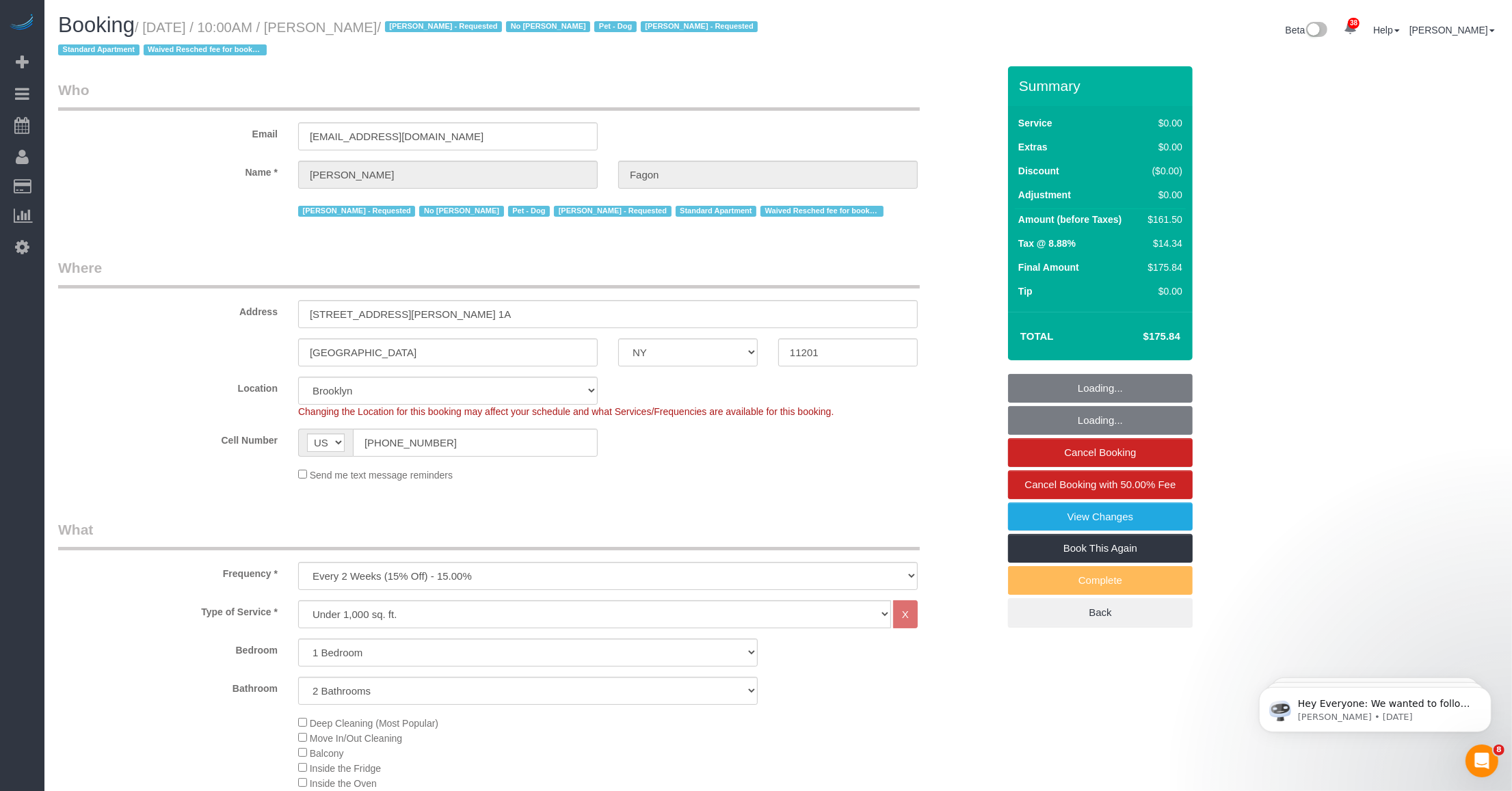
select select "1"
select select "2"
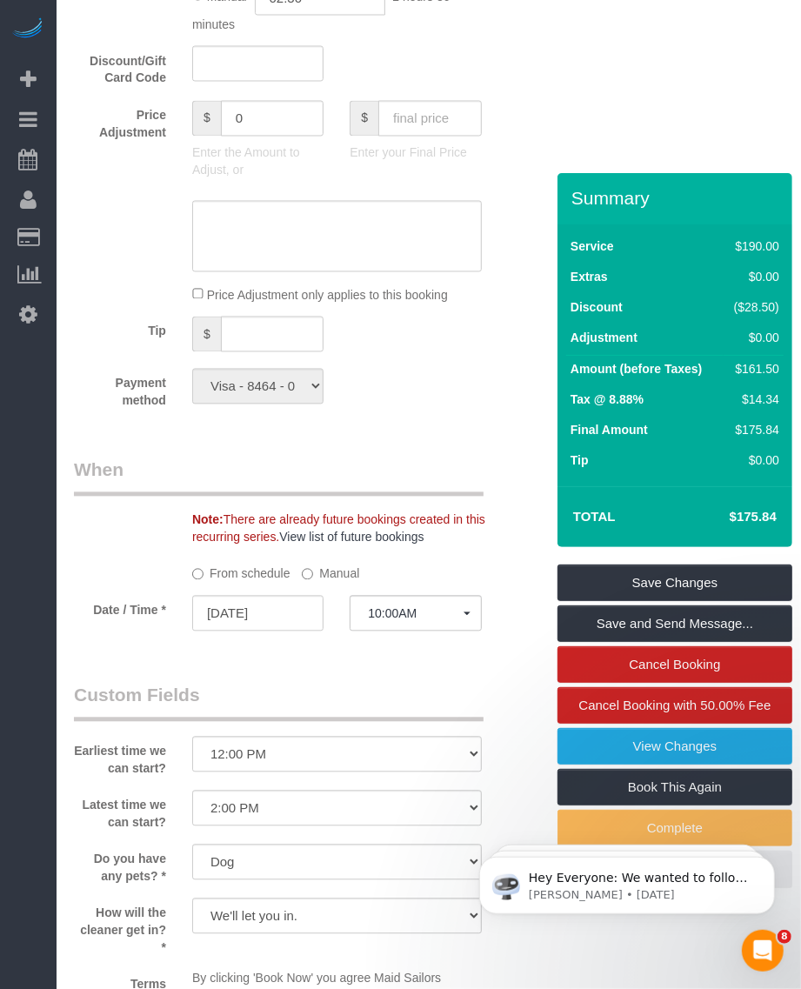
scroll to position [1413, 0]
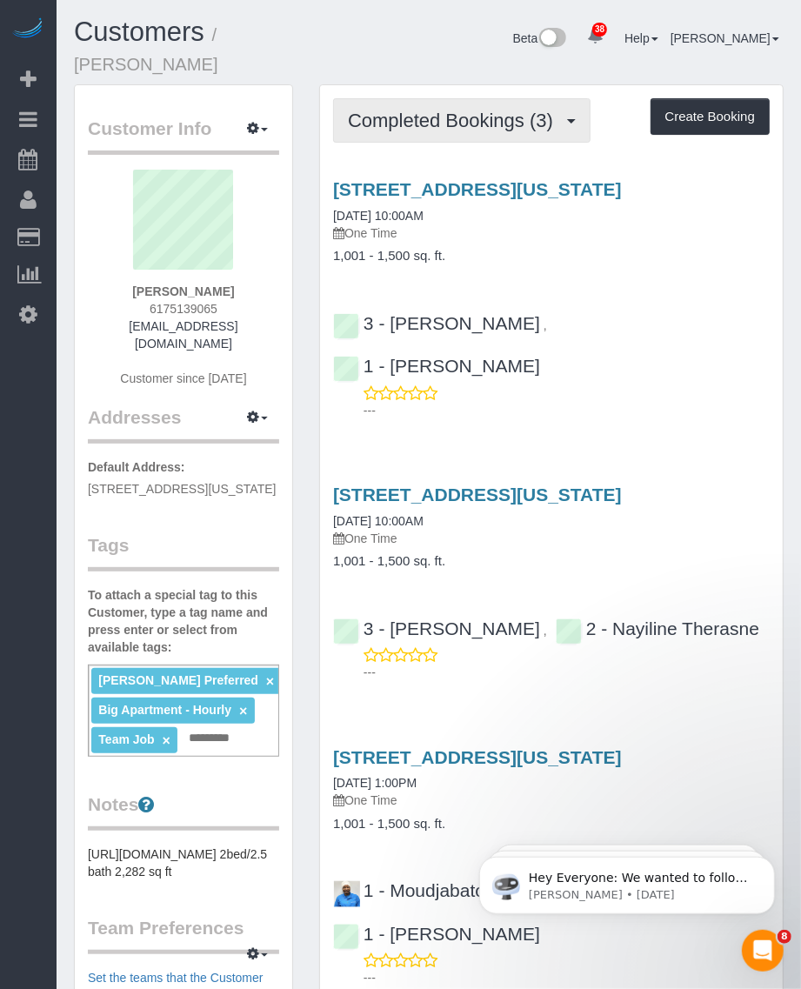
click at [477, 109] on button "Completed Bookings (3)" at bounding box center [461, 120] width 257 height 44
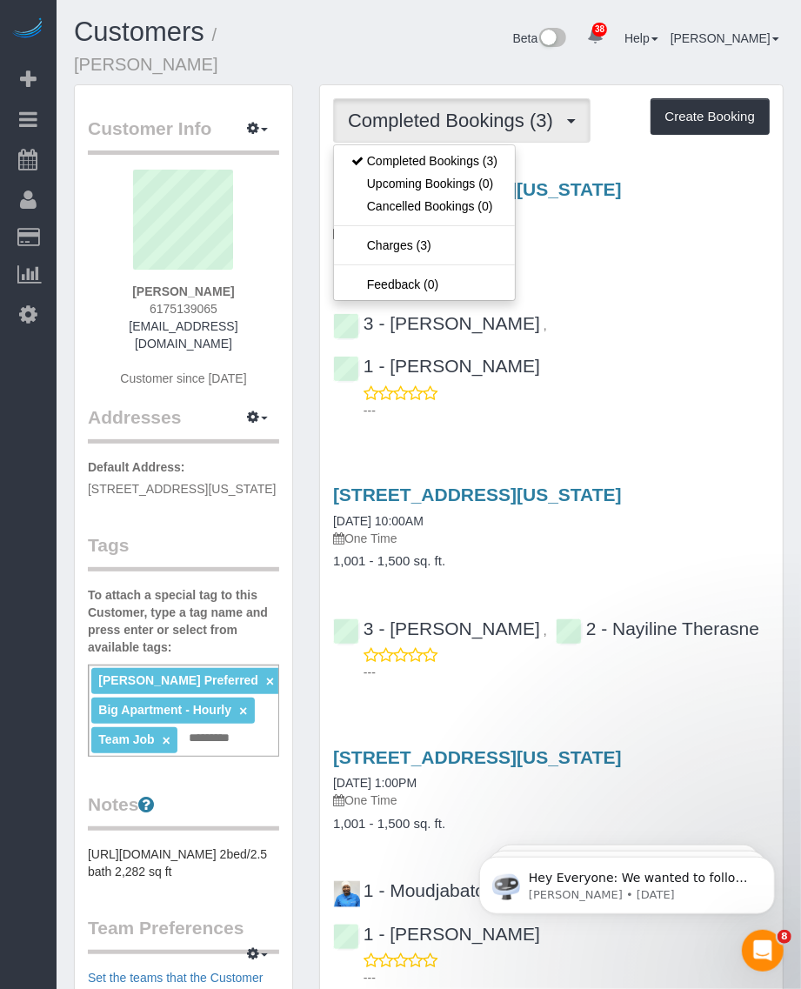
click at [476, 110] on span "Completed Bookings (3)" at bounding box center [455, 121] width 214 height 22
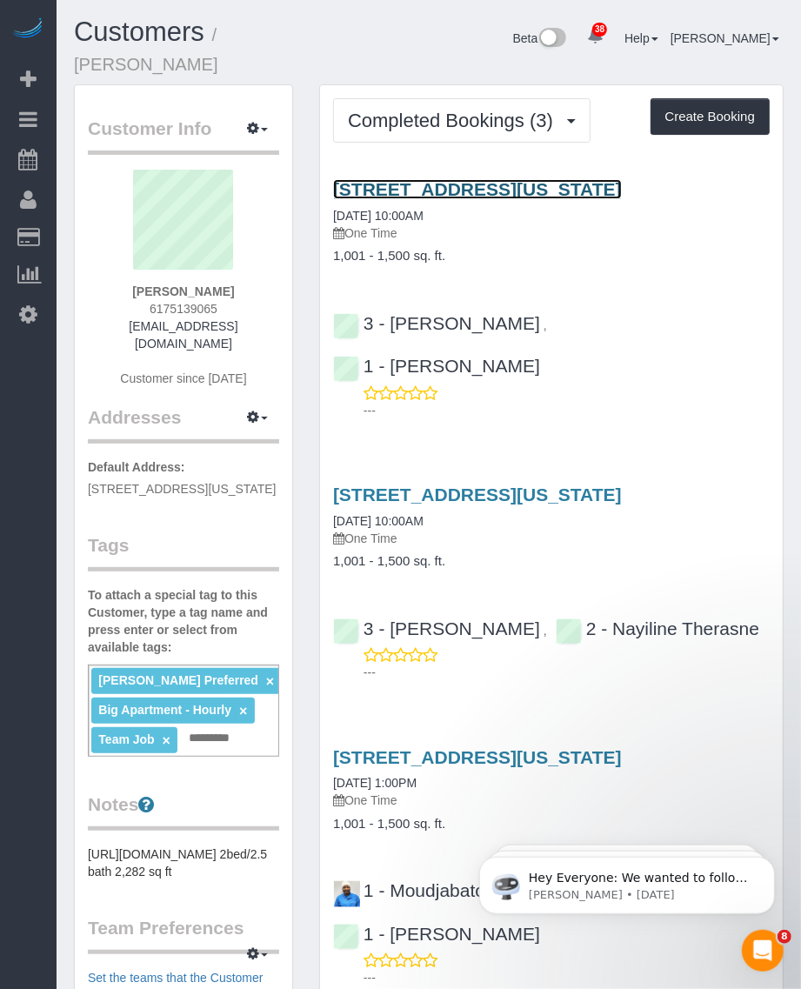
click at [436, 179] on link "15 Union Square West, Apt 3d, New York, NY 10003" at bounding box center [477, 189] width 289 height 20
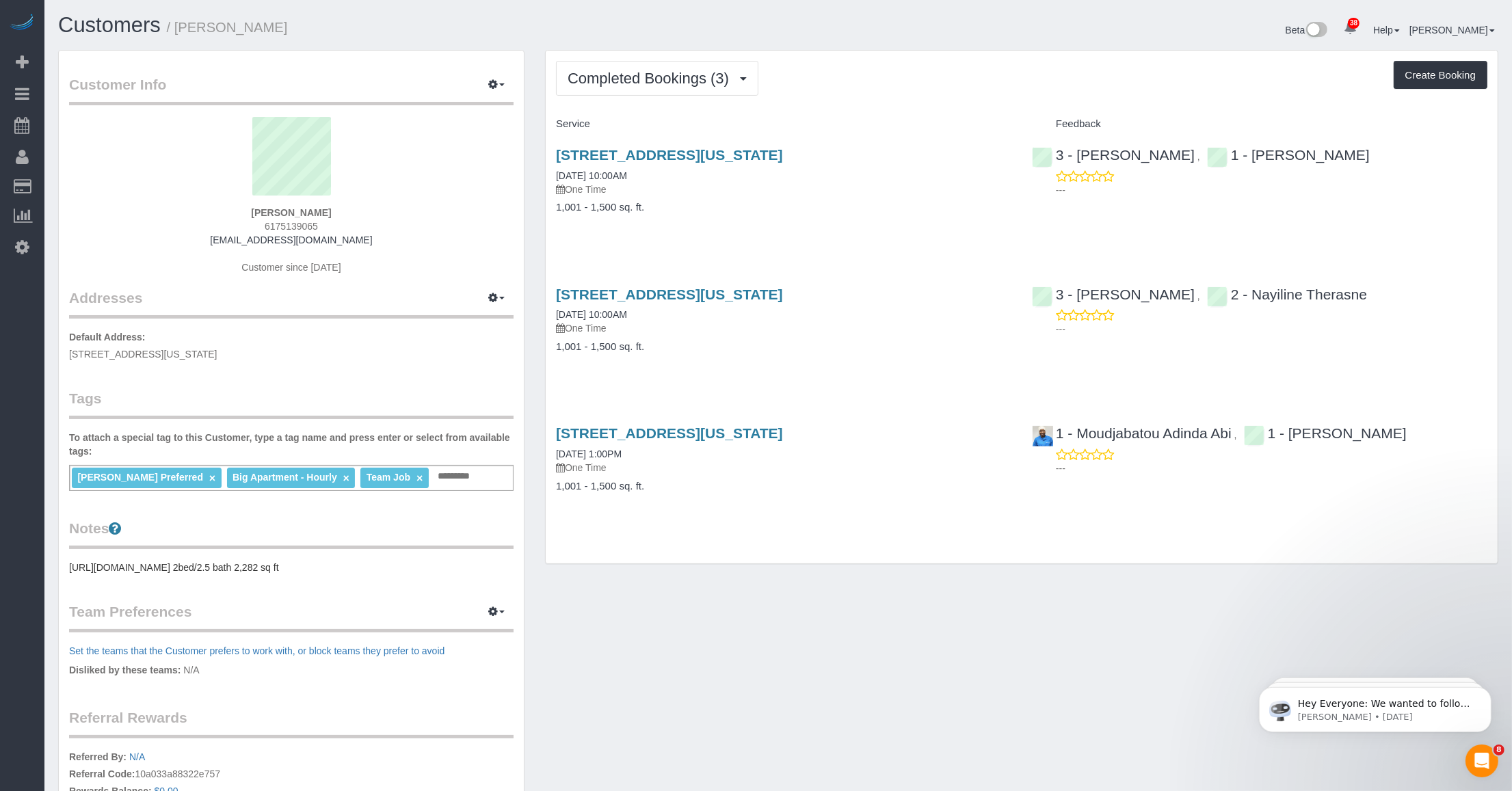
click at [629, 652] on div "Customer Info Edit Contact Info Send Message Email Preferences Special Sales Ta…" at bounding box center [778, 495] width 1461 height 892
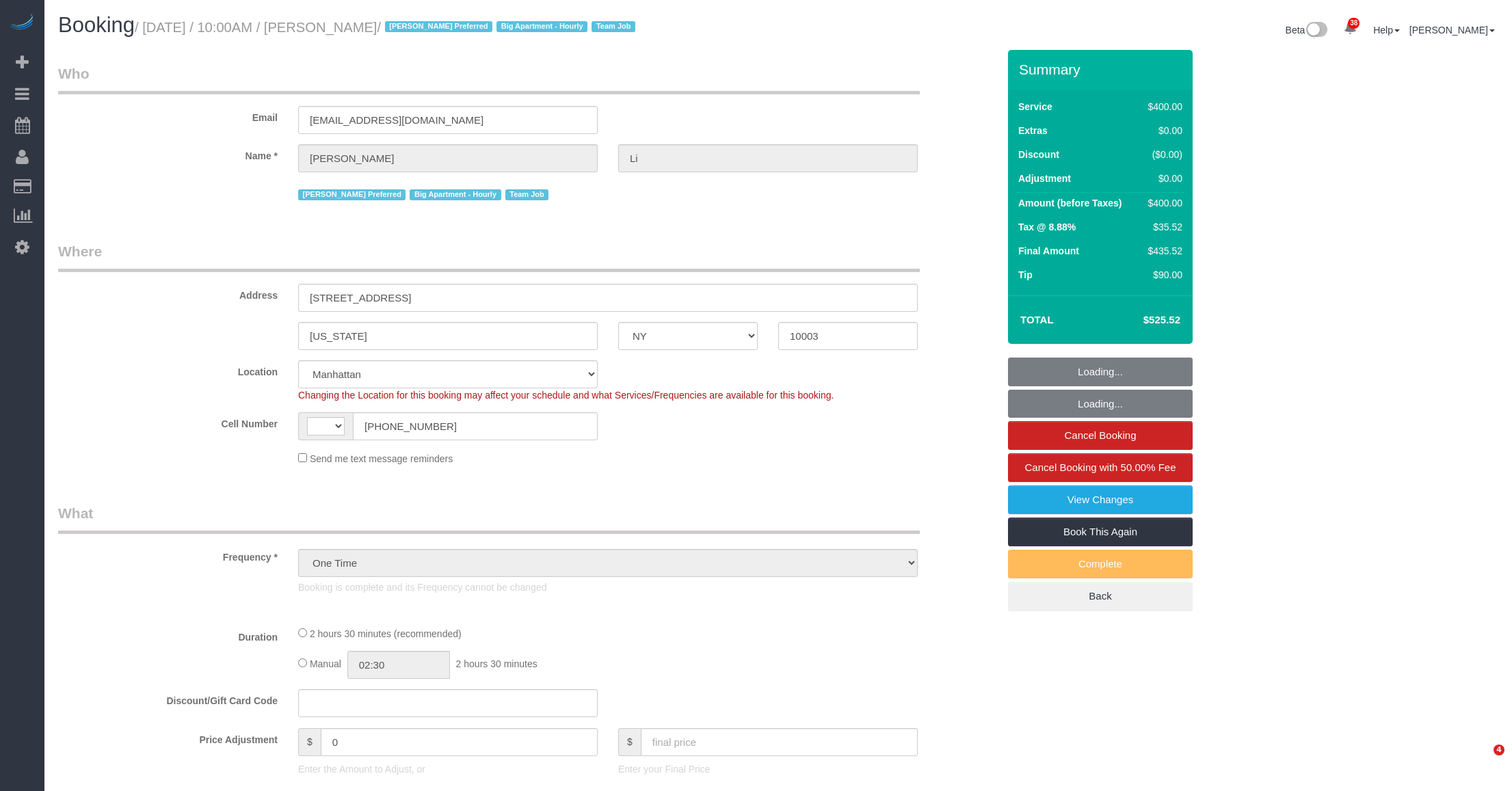
select select "NY"
select select "object:676"
select select "string:[GEOGRAPHIC_DATA]"
select select "string:stripe-pm_1PnXaH4VGloSiKo7zAqKxqVO"
select select "2"
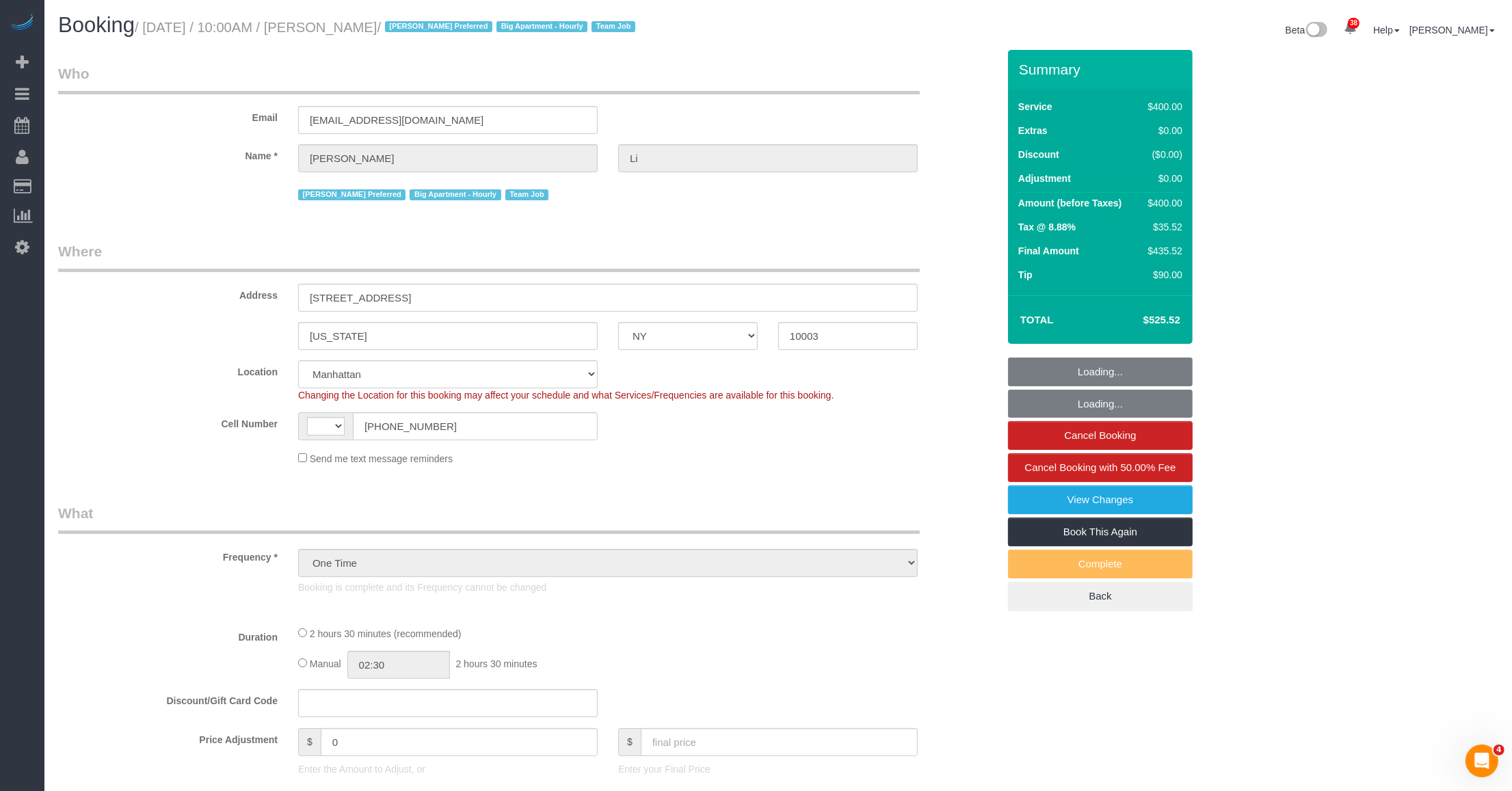
select select "150"
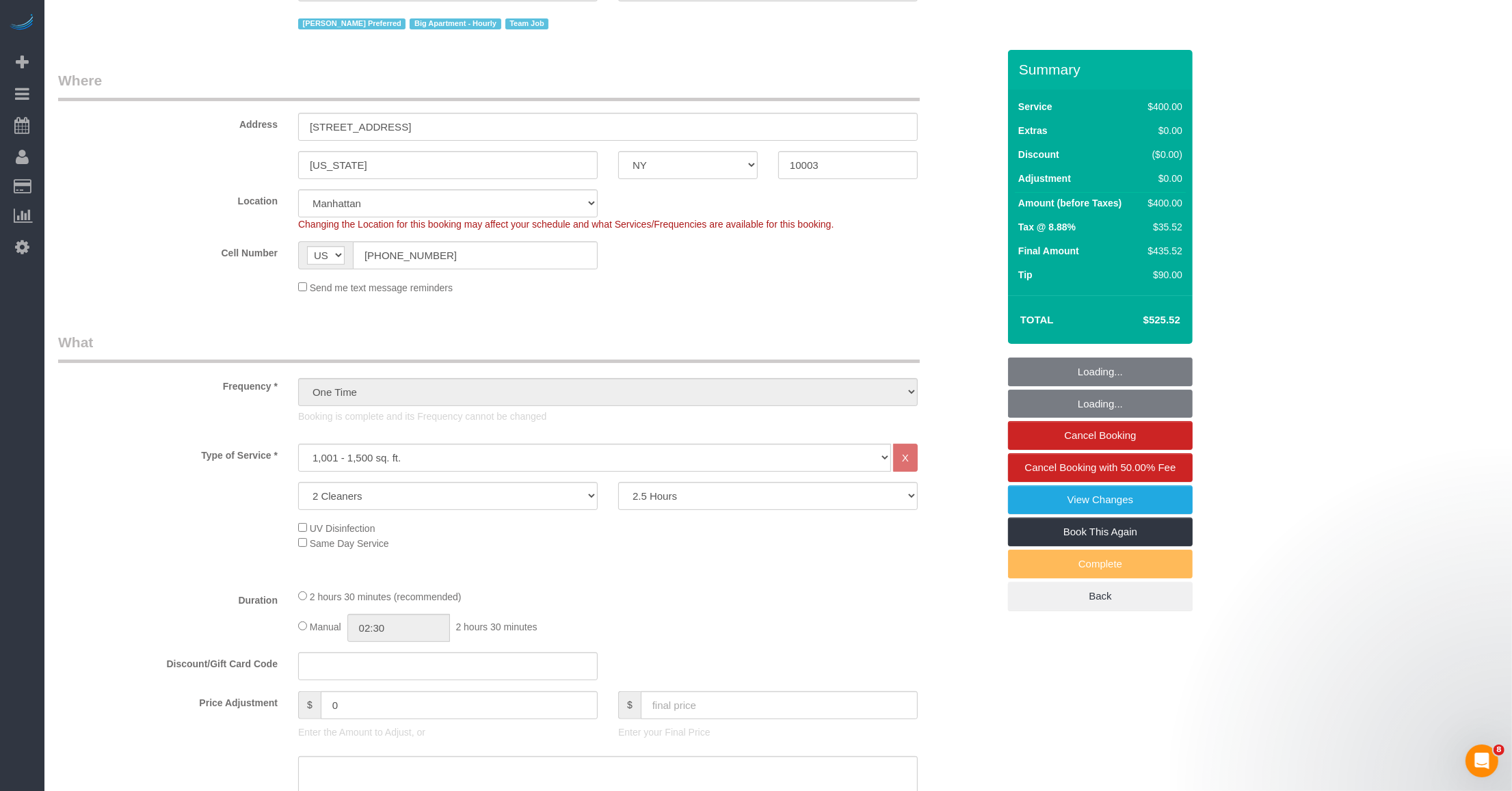
select select "spot1"
select select "number:58"
select select "number:77"
select select "number:15"
select select "number:5"
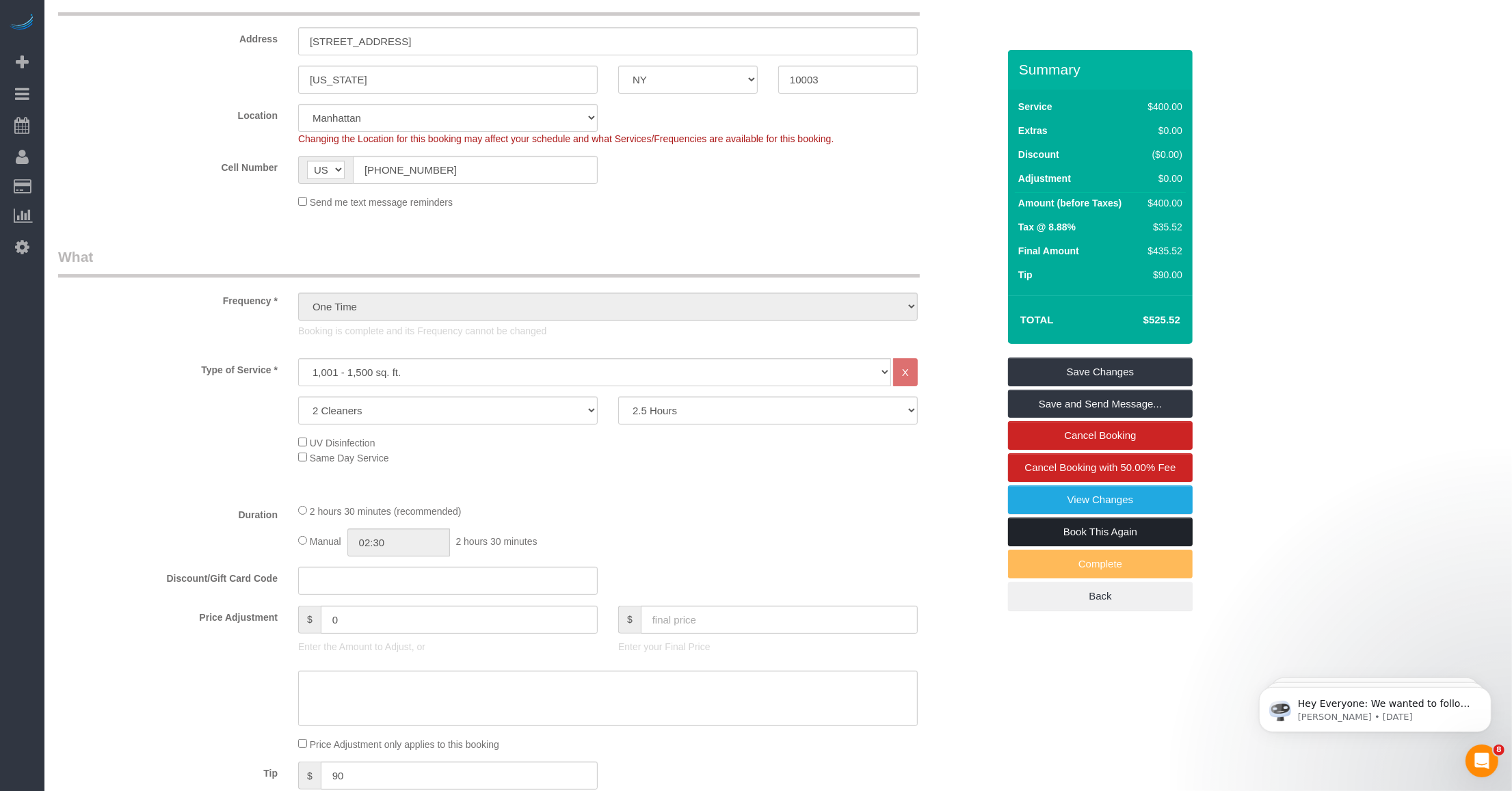
click at [1103, 524] on link "Book This Again" at bounding box center [1100, 532] width 185 height 29
select select "NY"
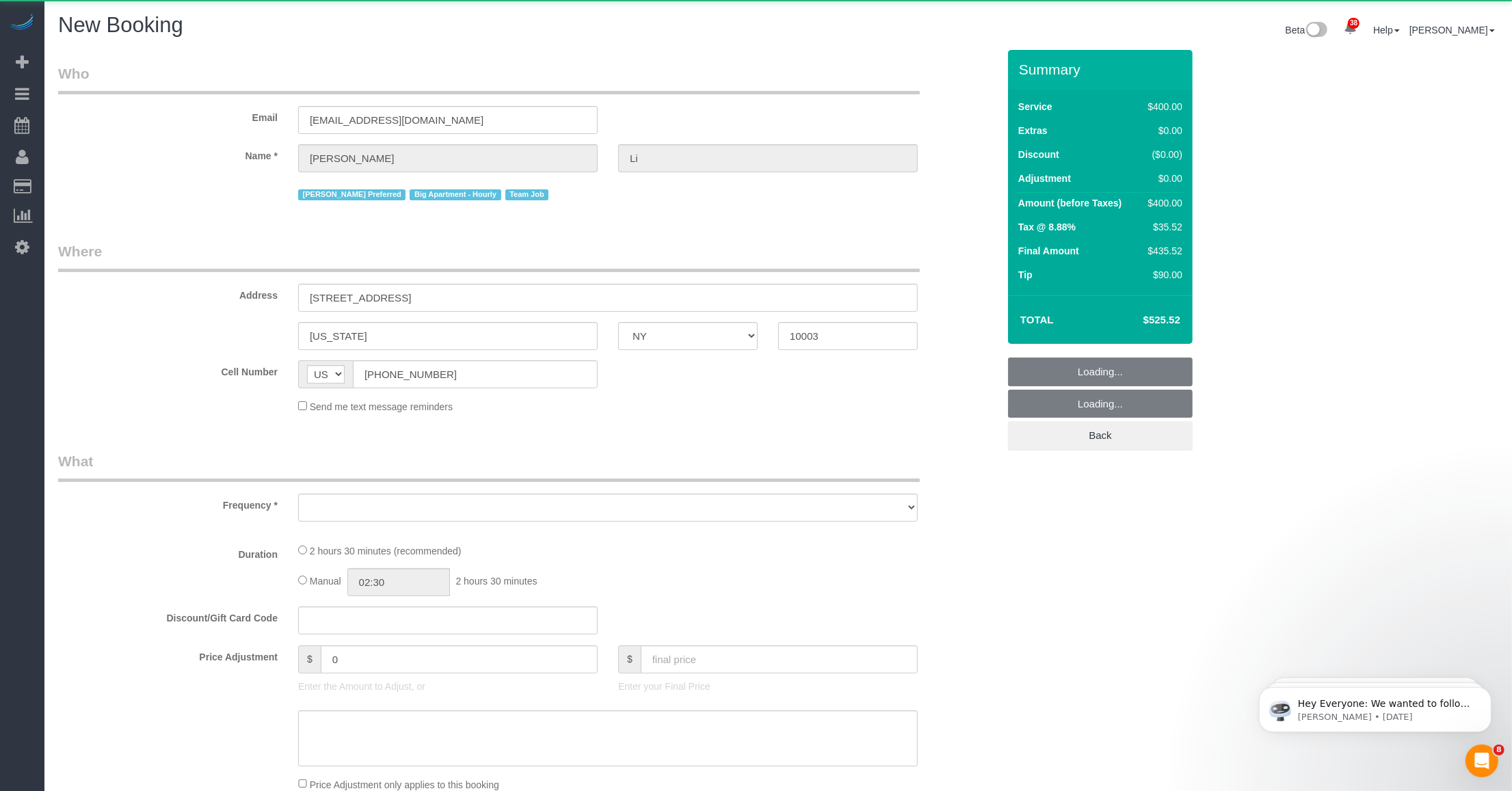
select select "number:58"
select select "number:77"
select select "number:15"
select select "number:5"
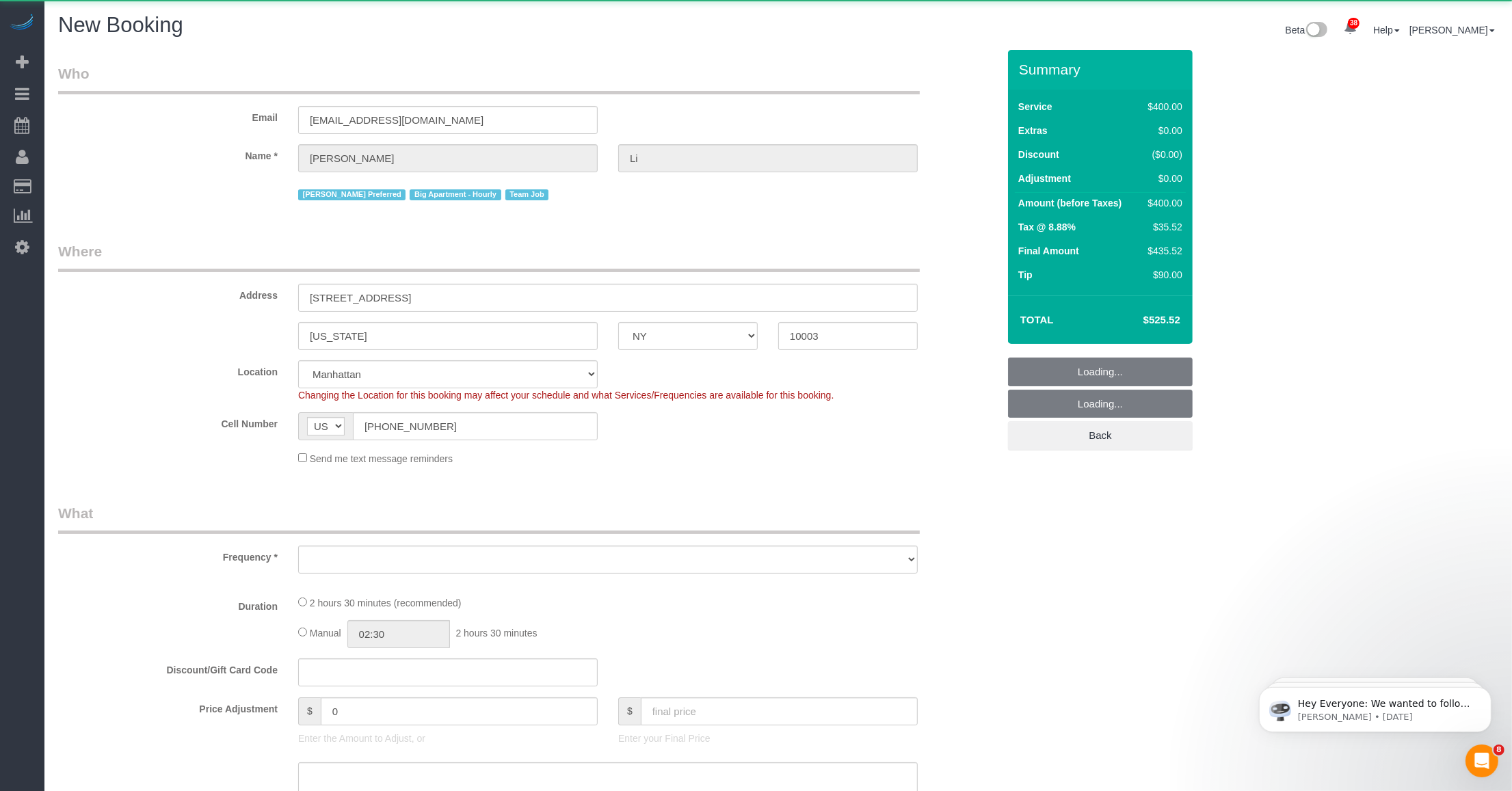
select select "string:stripe-pm_1PnXaH4VGloSiKo7zAqKxqVO"
select select "2"
select select "150"
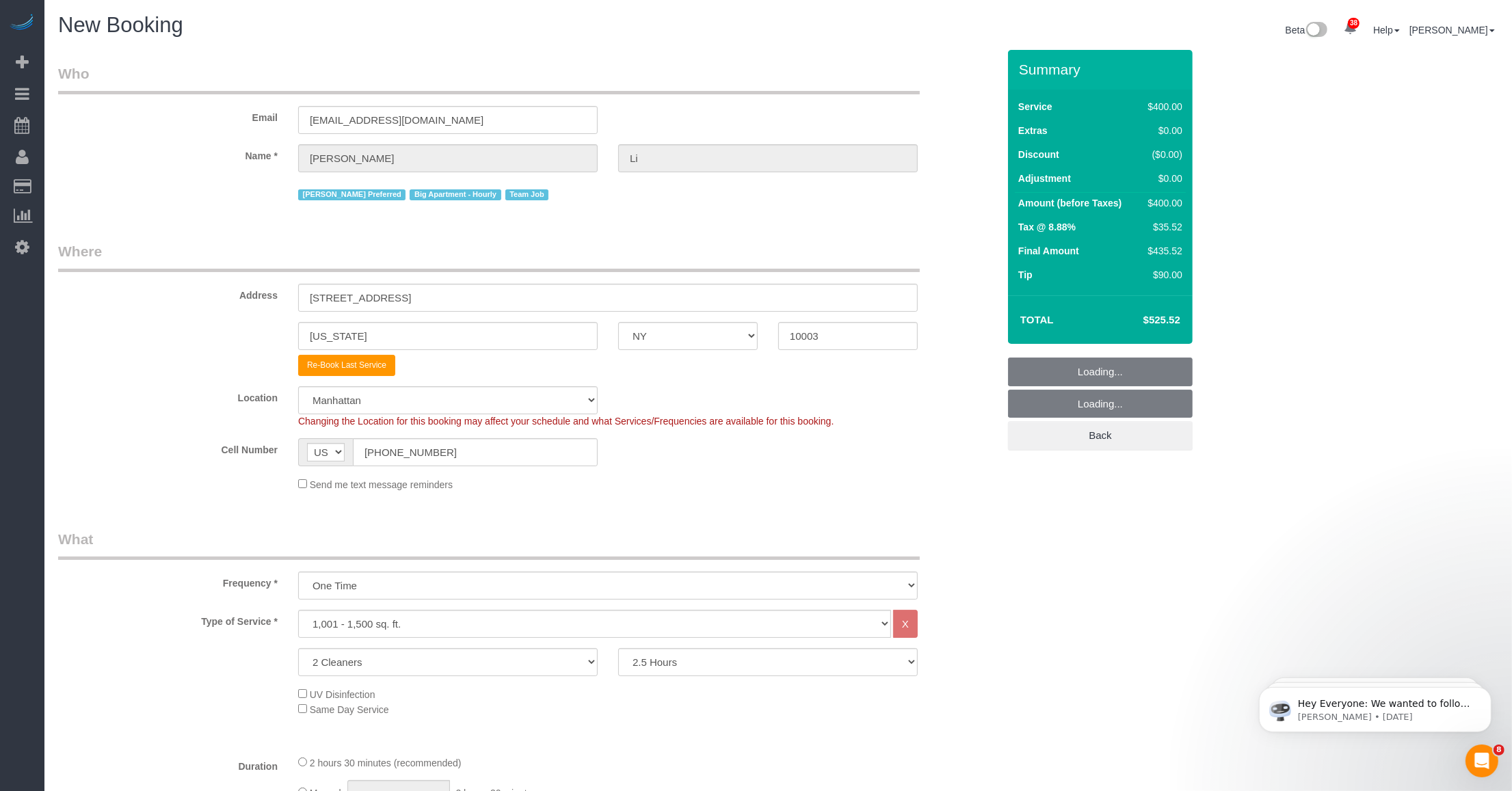
select select "object:2899"
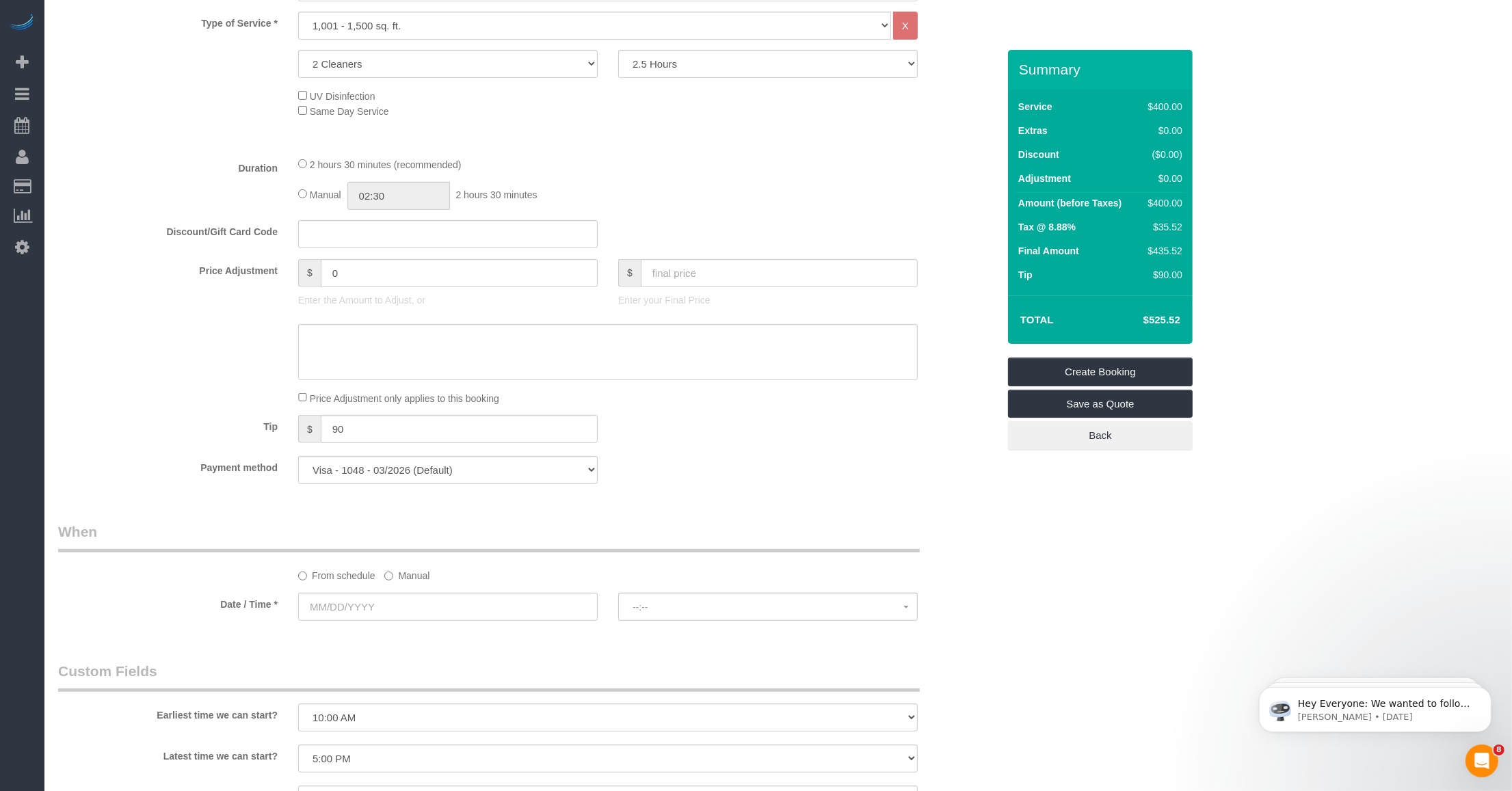
scroll to position [428, 0]
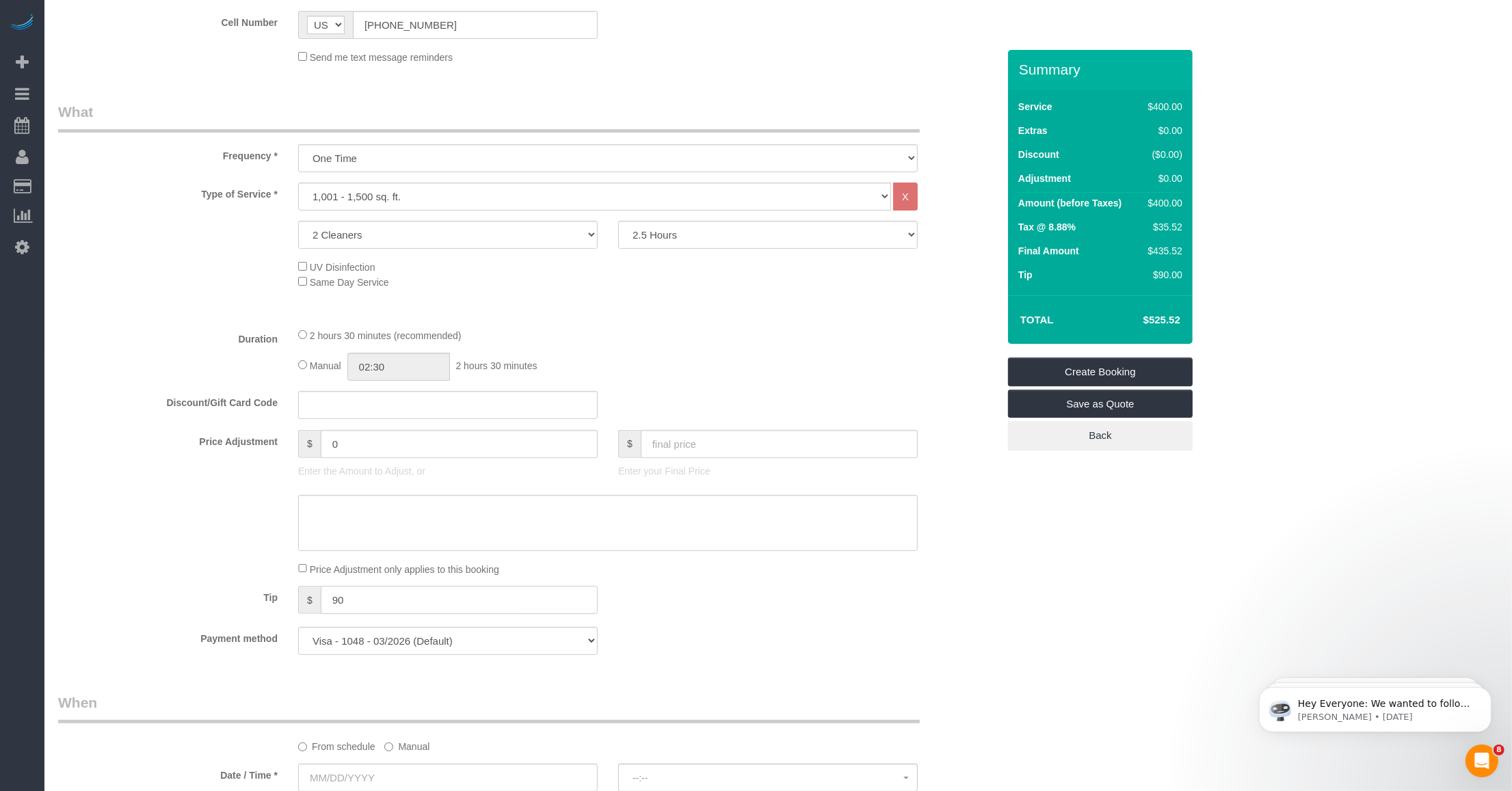
click at [361, 596] on input "90" at bounding box center [459, 600] width 277 height 28
click at [862, 586] on div "Tip $" at bounding box center [528, 601] width 960 height 31
click at [839, 613] on div "Tip $" at bounding box center [528, 601] width 960 height 31
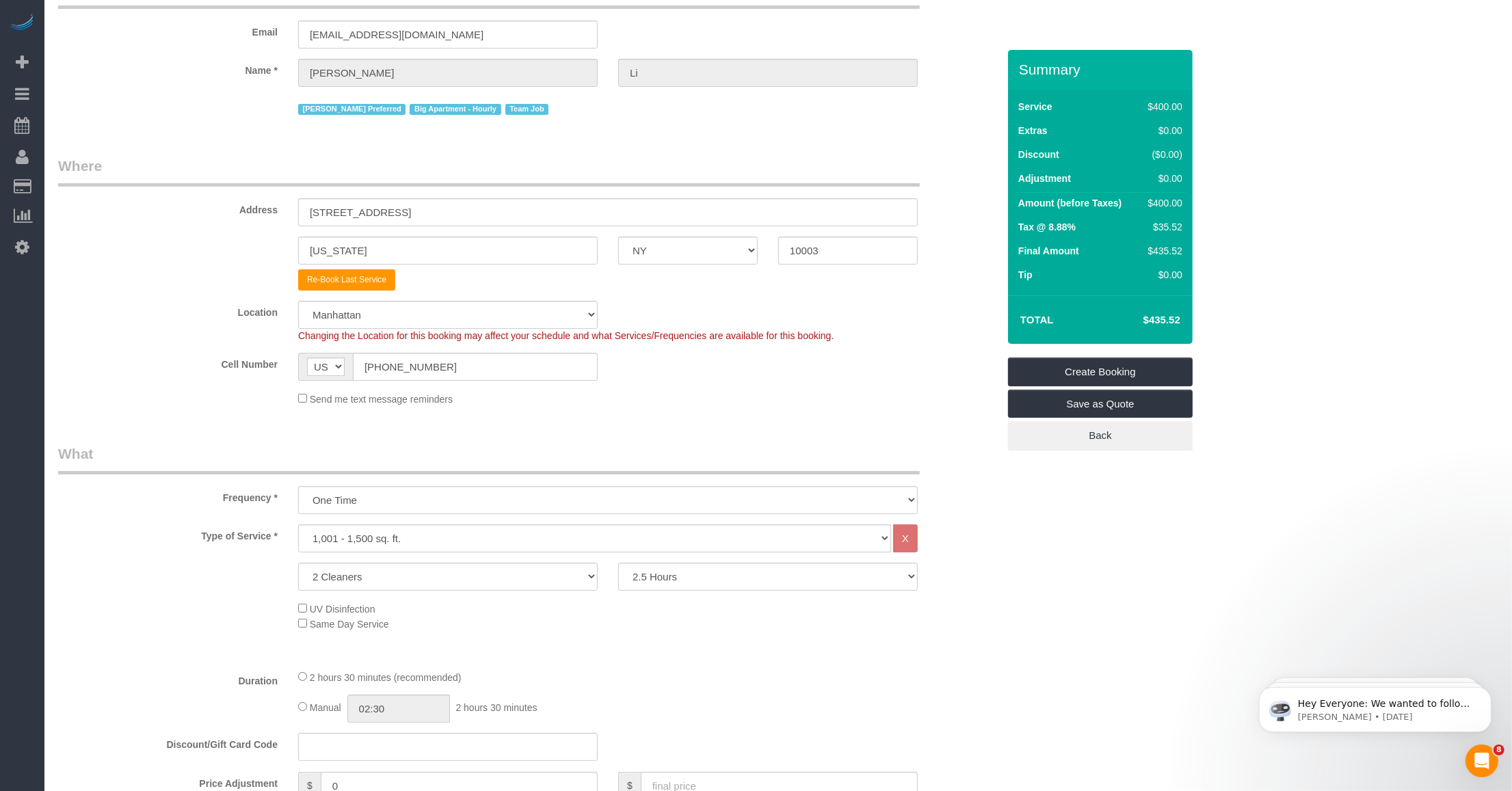
scroll to position [0, 0]
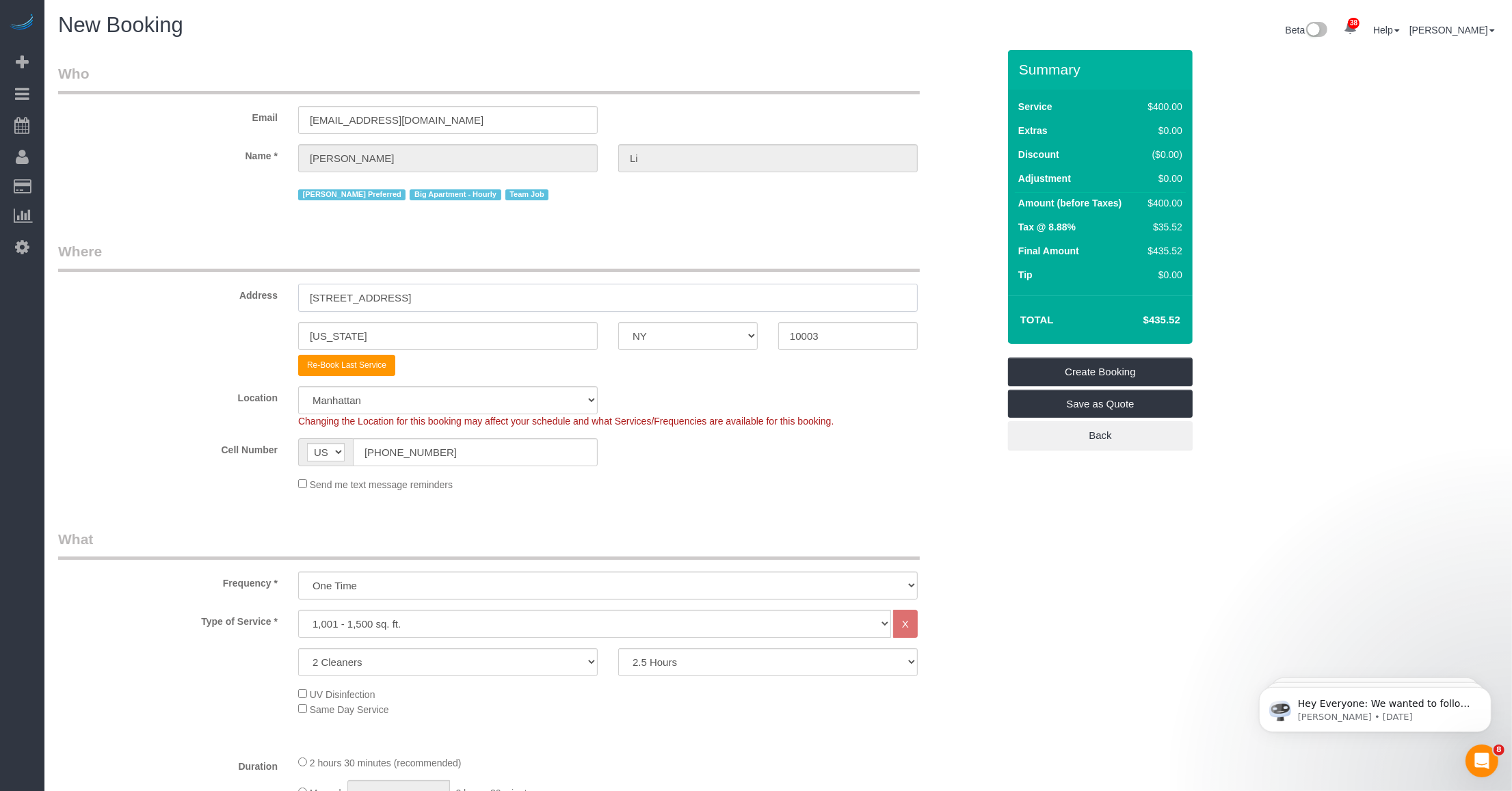
click at [476, 295] on input "15 Union Square West, Apt 3D" at bounding box center [608, 298] width 620 height 28
type input "[STREET_ADDRESS]."
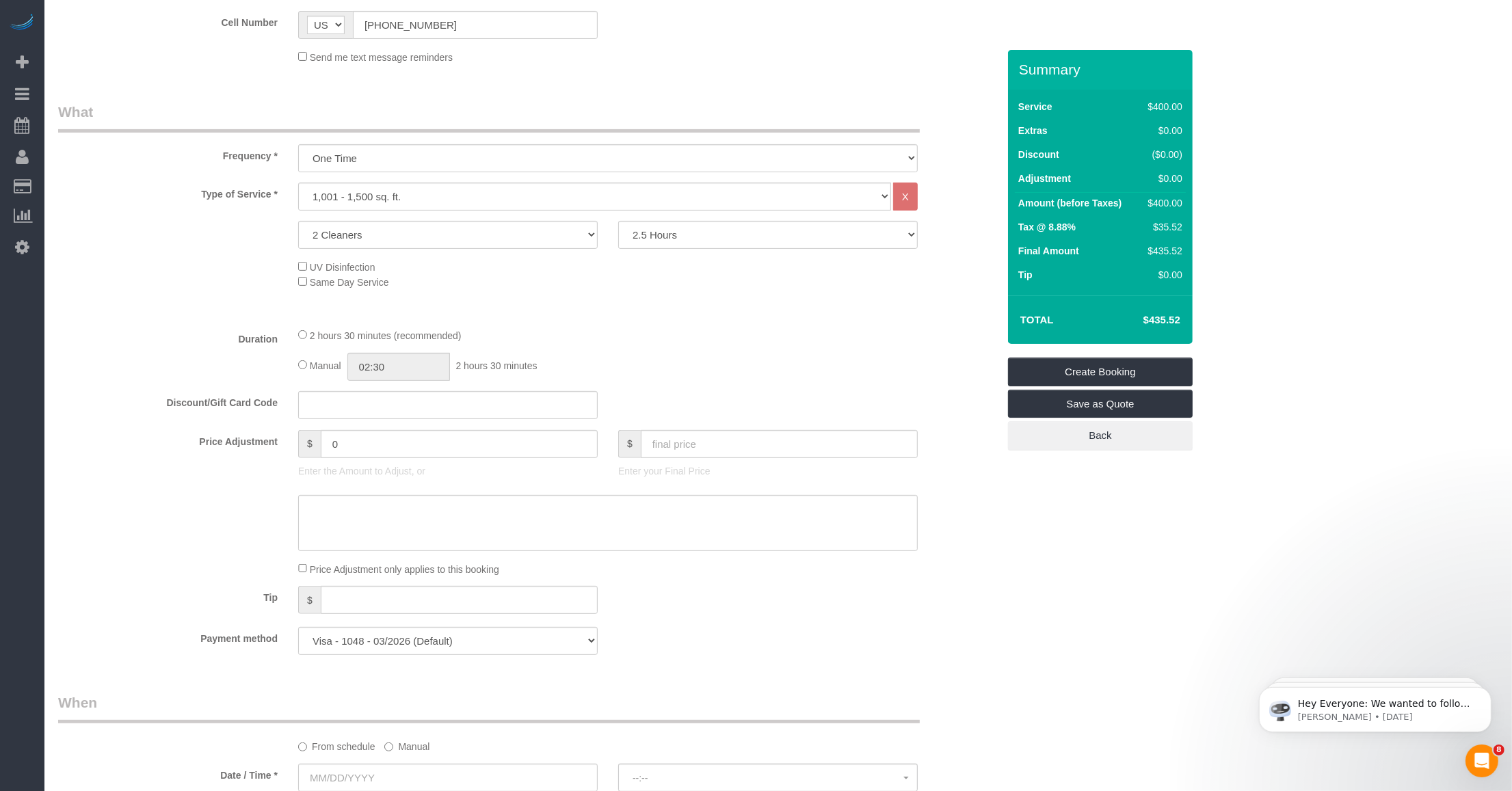
scroll to position [770, 0]
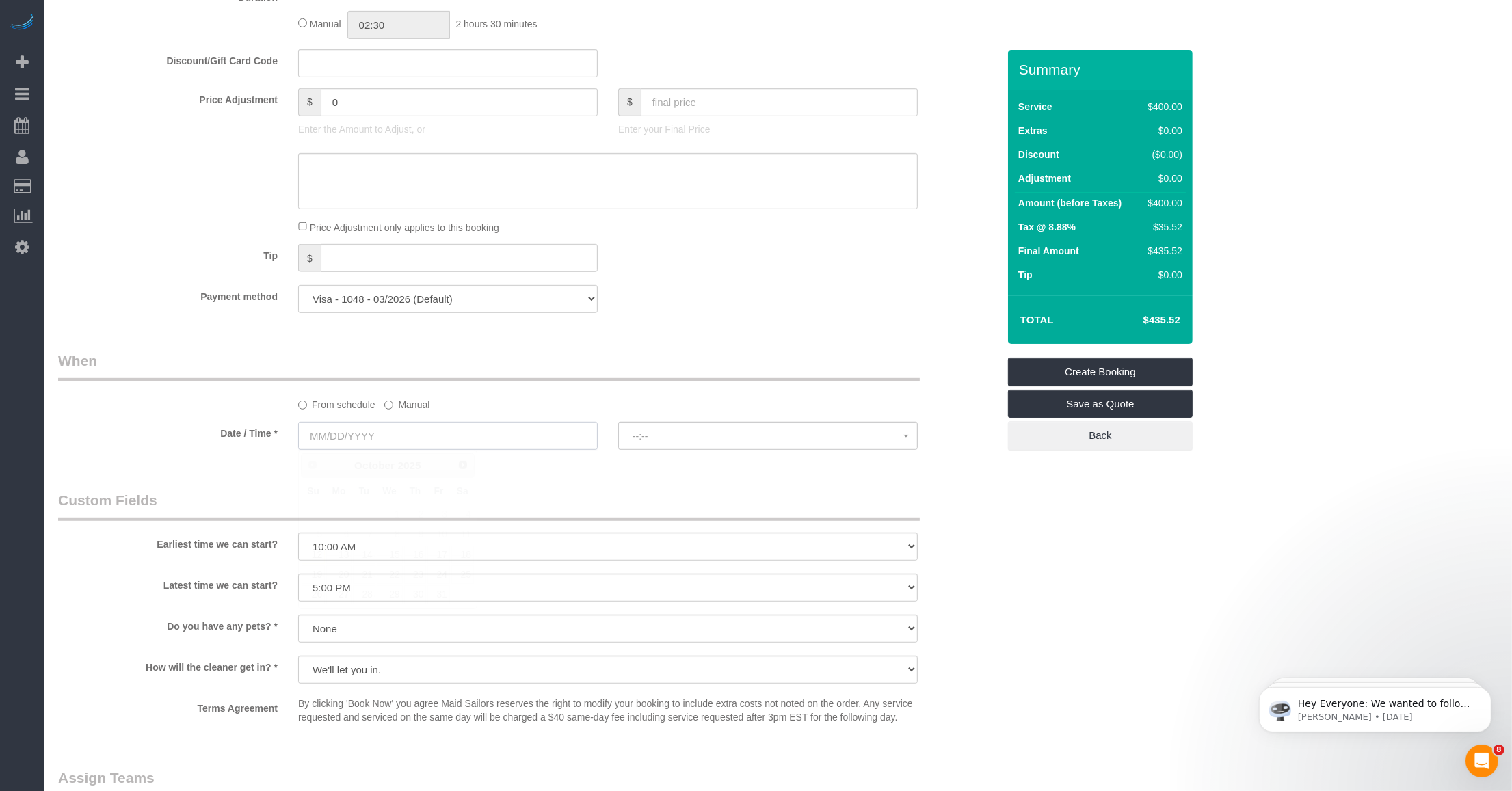
click at [418, 433] on input "text" at bounding box center [447, 436] width 300 height 28
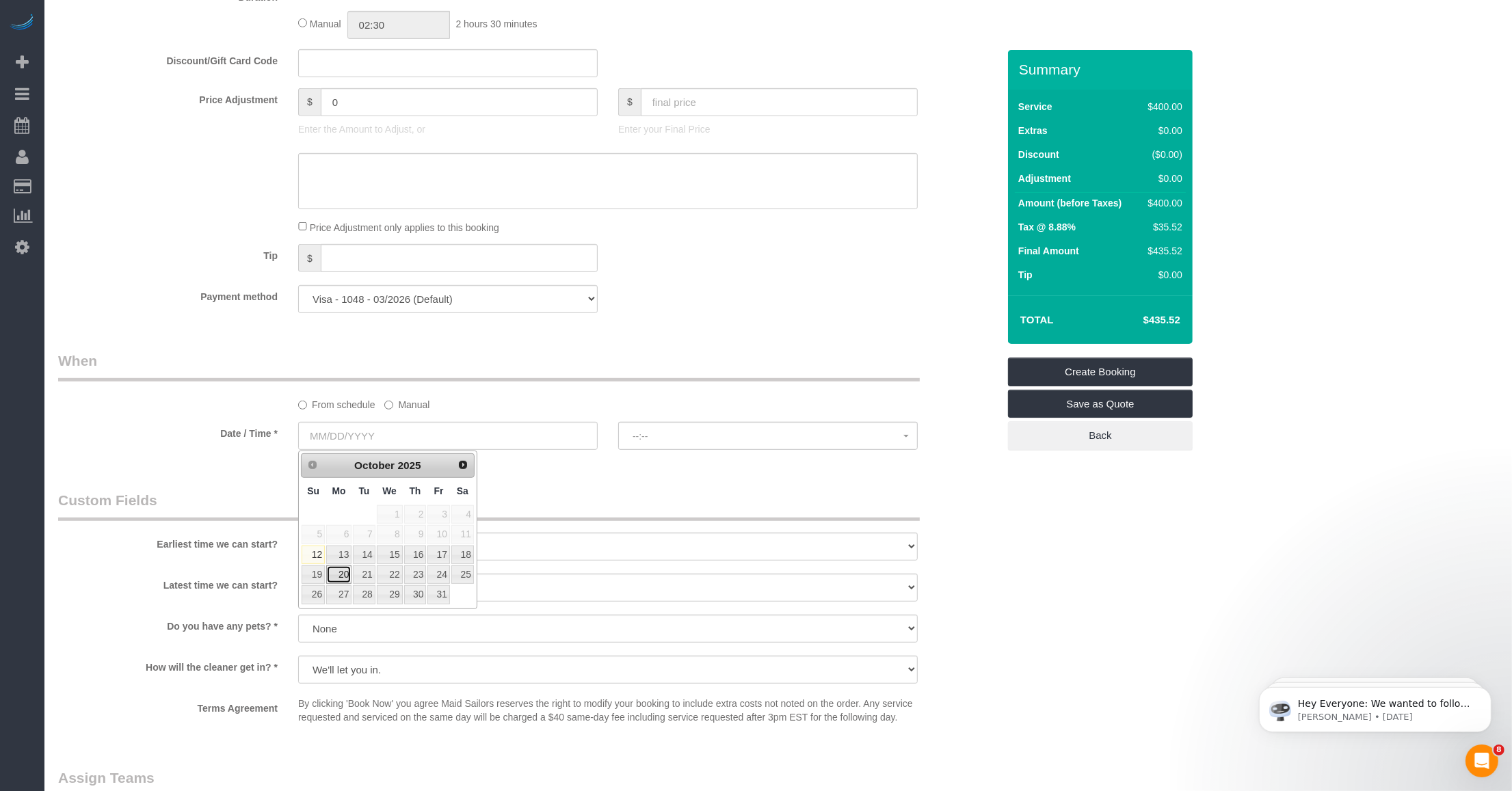
click at [339, 576] on link "20" at bounding box center [339, 574] width 25 height 18
type input "[DATE]"
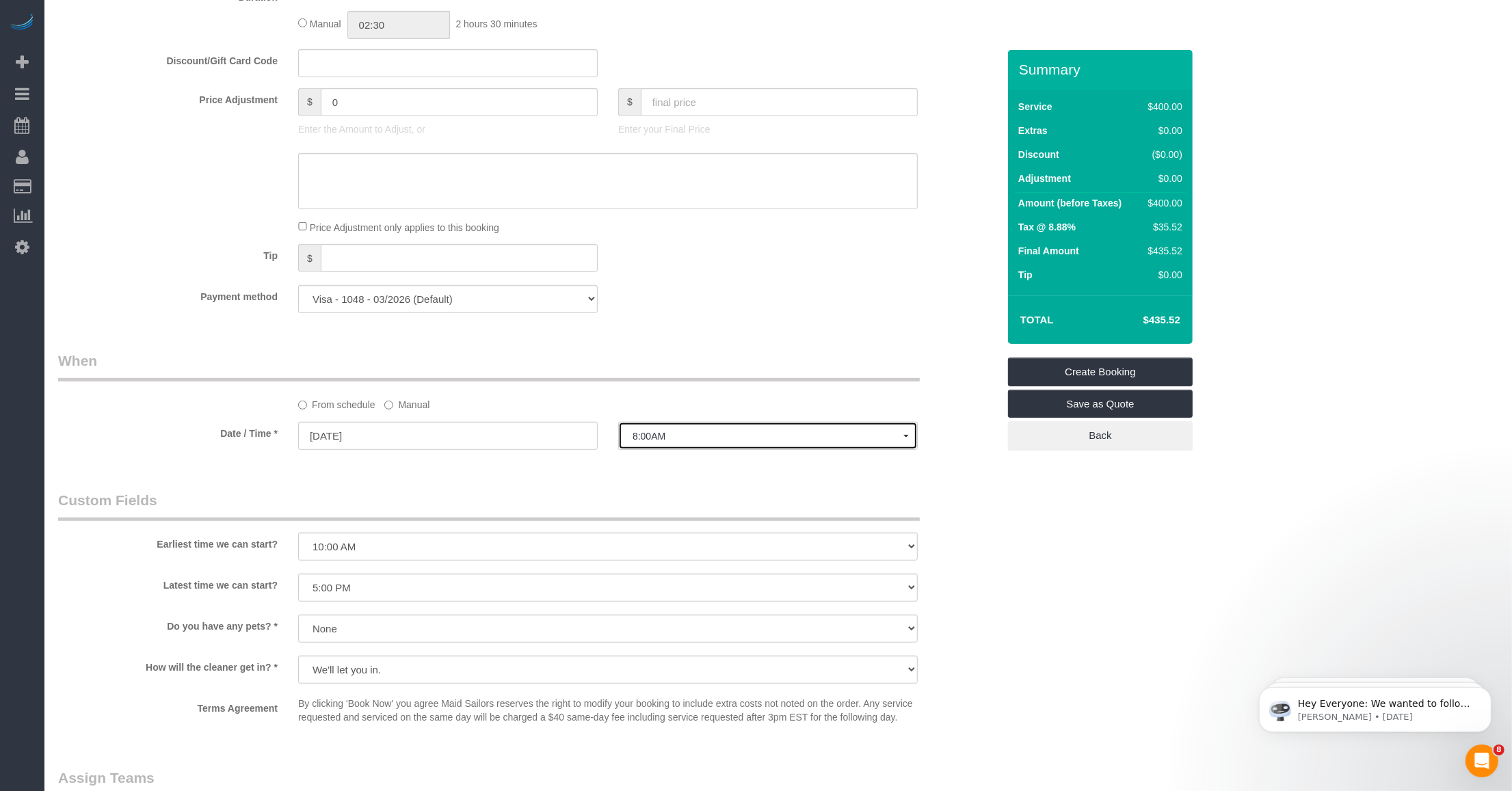
click at [649, 438] on span "8:00AM" at bounding box center [768, 436] width 270 height 11
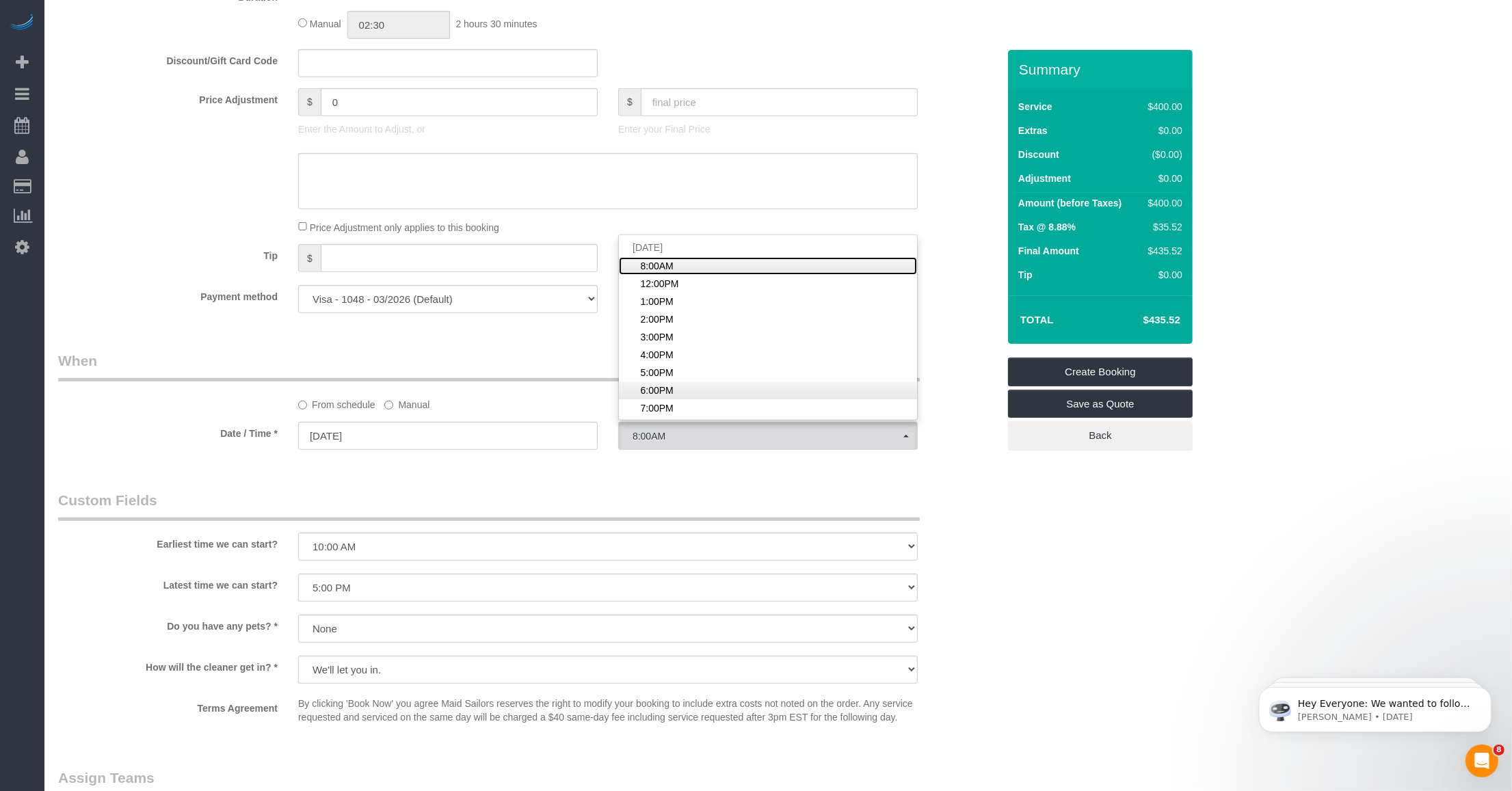
scroll to position [86, 0]
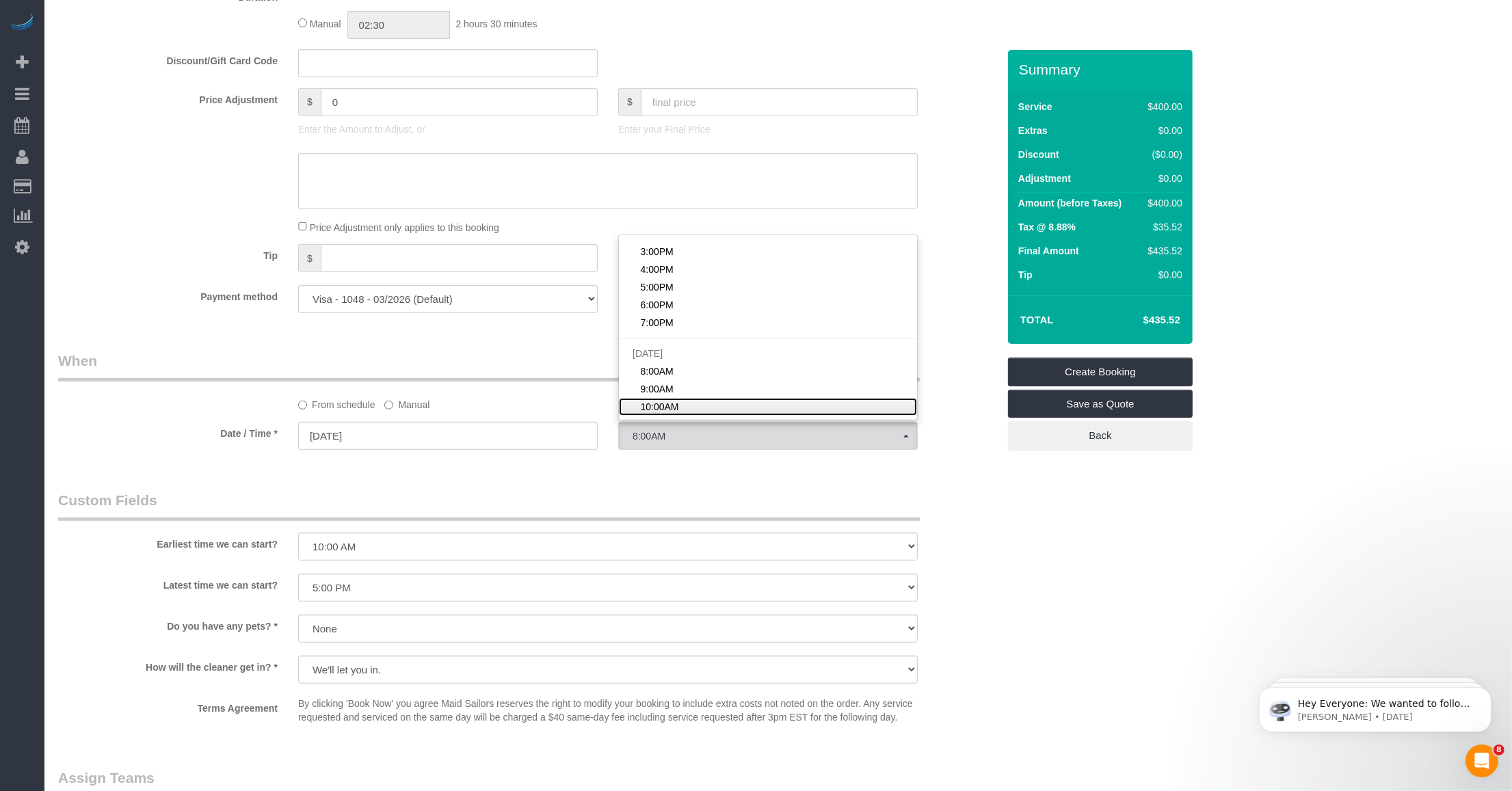
click at [644, 409] on span "10:00AM" at bounding box center [660, 407] width 39 height 13
select select "spot22"
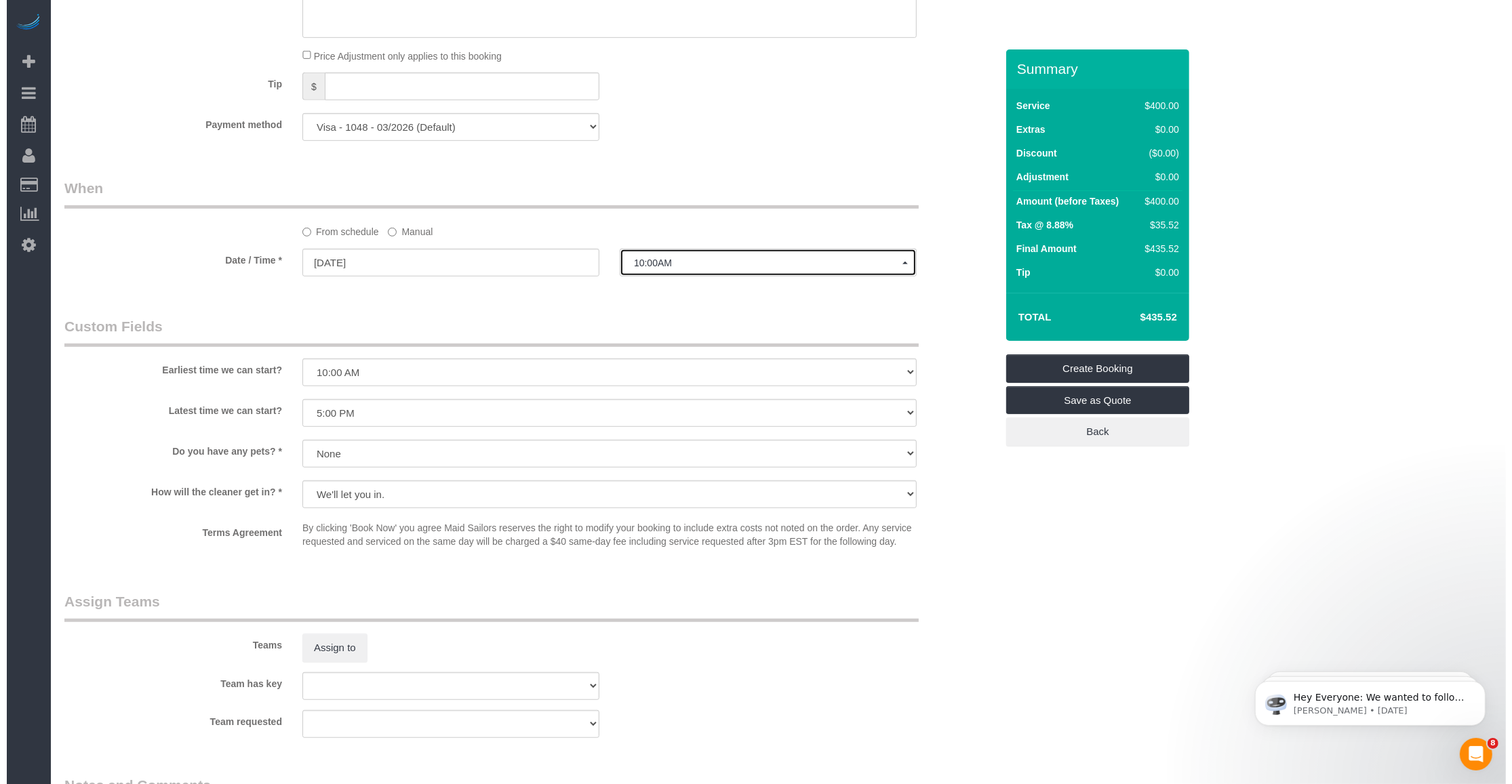
scroll to position [1017, 0]
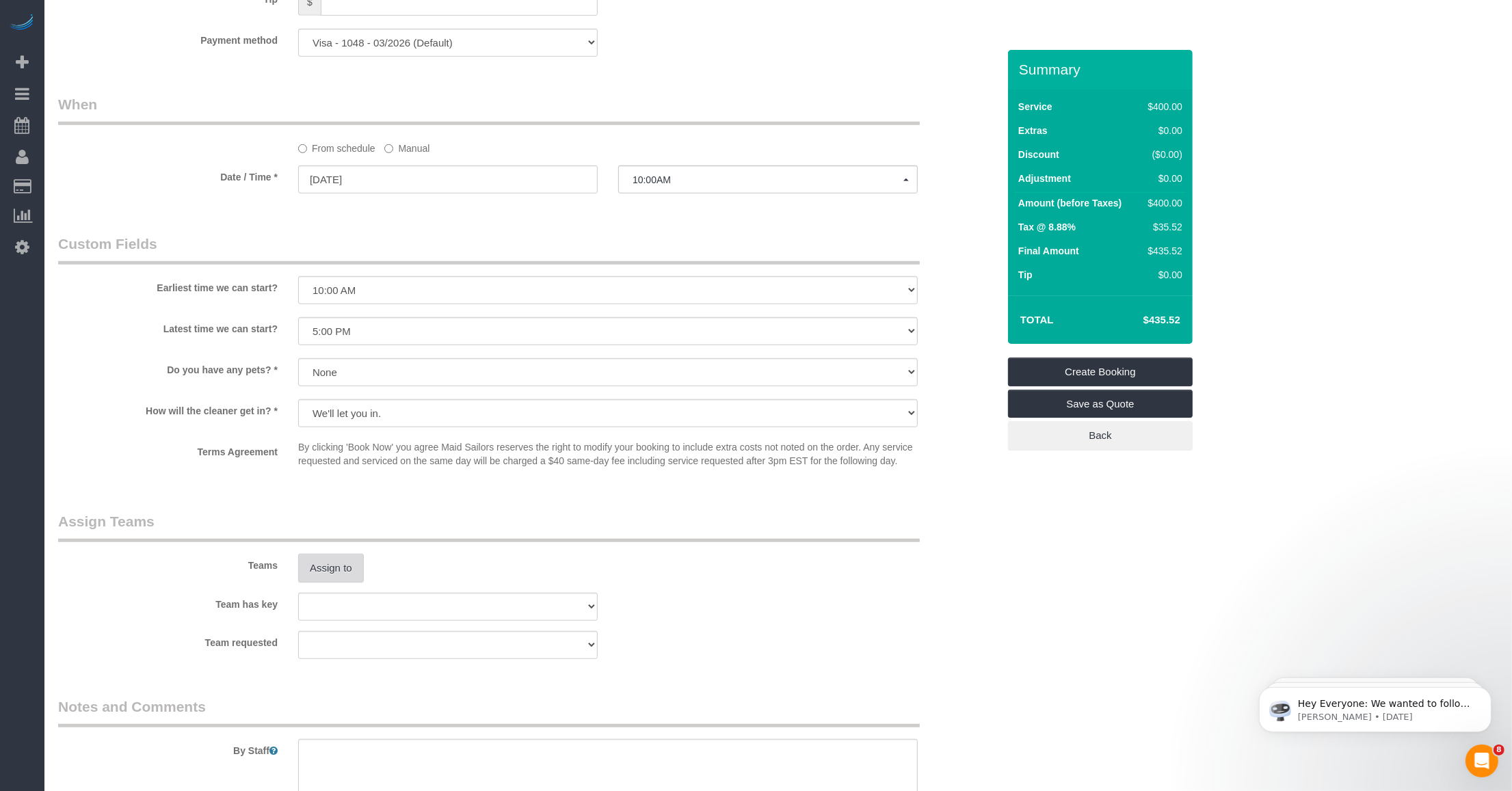
click at [345, 573] on button "Assign to" at bounding box center [331, 568] width 66 height 29
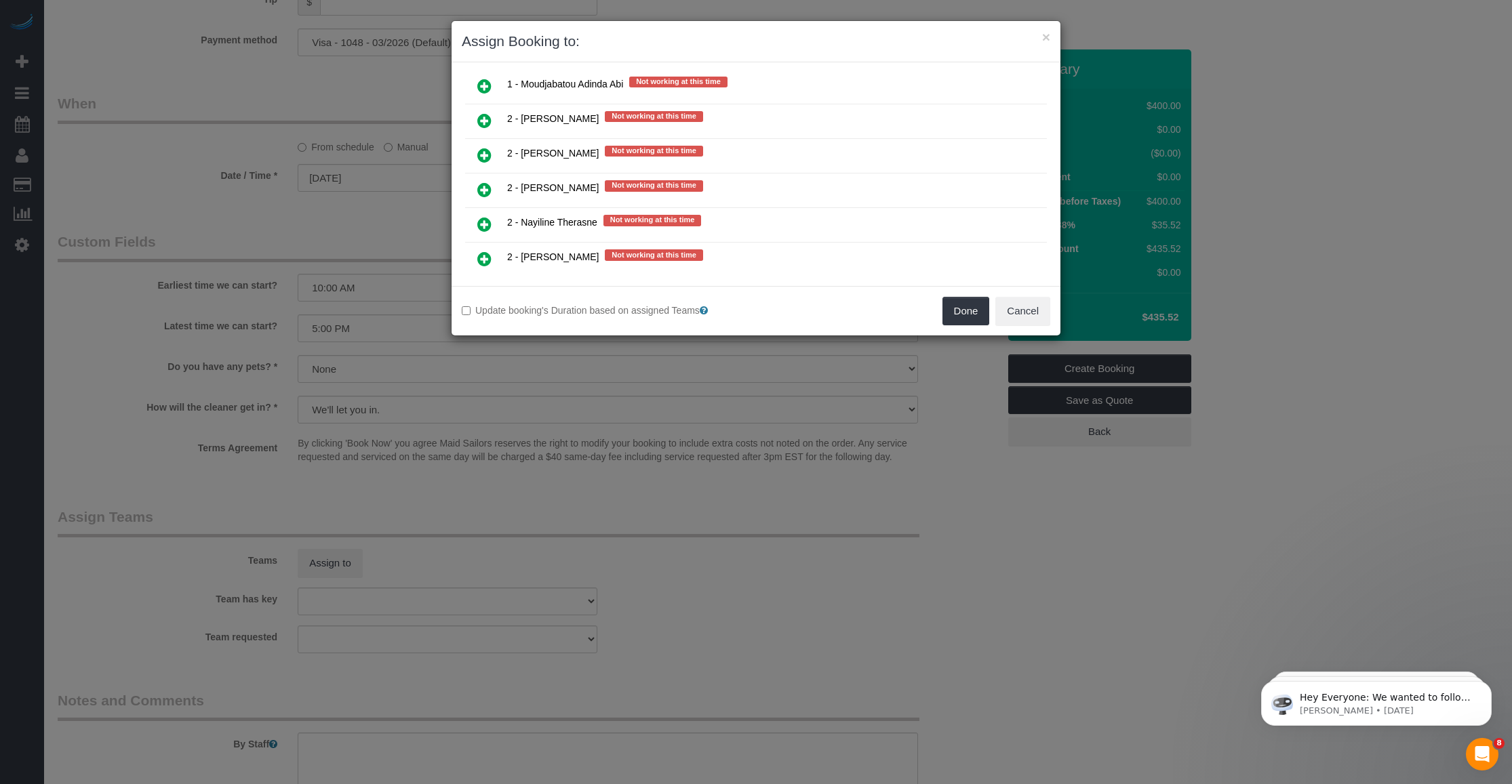
scroll to position [2919, 0]
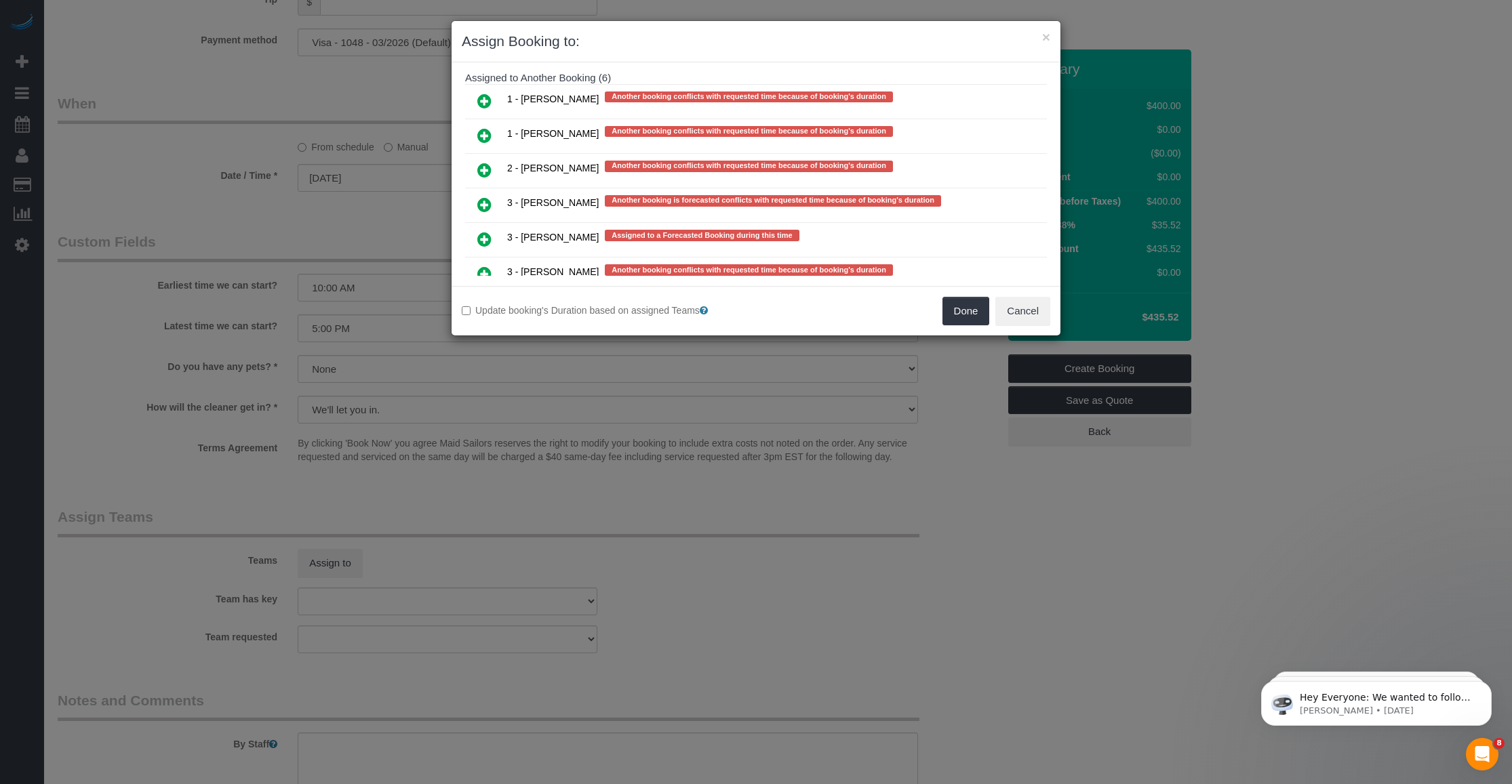
click at [483, 231] on icon at bounding box center [484, 239] width 14 height 16
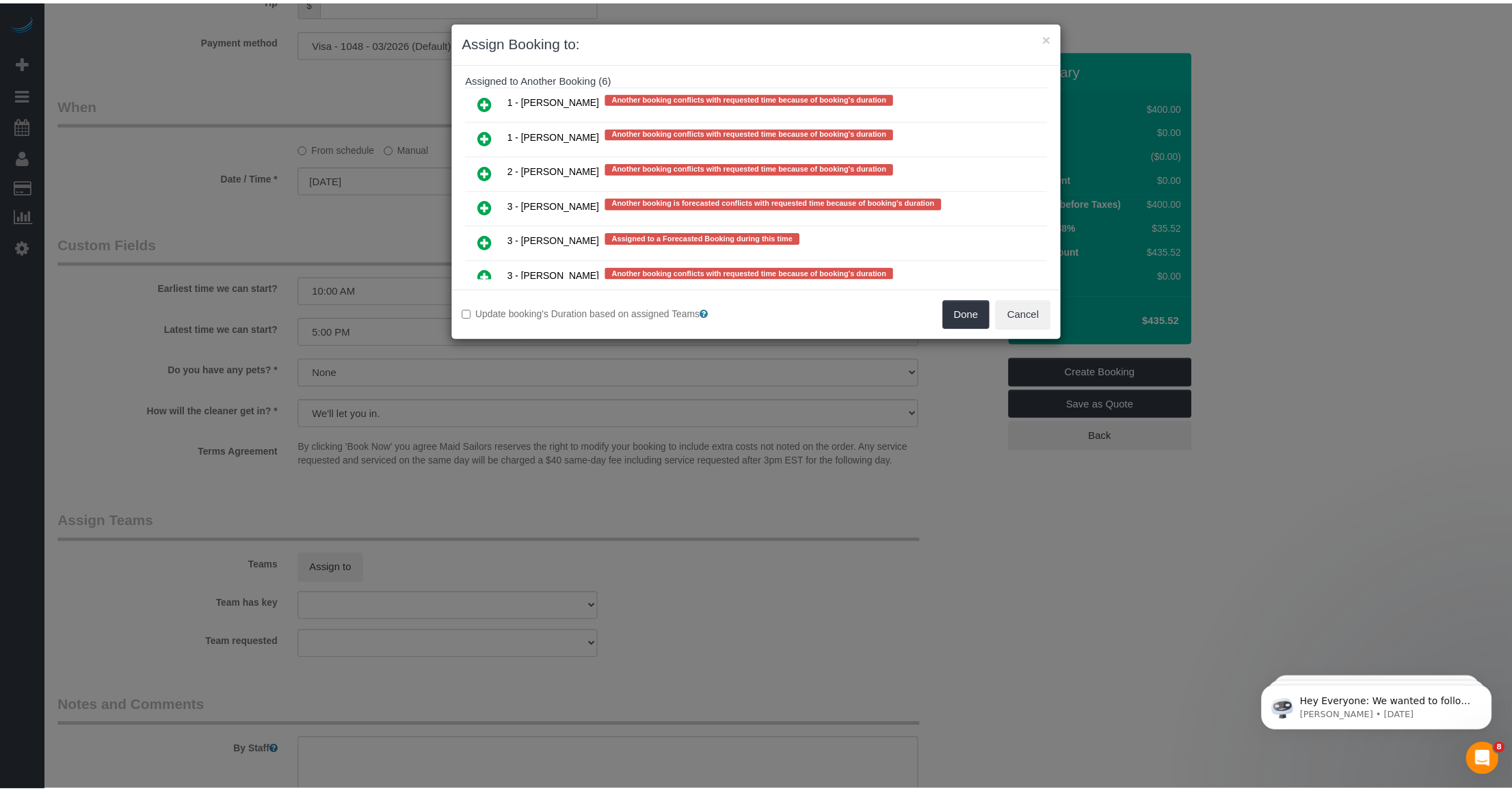
scroll to position [2943, 0]
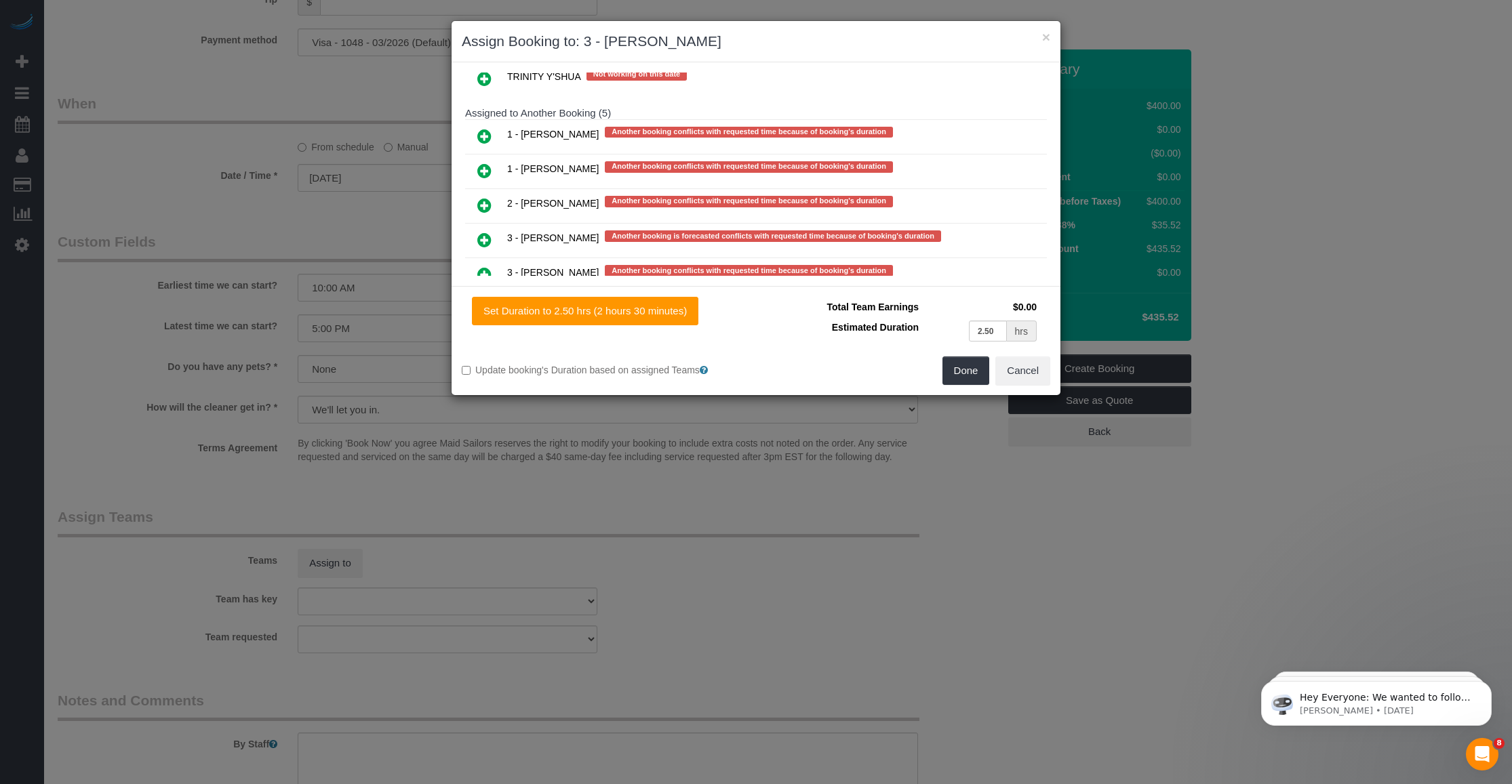
click at [963, 360] on button "Done" at bounding box center [966, 371] width 48 height 29
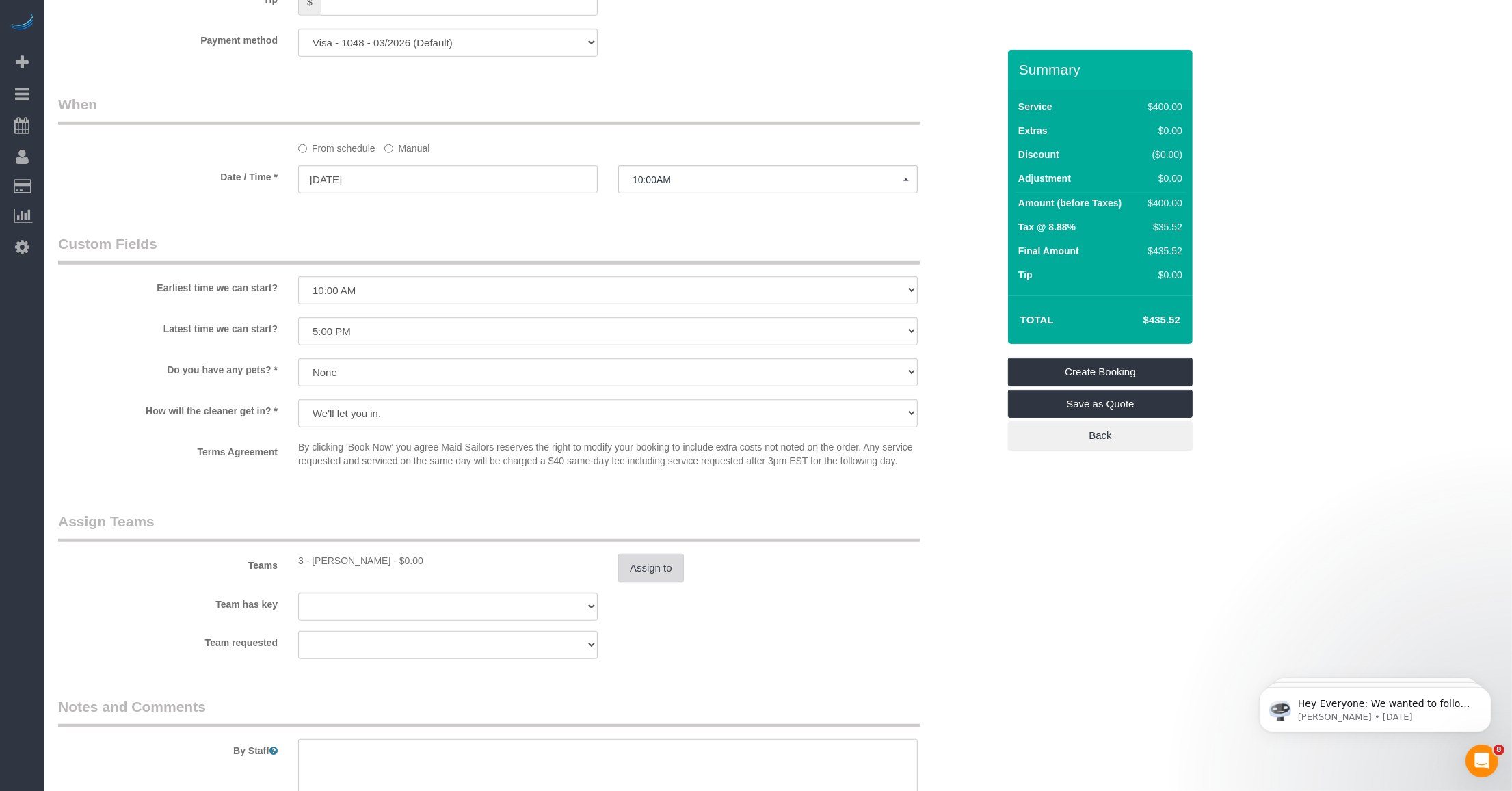
click at [655, 566] on button "Assign to" at bounding box center [651, 568] width 66 height 29
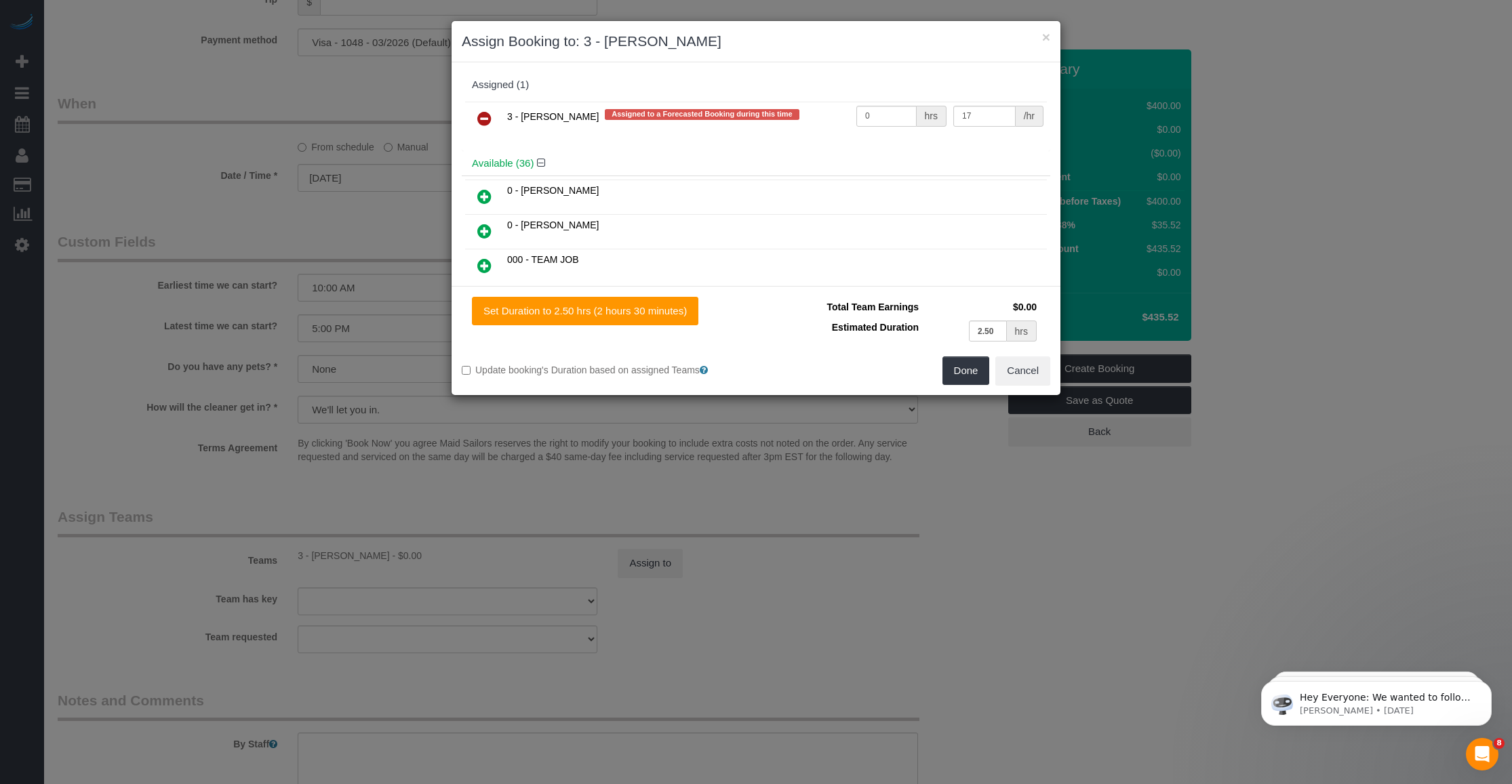
click at [487, 263] on icon at bounding box center [484, 266] width 14 height 16
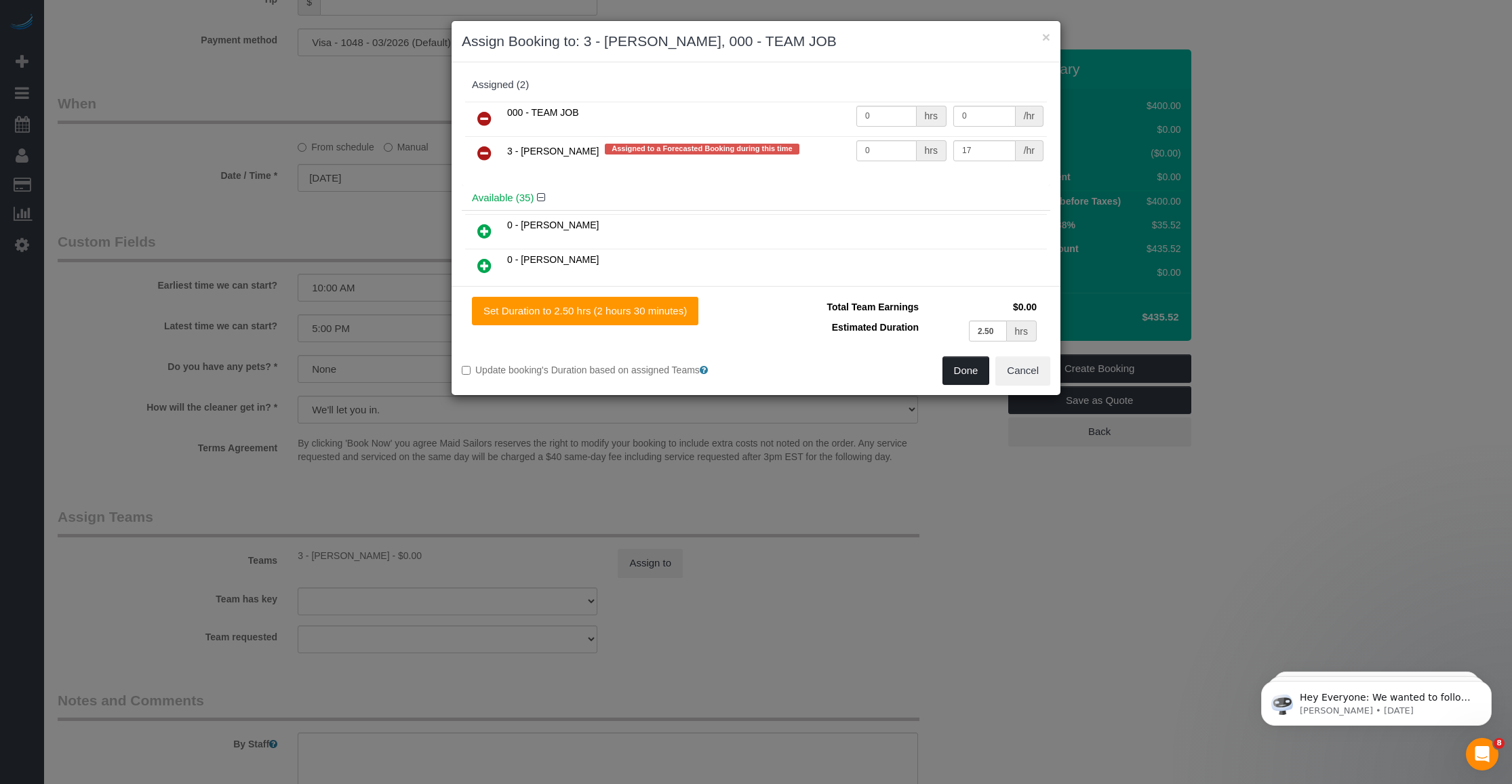
click at [967, 367] on button "Done" at bounding box center [966, 371] width 48 height 29
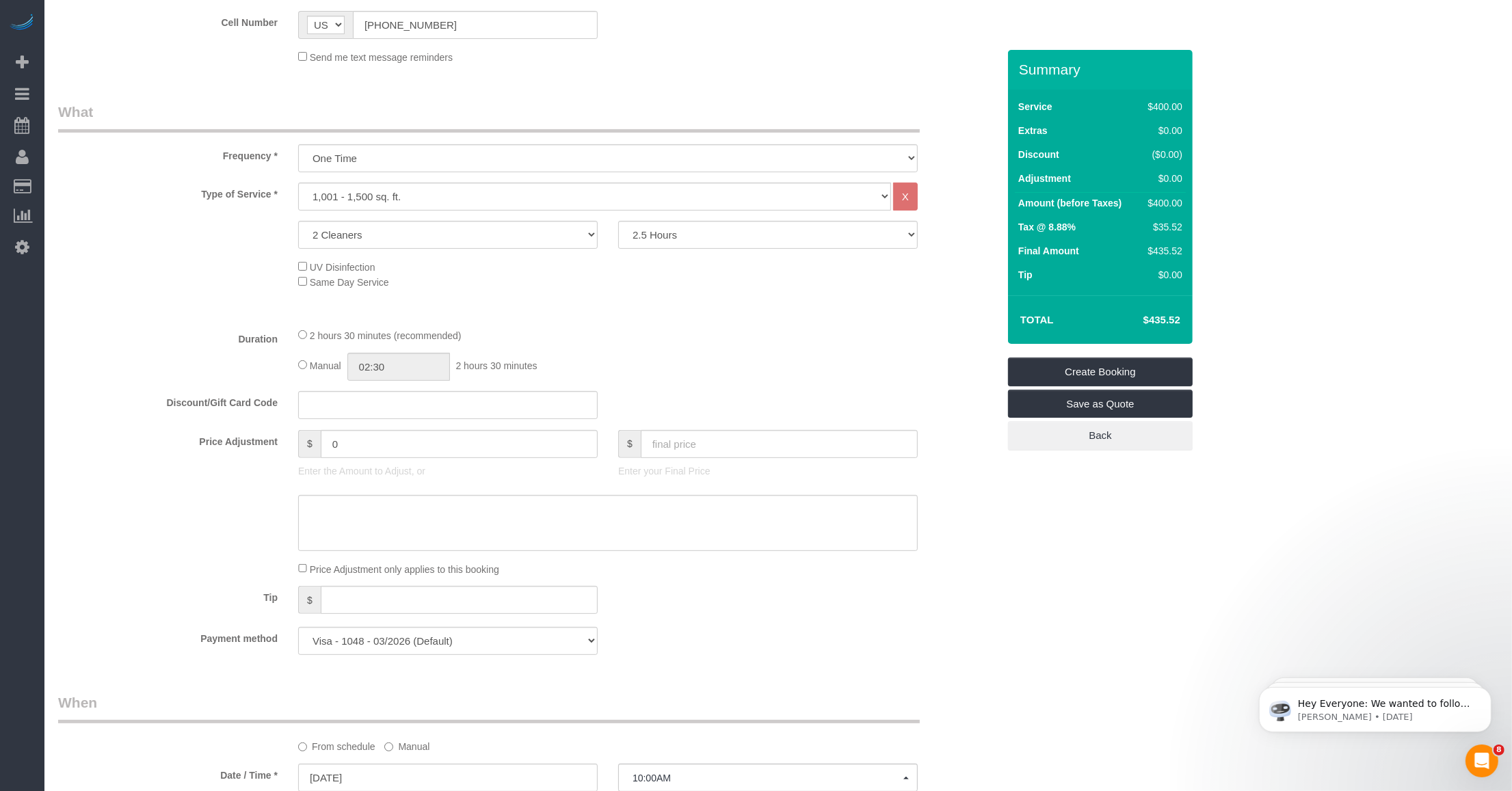
scroll to position [598, 0]
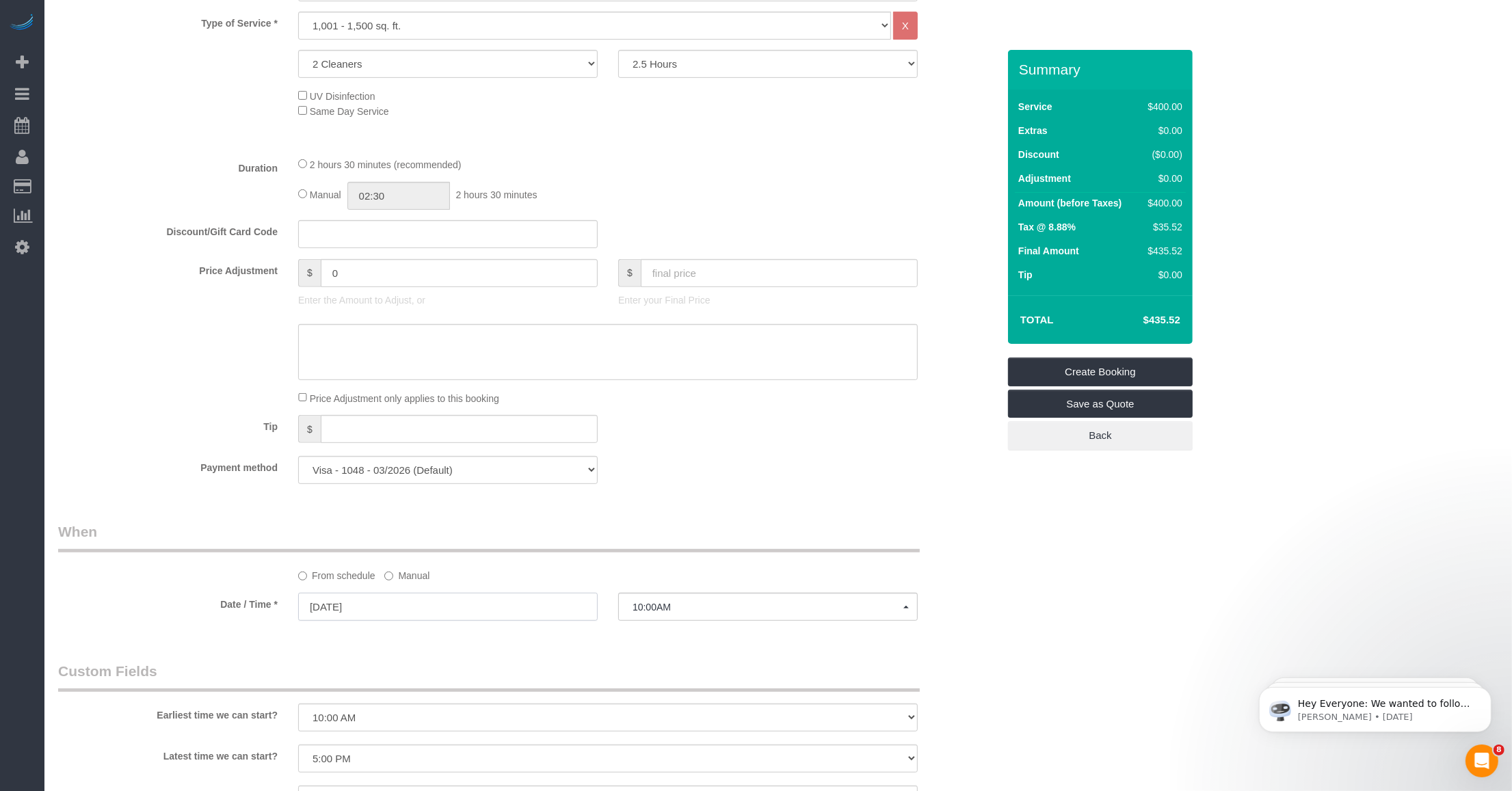
click at [363, 613] on input "10/21/2025" at bounding box center [447, 607] width 300 height 28
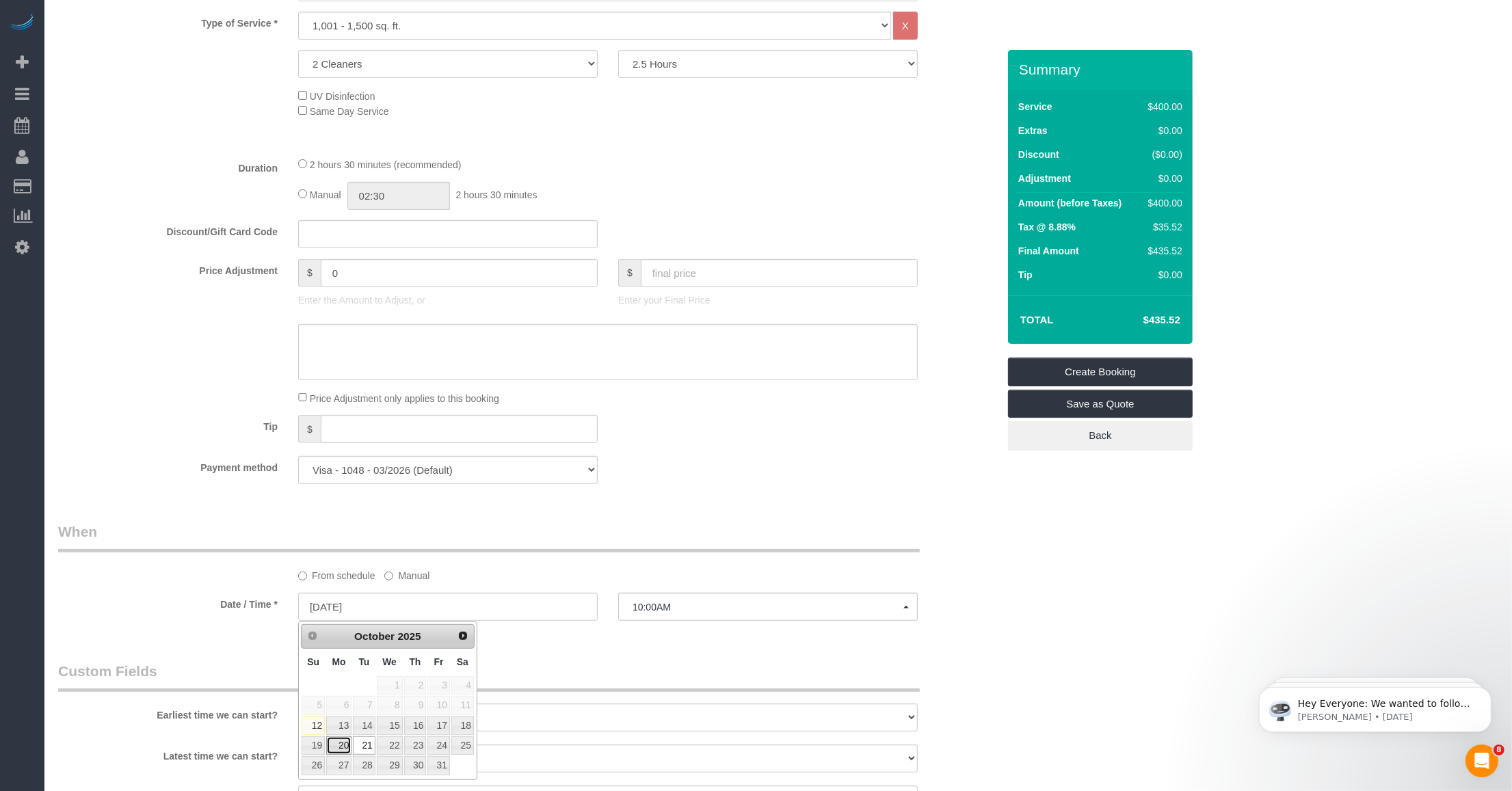
click at [337, 743] on link "20" at bounding box center [339, 745] width 25 height 18
type input "[DATE]"
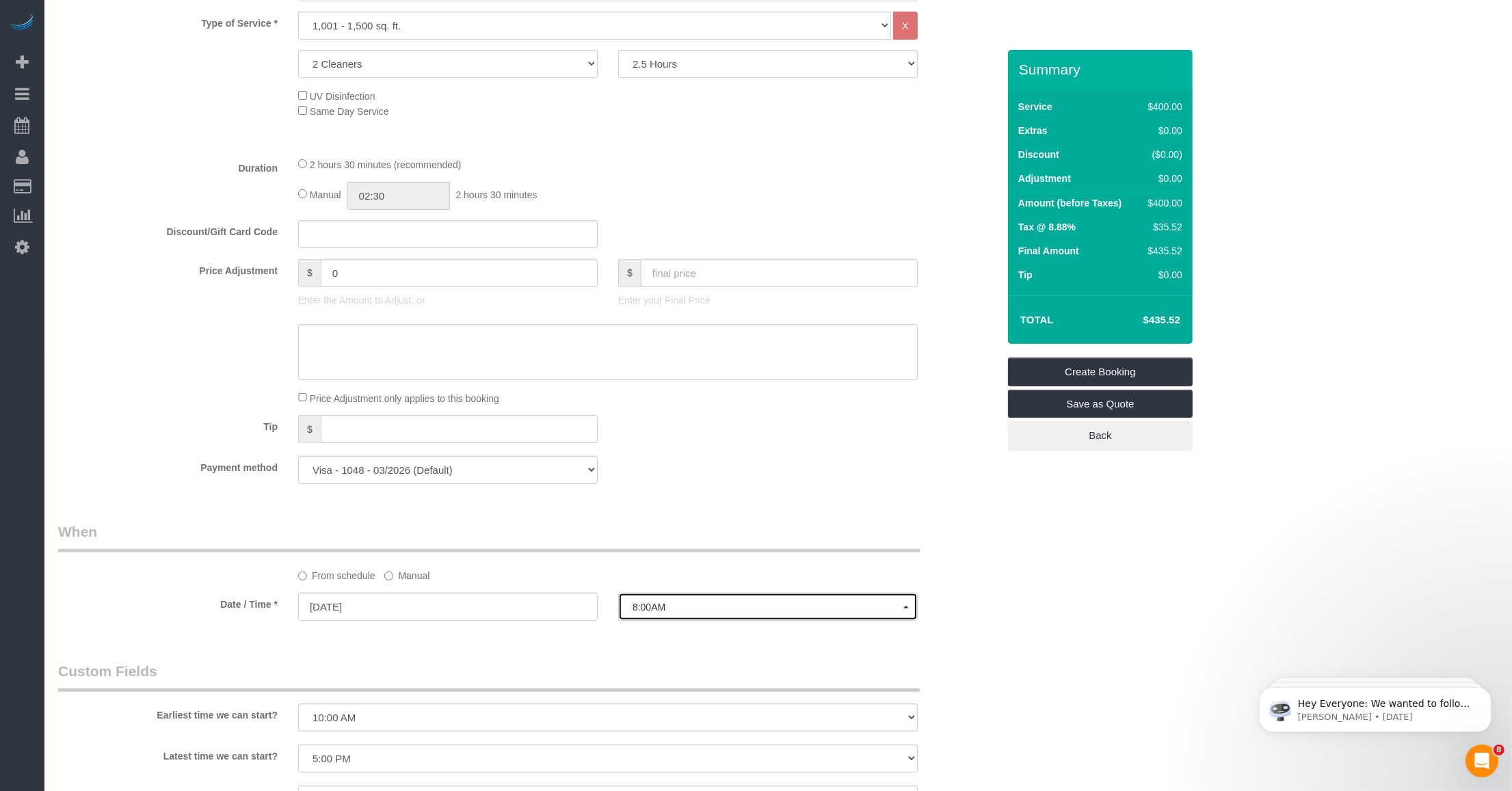
click at [646, 620] on button "8:00AM" at bounding box center [767, 607] width 300 height 28
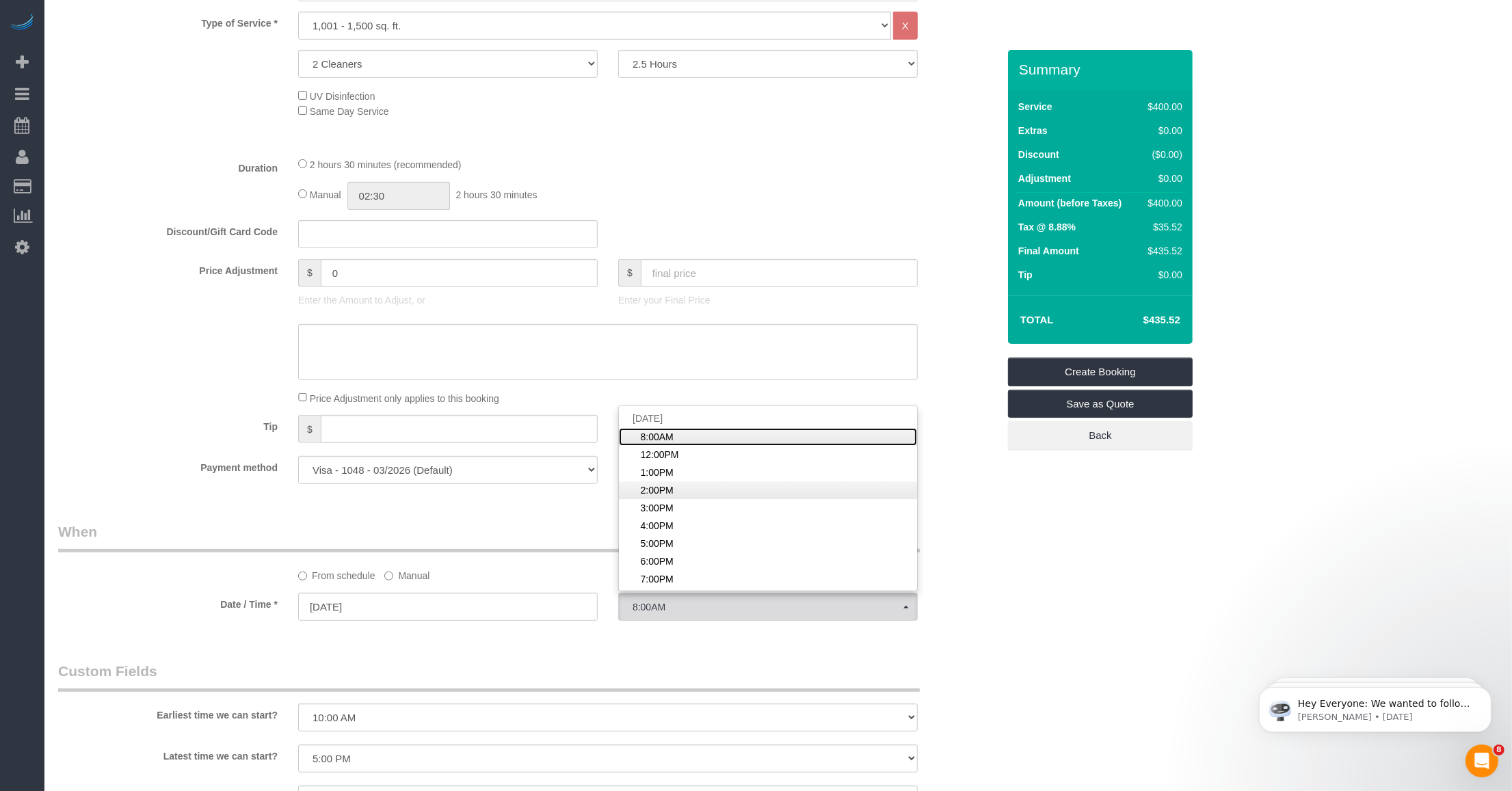
scroll to position [86, 0]
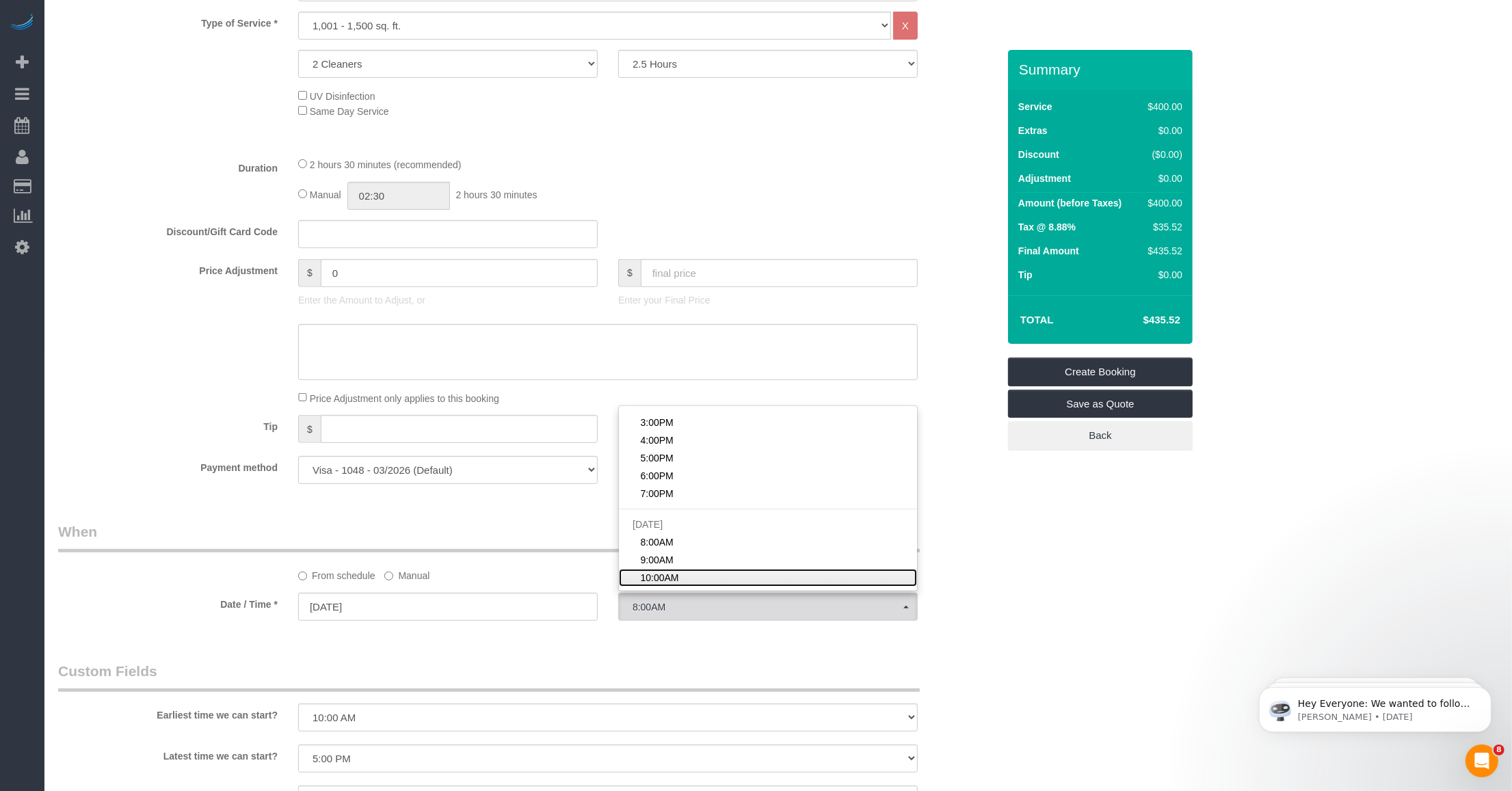
click at [660, 572] on span "10:00AM" at bounding box center [660, 577] width 39 height 13
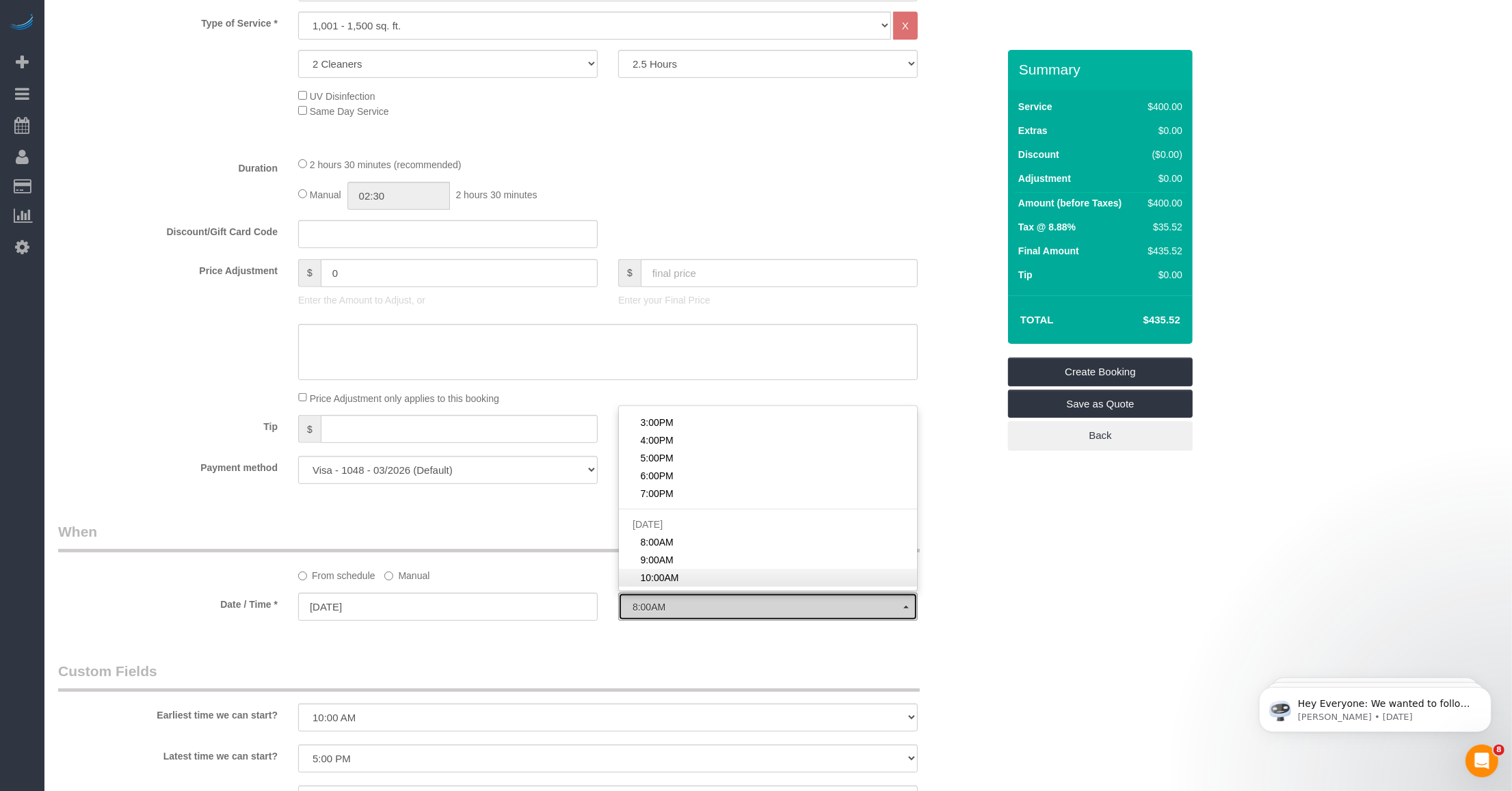
select select "spot22"
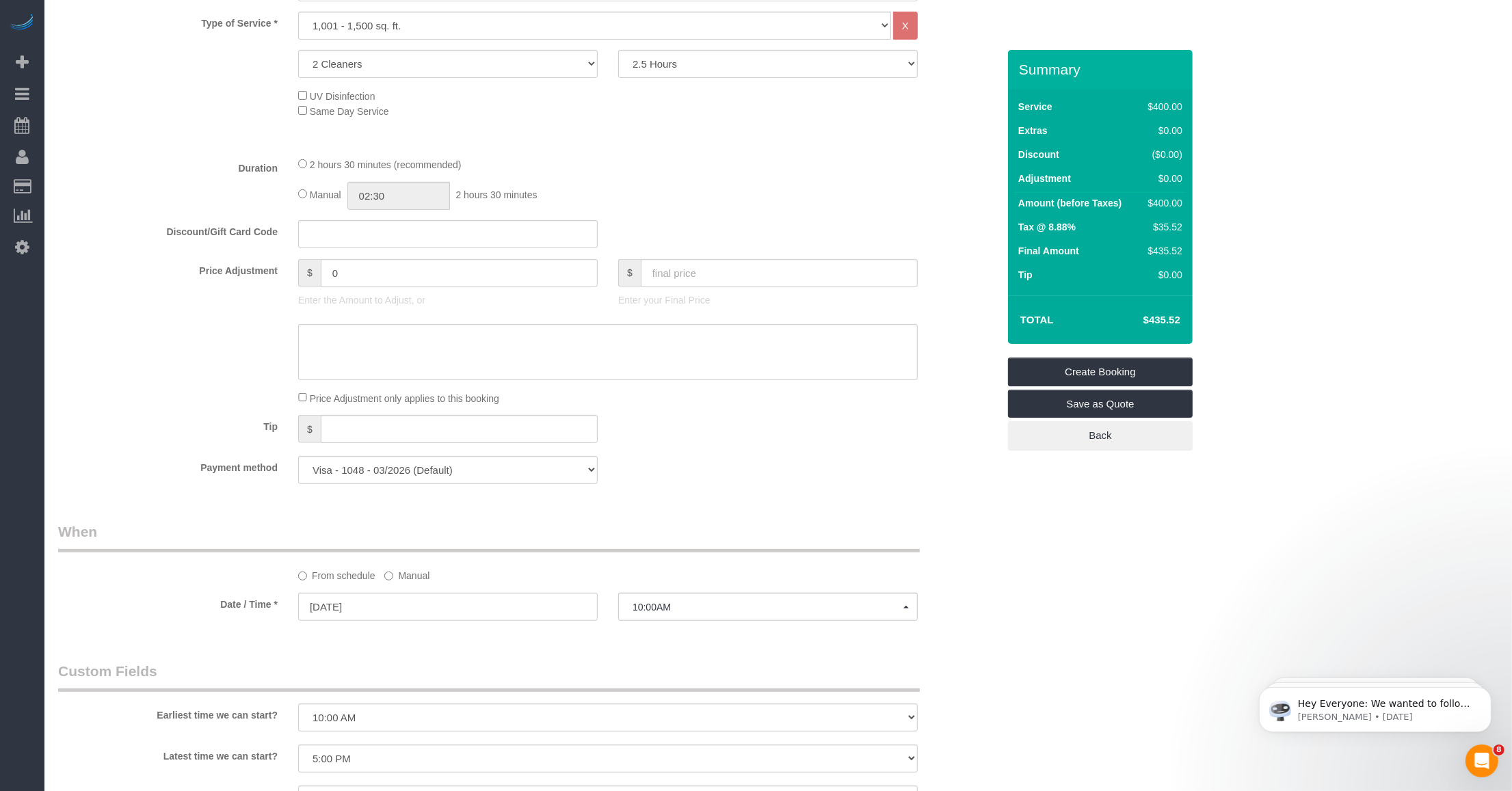
drag, startPoint x: 742, startPoint y: 460, endPoint x: 732, endPoint y: 460, distance: 10.0
click at [738, 460] on div "Payment method Visa - 1048 - 03/2026 (Default) Add Credit Card ─────────────── …" at bounding box center [528, 470] width 960 height 28
click at [371, 611] on input "10/21/2025" at bounding box center [447, 607] width 300 height 28
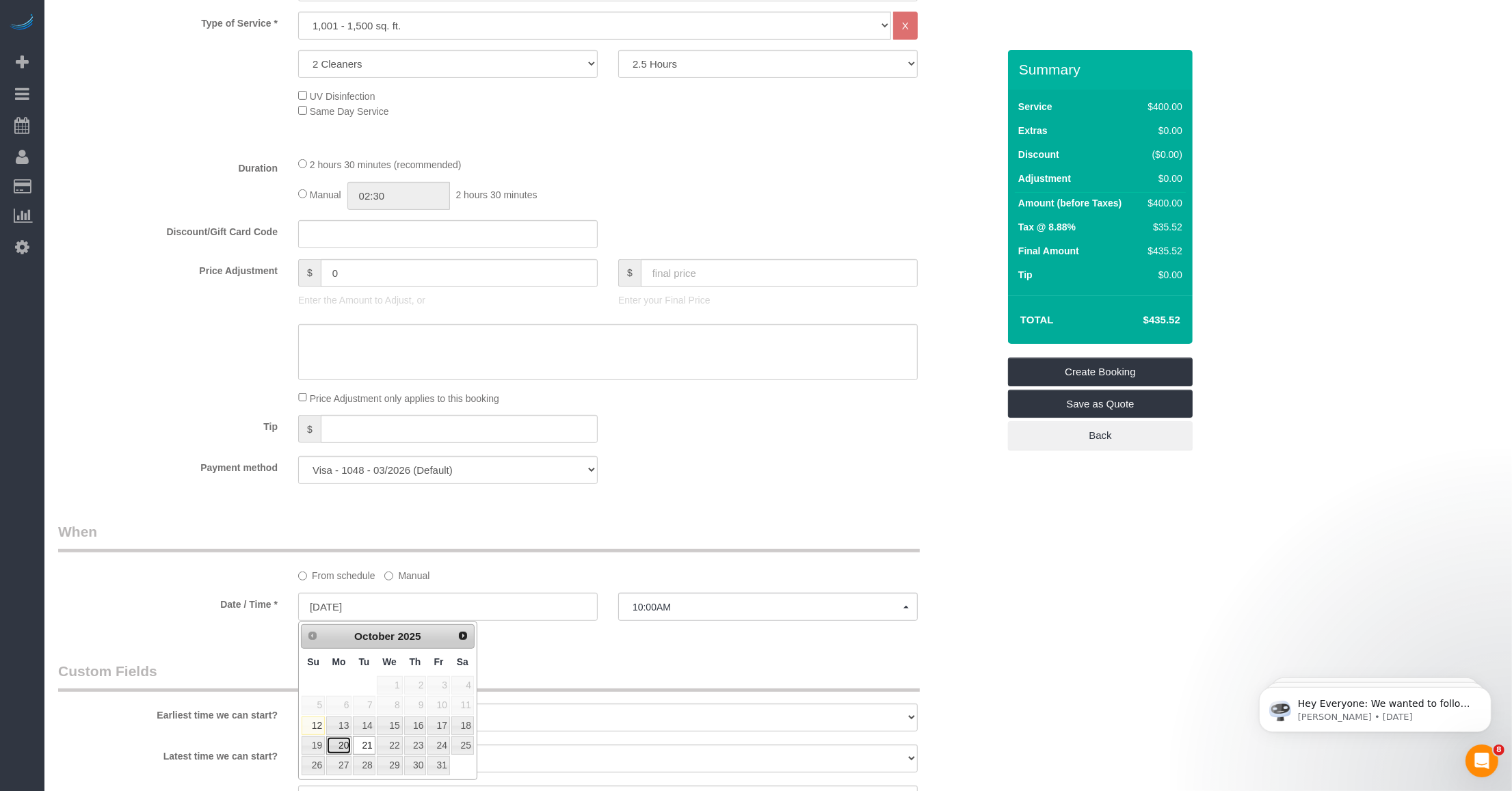
click at [337, 749] on link "20" at bounding box center [339, 745] width 25 height 18
type input "[DATE]"
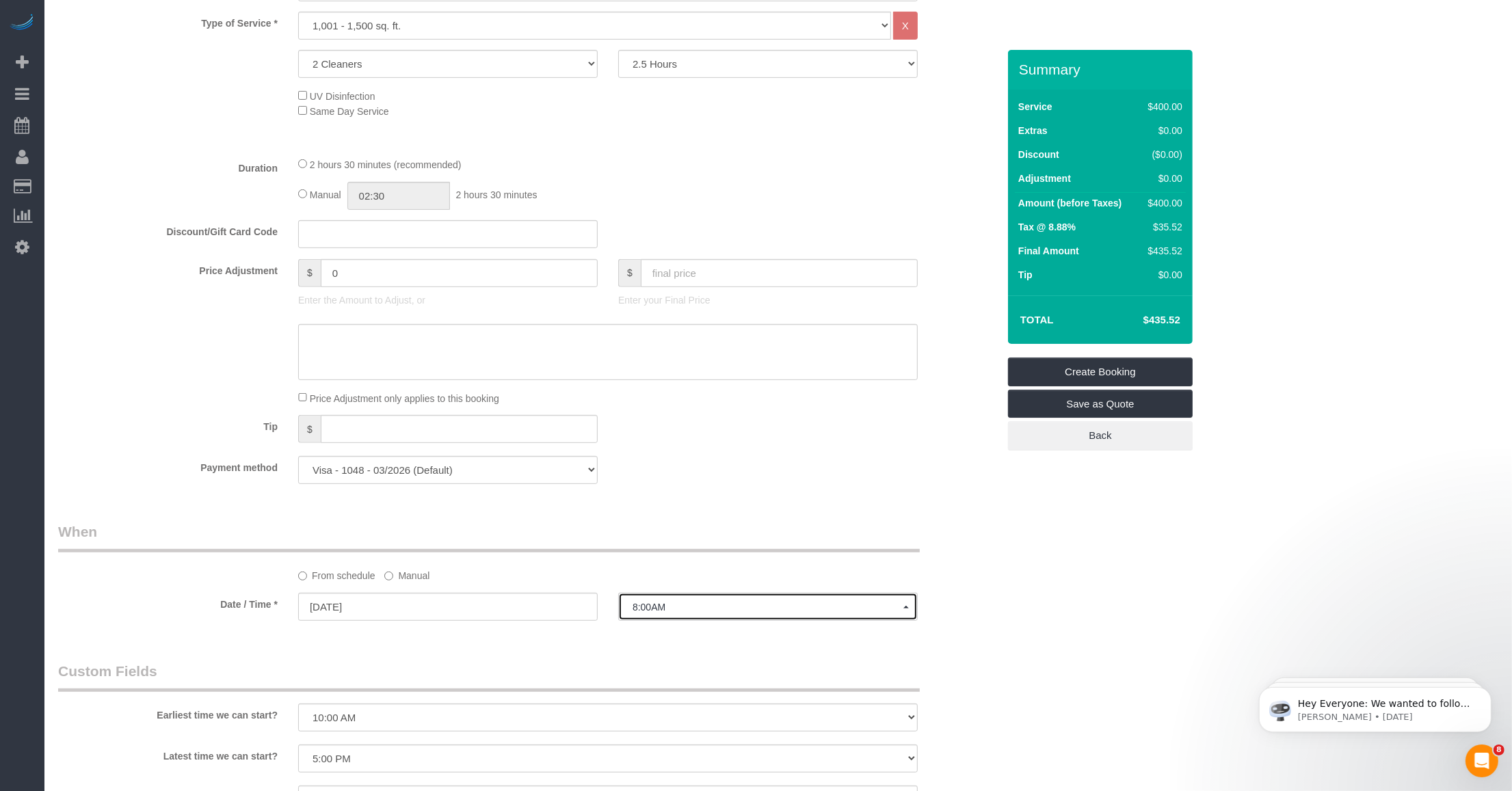
click at [657, 616] on button "8:00AM" at bounding box center [767, 607] width 300 height 28
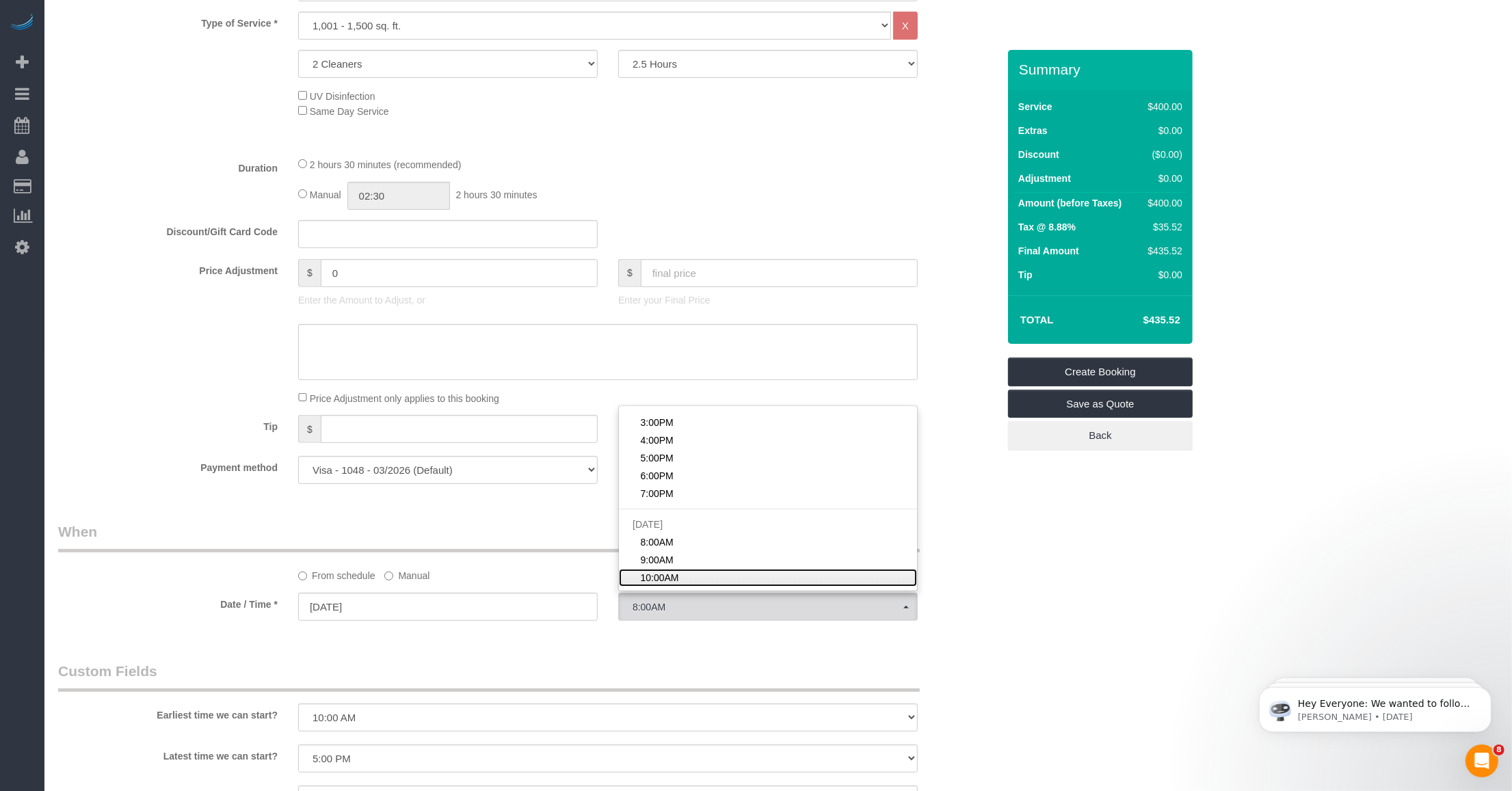
click at [644, 576] on span "10:00AM" at bounding box center [660, 577] width 39 height 13
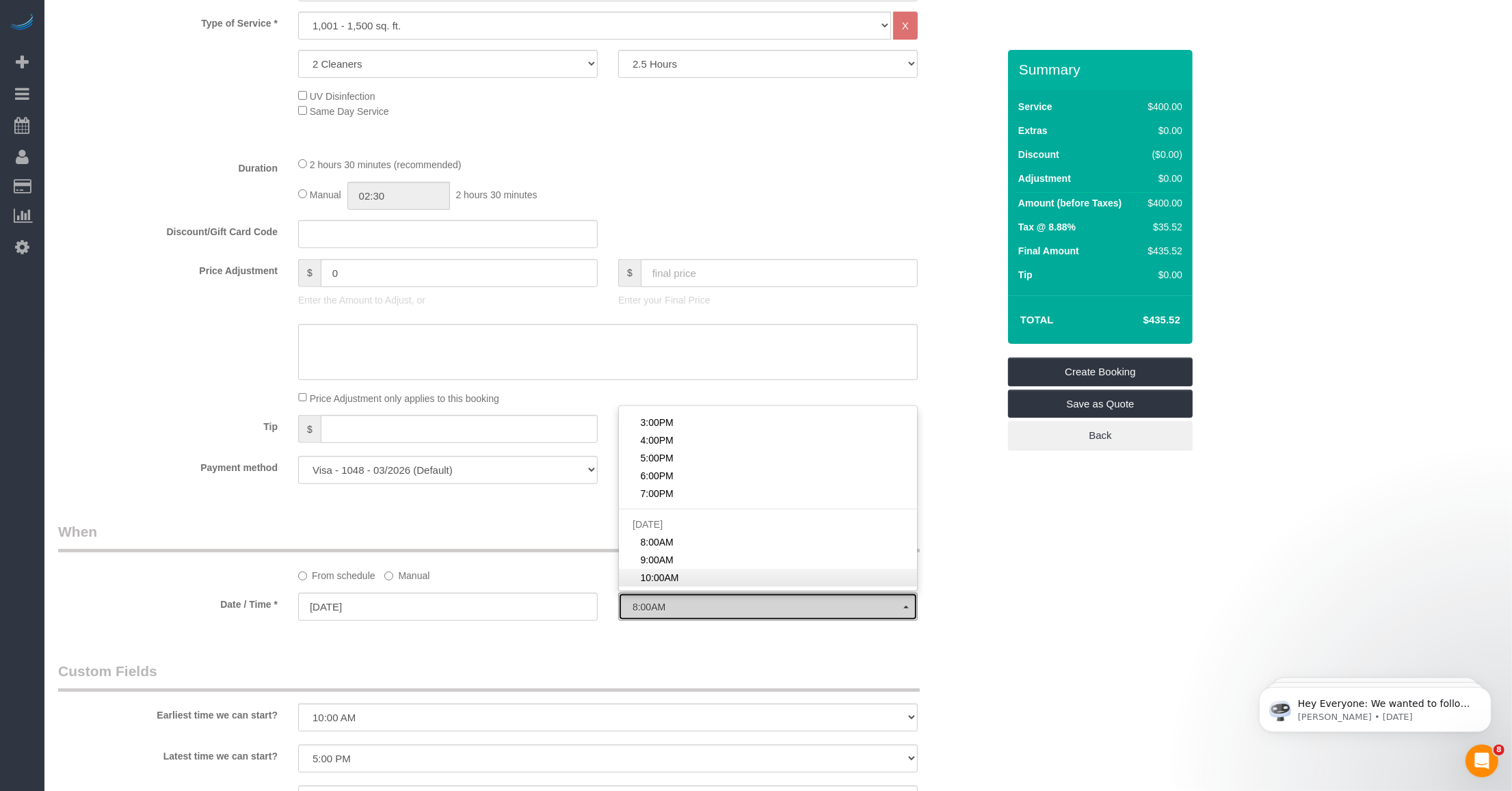
select select "spot22"
type input "10/21/2025"
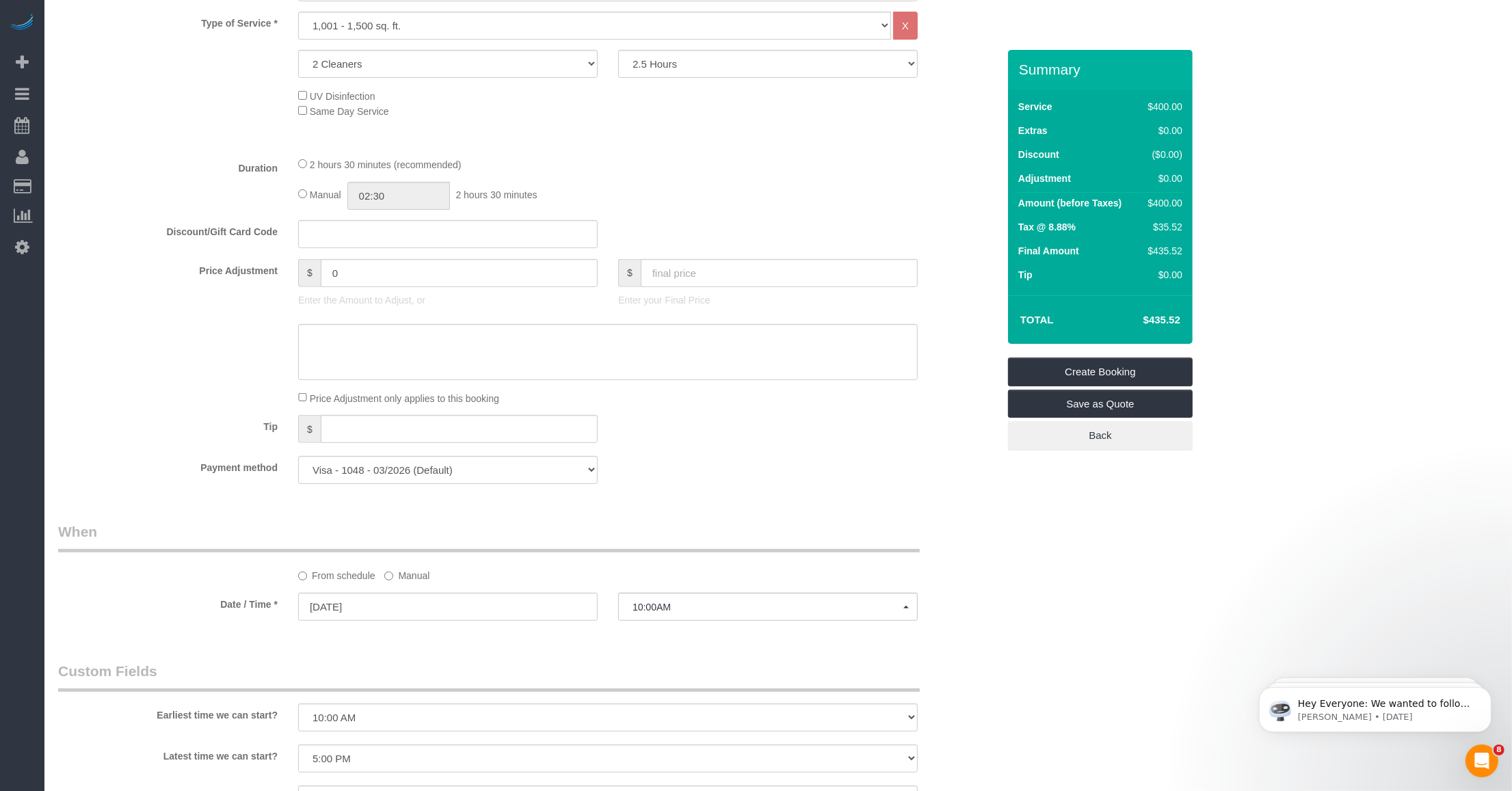
drag, startPoint x: 523, startPoint y: 670, endPoint x: 534, endPoint y: 596, distance: 74.8
click at [522, 670] on legend "Custom Fields" at bounding box center [489, 676] width 862 height 31
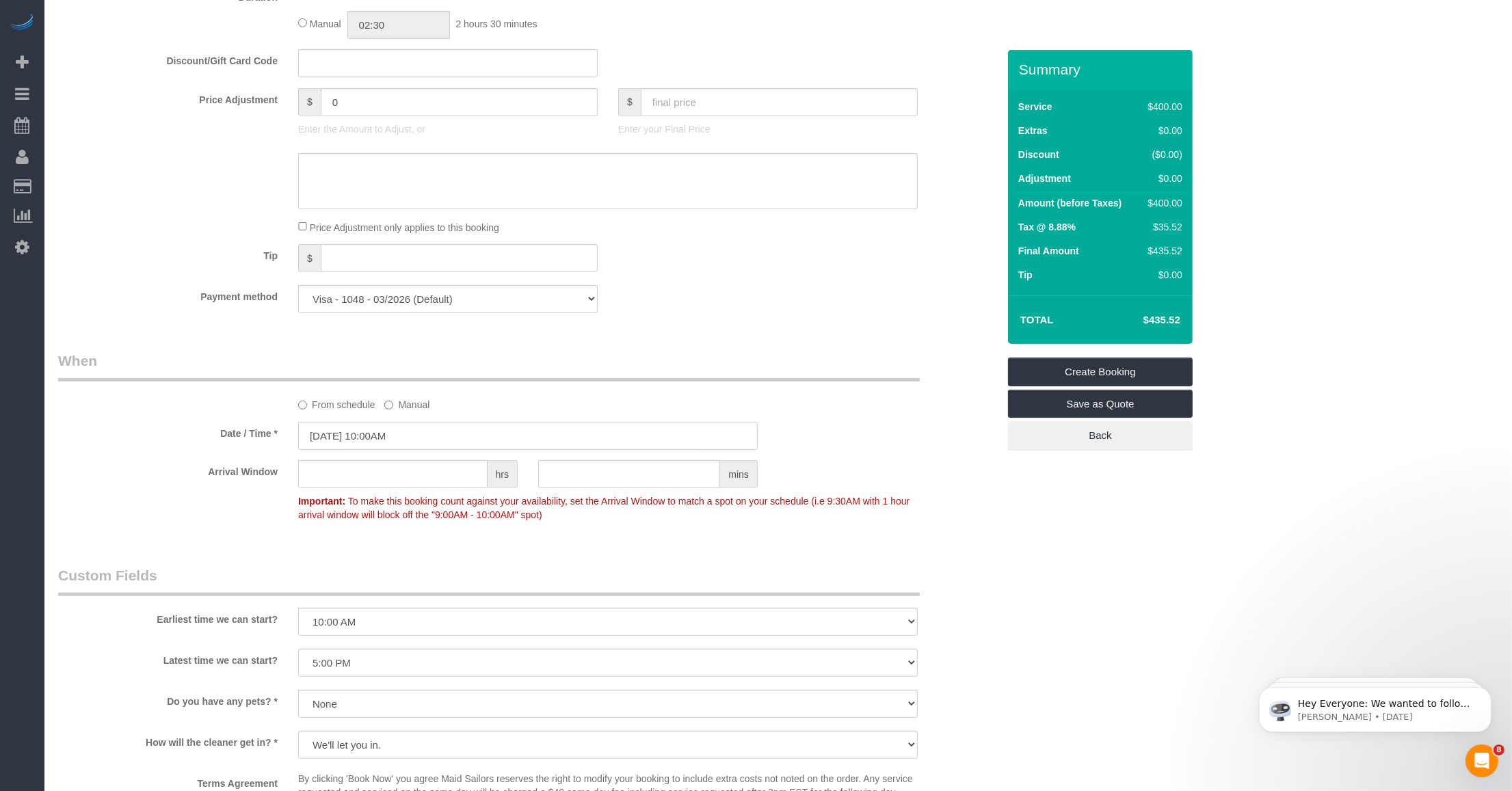
click at [346, 432] on input "10/21/2025 10:00AM" at bounding box center [528, 436] width 460 height 28
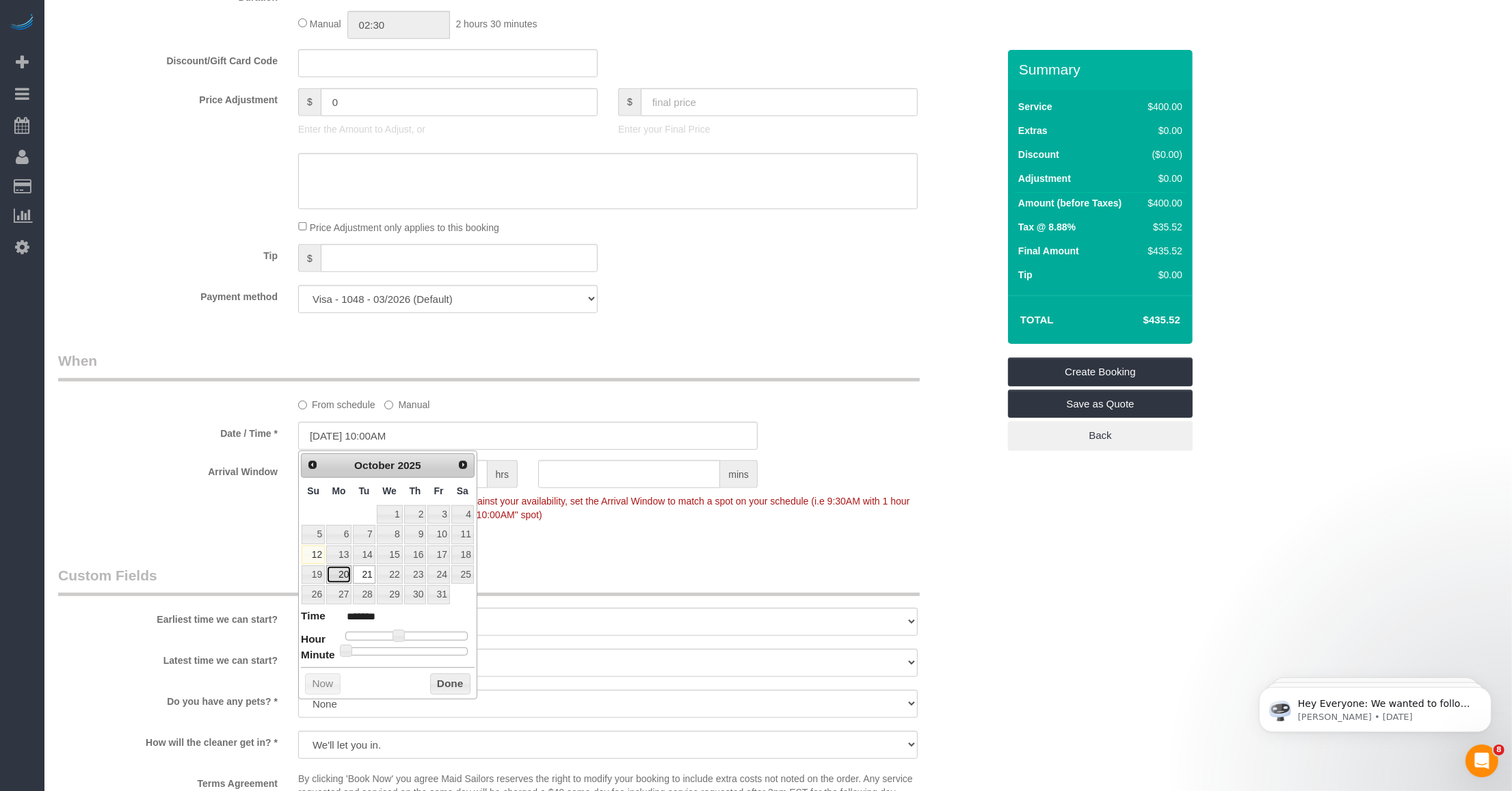
click at [336, 571] on link "20" at bounding box center [339, 574] width 25 height 18
type input "10/20/2025 10:00AM"
click at [452, 682] on button "Done" at bounding box center [450, 685] width 40 height 22
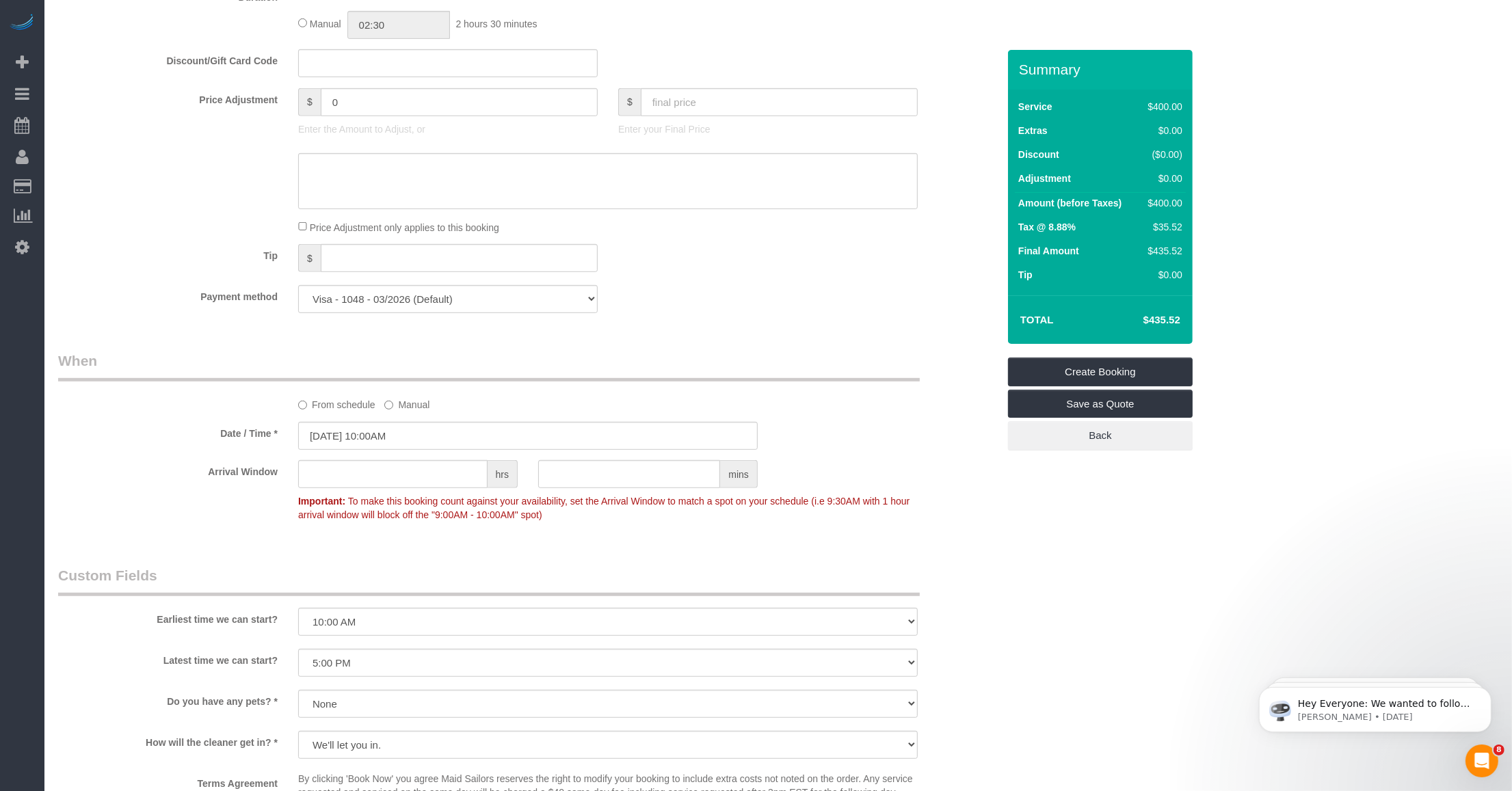
click at [165, 506] on div "Arrival Window hrs mins Important: To make this booking count against your avai…" at bounding box center [528, 494] width 960 height 68
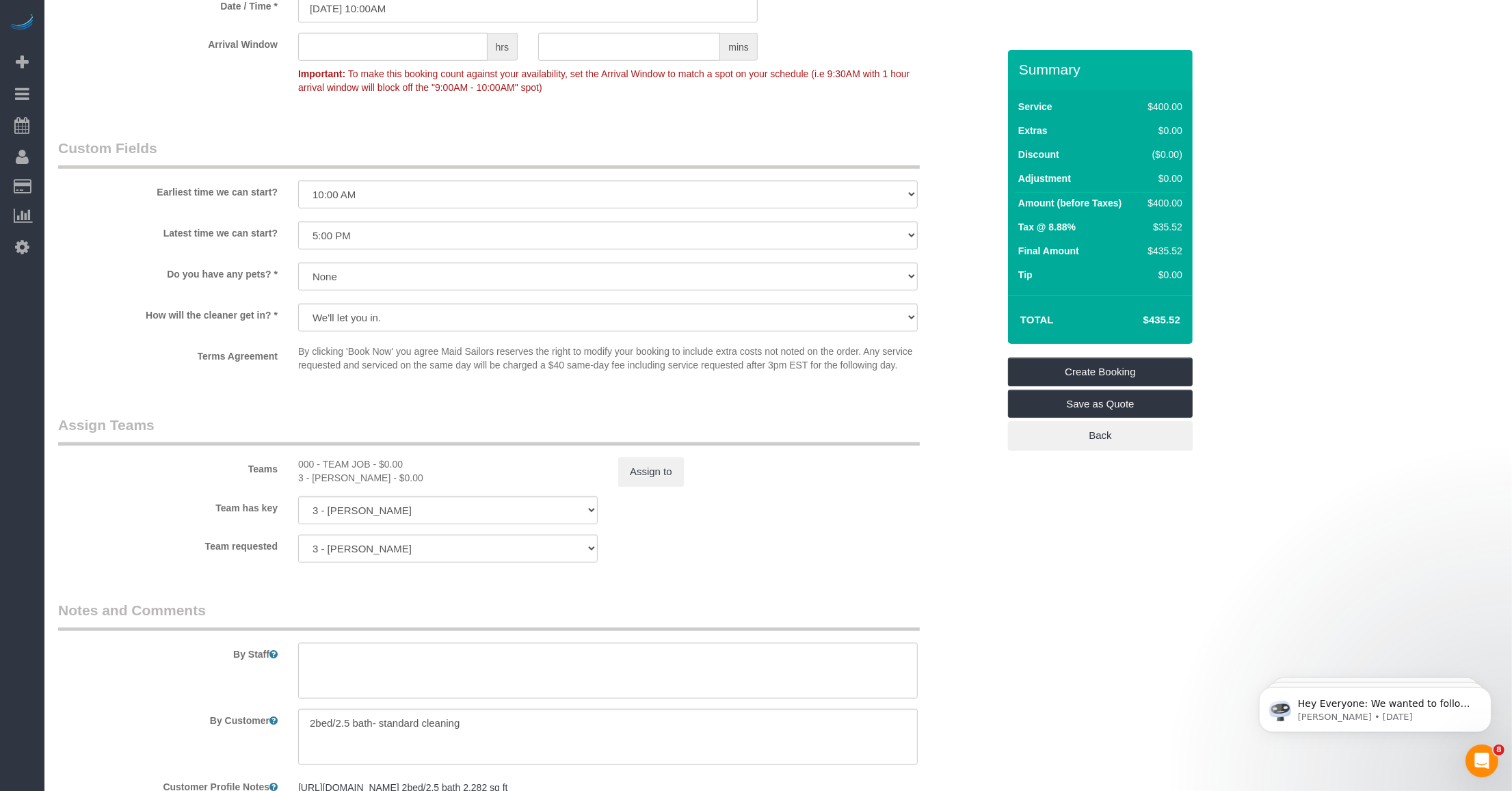
scroll to position [1293, 0]
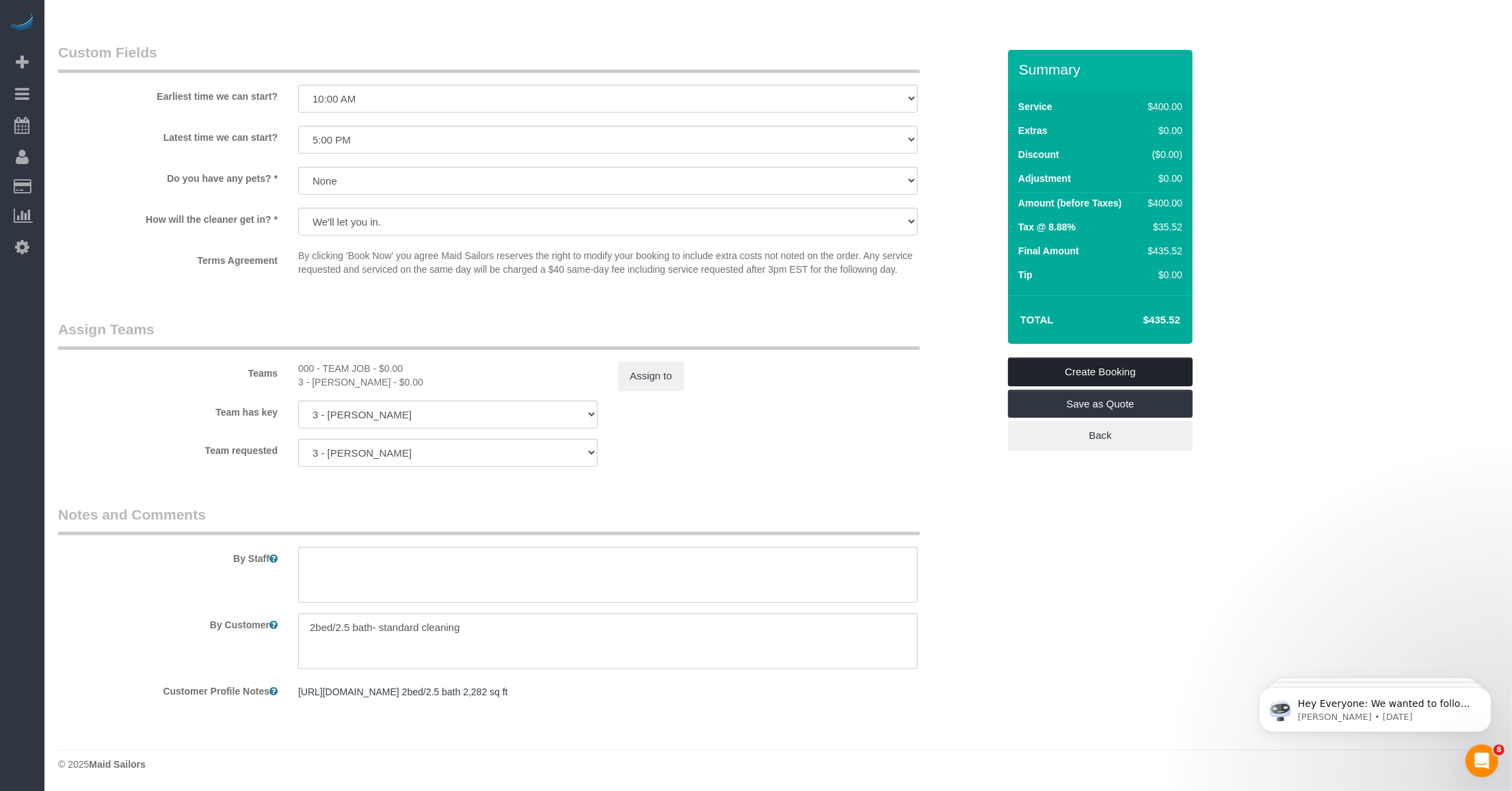
click at [1134, 368] on link "Create Booking" at bounding box center [1100, 372] width 185 height 29
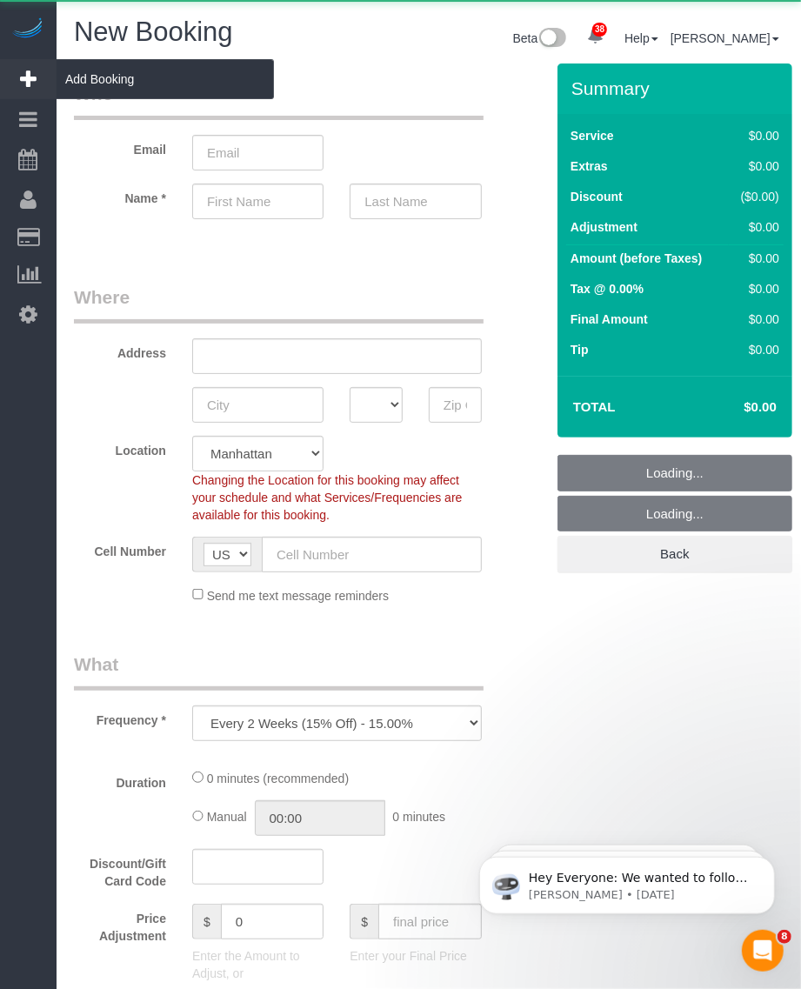
select select "object:1365"
select select "number:89"
select select "number:90"
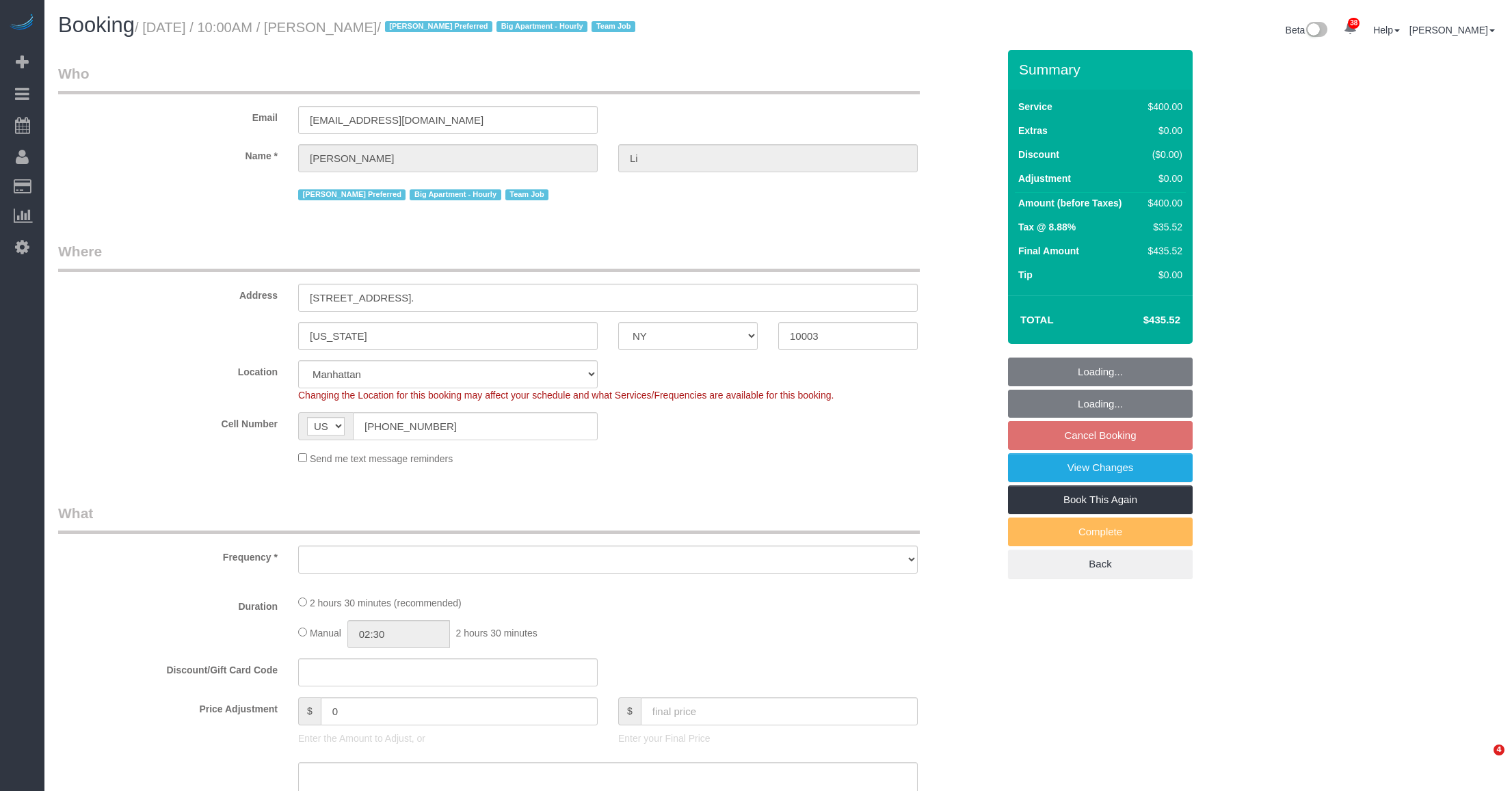
select select "NY"
select select "number:58"
select select "number:77"
select select "number:15"
select select "number:5"
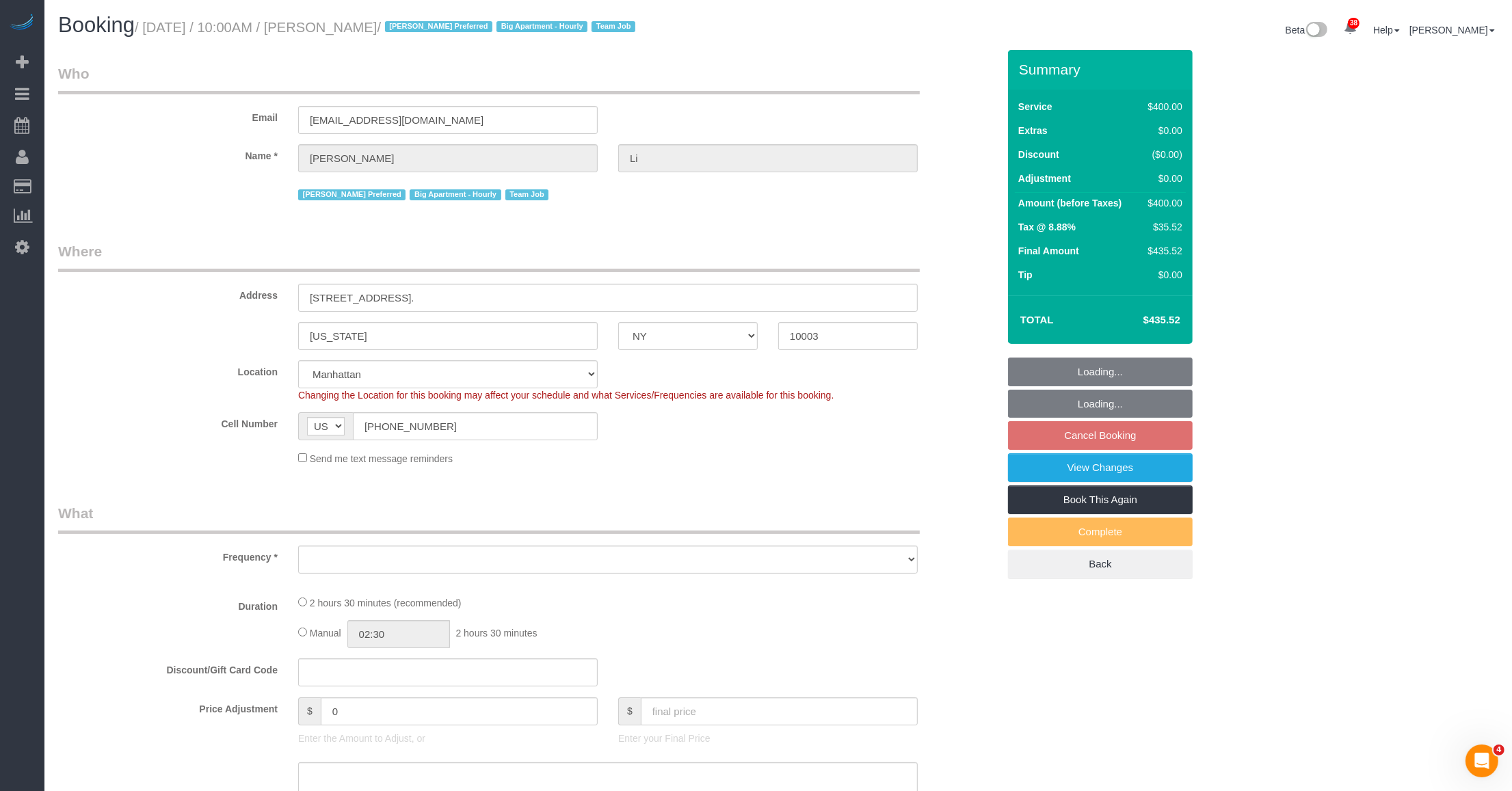
select select "string:stripe-pm_1PnXaH4VGloSiKo7zAqKxqVO"
select select "object:979"
select select "spot2"
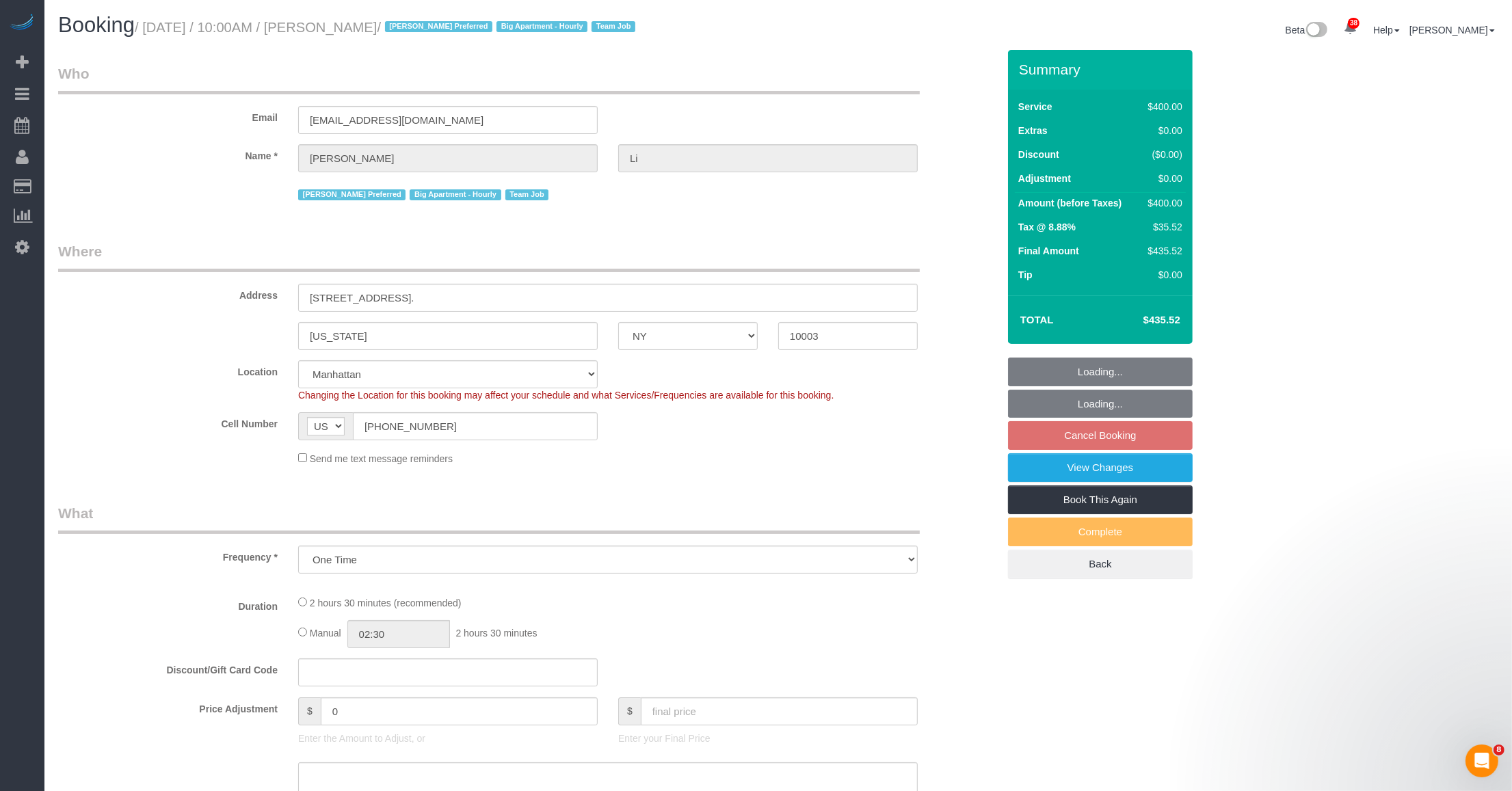
select select "object:1423"
select select "2"
select select "150"
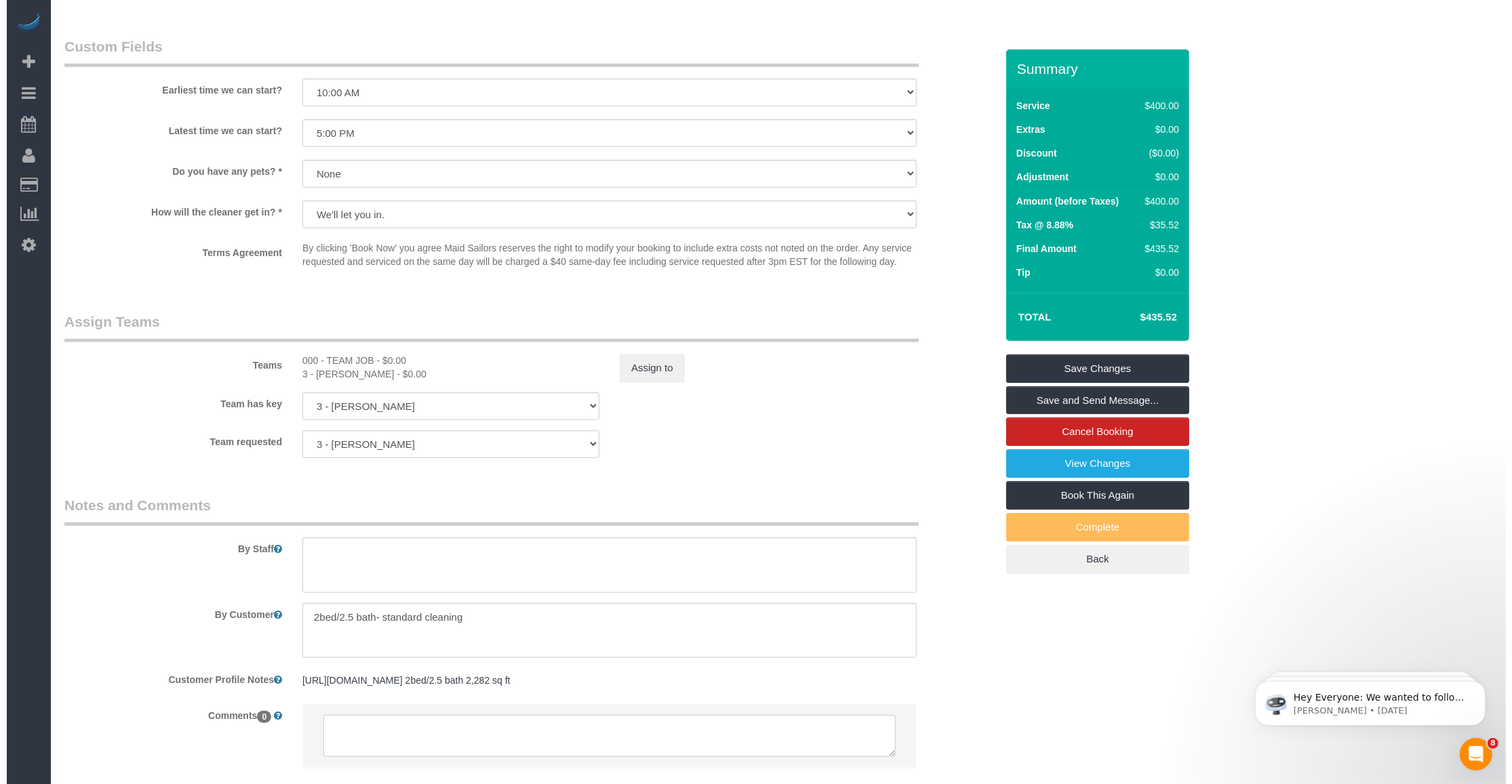
scroll to position [1270, 0]
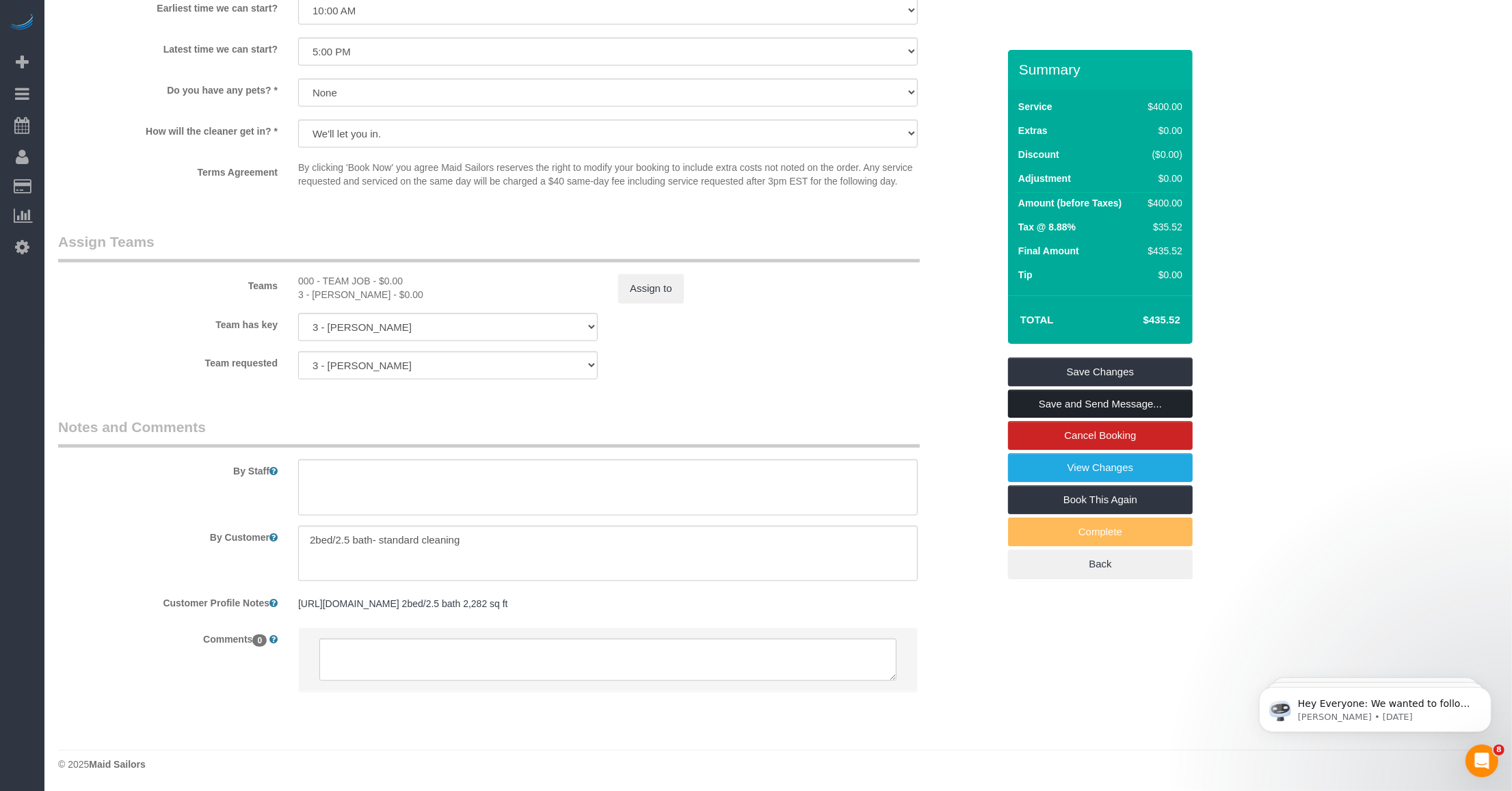
click at [1127, 401] on link "Save and Send Message..." at bounding box center [1100, 404] width 185 height 29
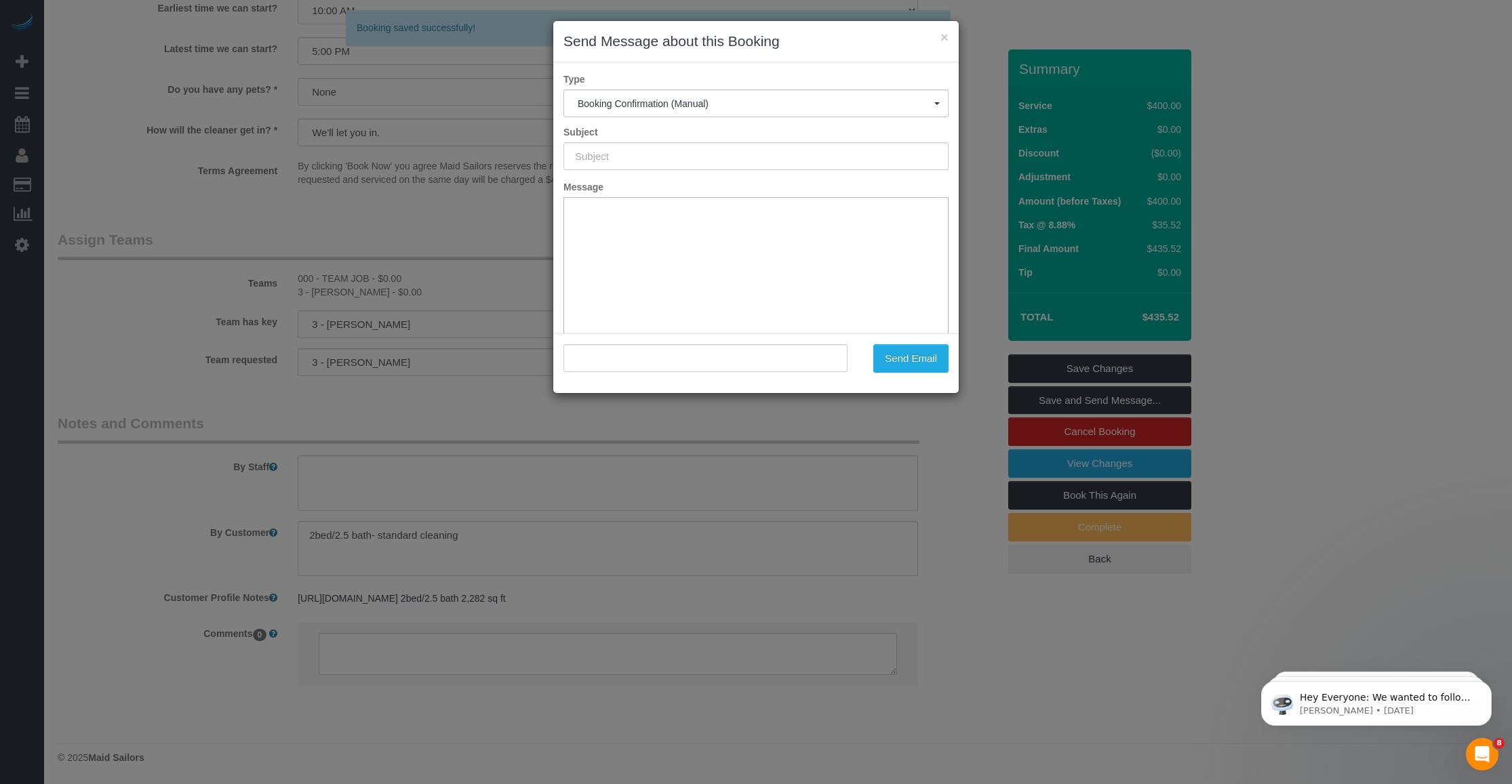
type input "Cleaning Confirmed for [DATE] 10:00am"
type input ""[PERSON_NAME]" <[EMAIL_ADDRESS][DOMAIN_NAME]>"
